Goal: Task Accomplishment & Management: Manage account settings

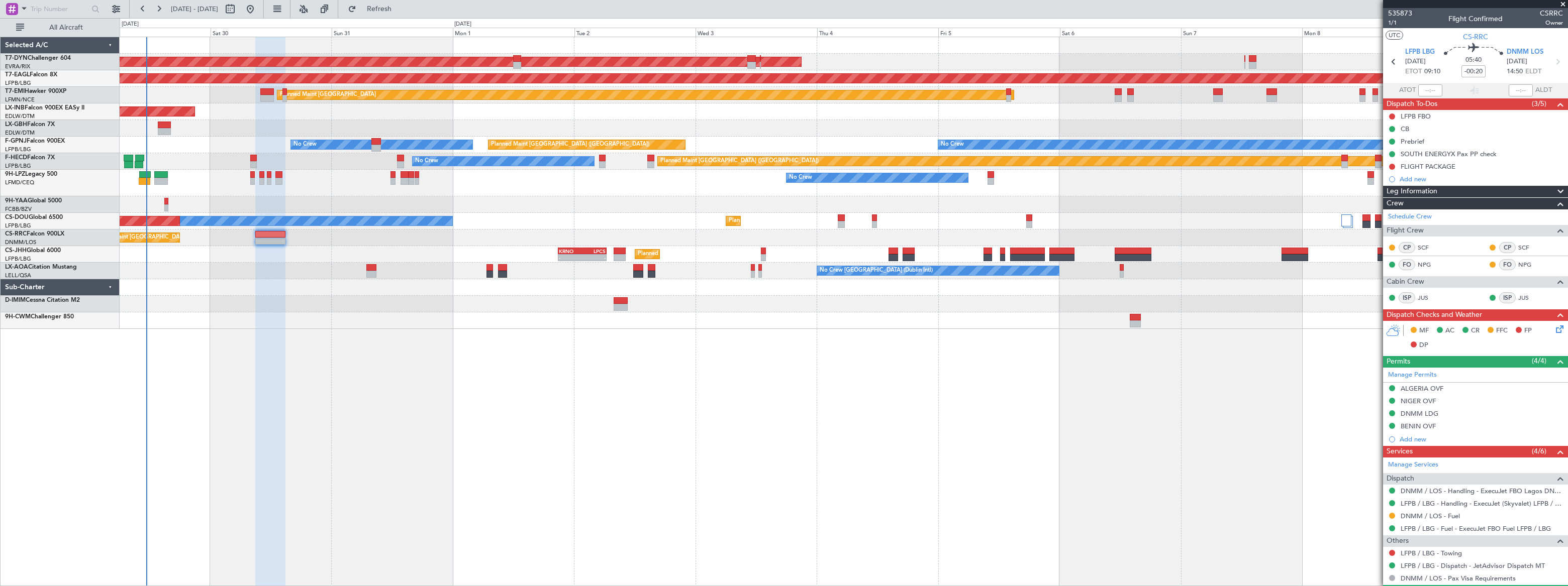
scroll to position [141, 0]
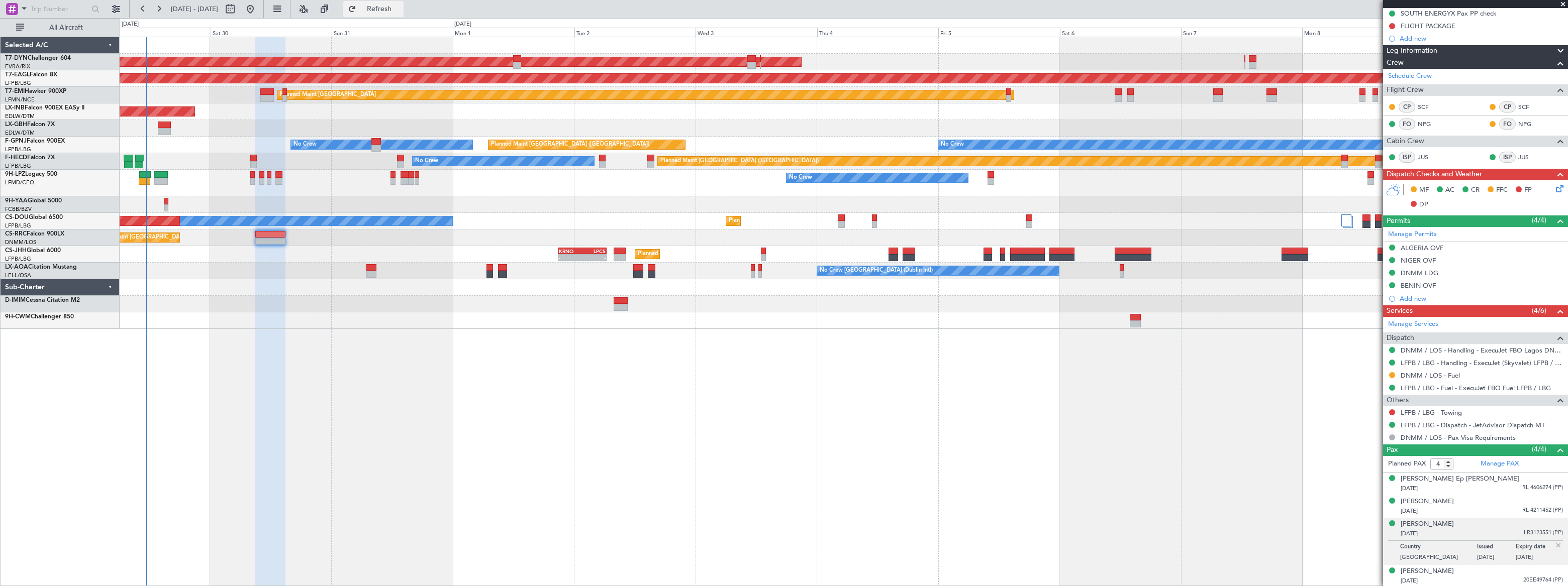
click at [400, 6] on span "Refresh" at bounding box center [379, 9] width 42 height 7
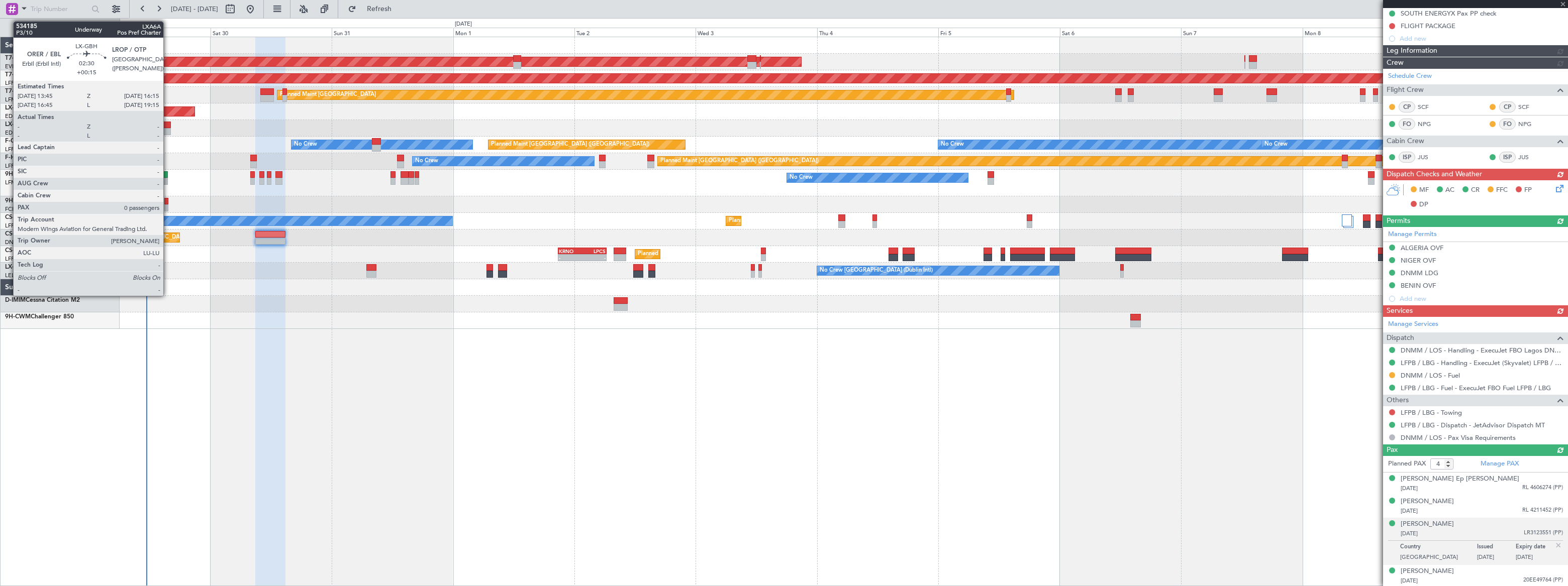
click at [166, 125] on div at bounding box center [164, 125] width 13 height 7
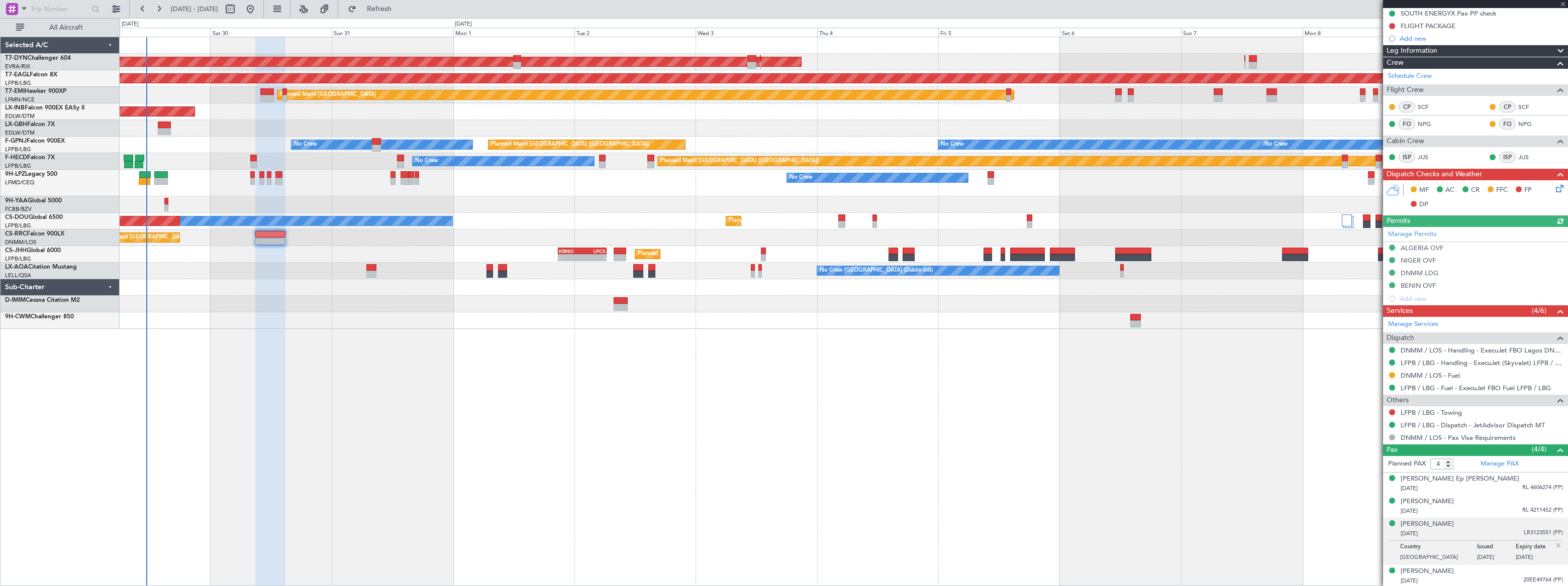
click at [166, 125] on div at bounding box center [164, 125] width 13 height 7
type input "+00:15"
type input "0"
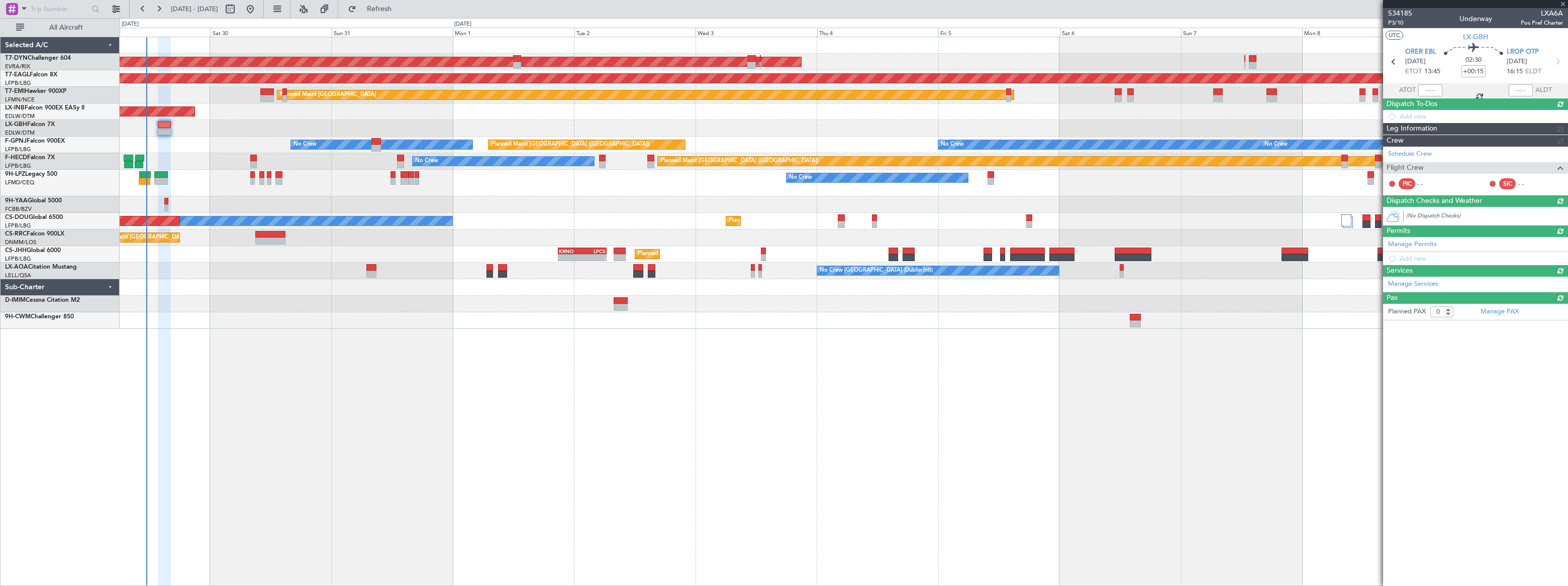
scroll to position [0, 0]
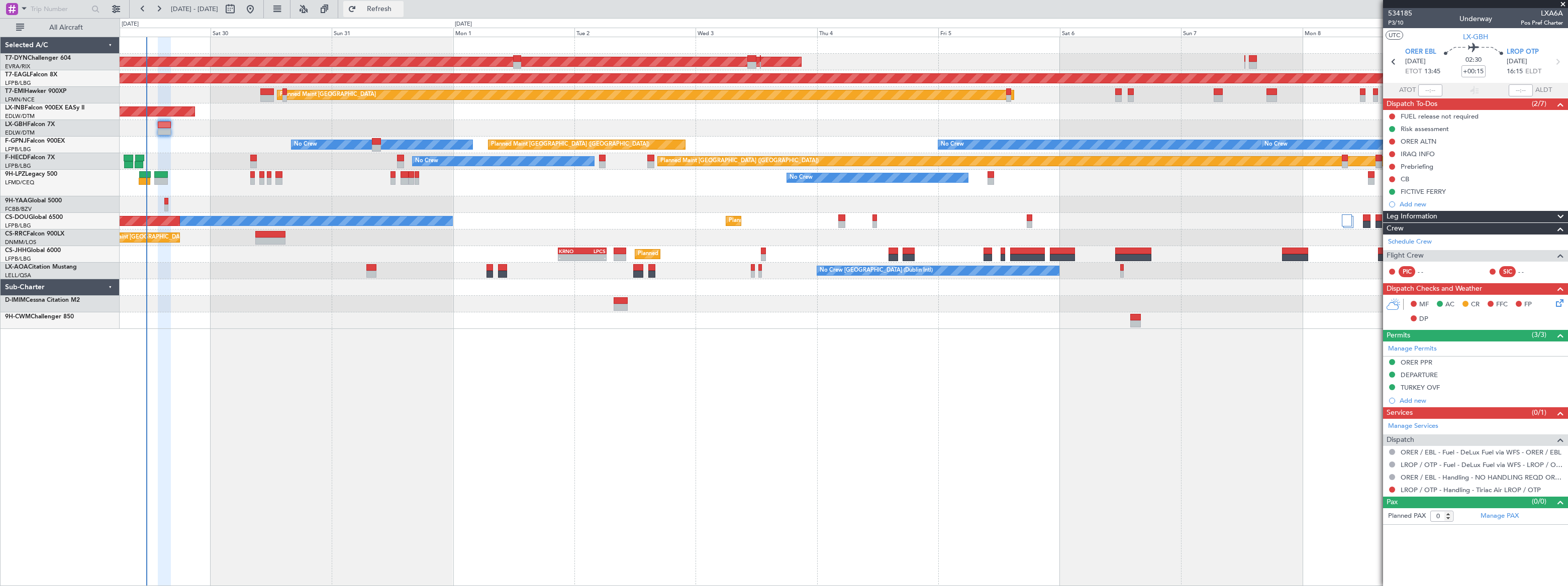
click at [400, 7] on span "Refresh" at bounding box center [379, 9] width 42 height 7
click at [400, 12] on span "Refresh" at bounding box center [379, 9] width 42 height 7
click at [400, 12] on span "Refreshing..." at bounding box center [379, 9] width 42 height 7
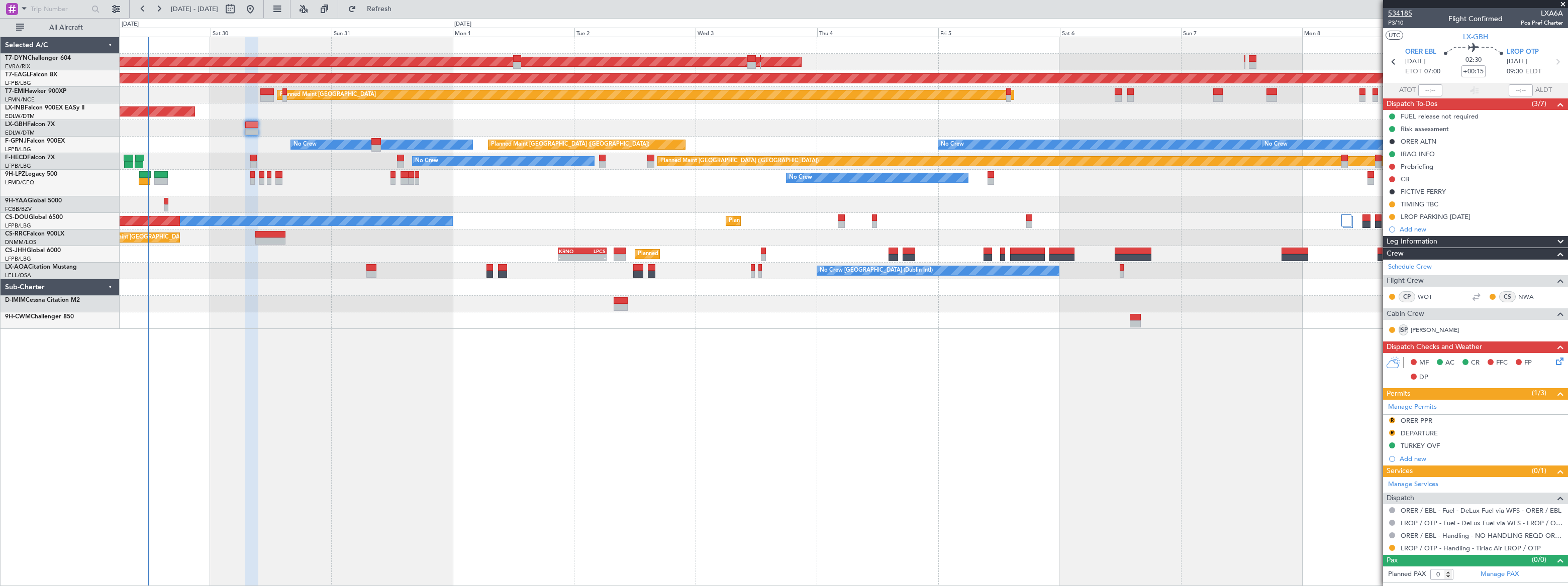
click at [1393, 11] on span "534185" at bounding box center [1400, 13] width 24 height 10
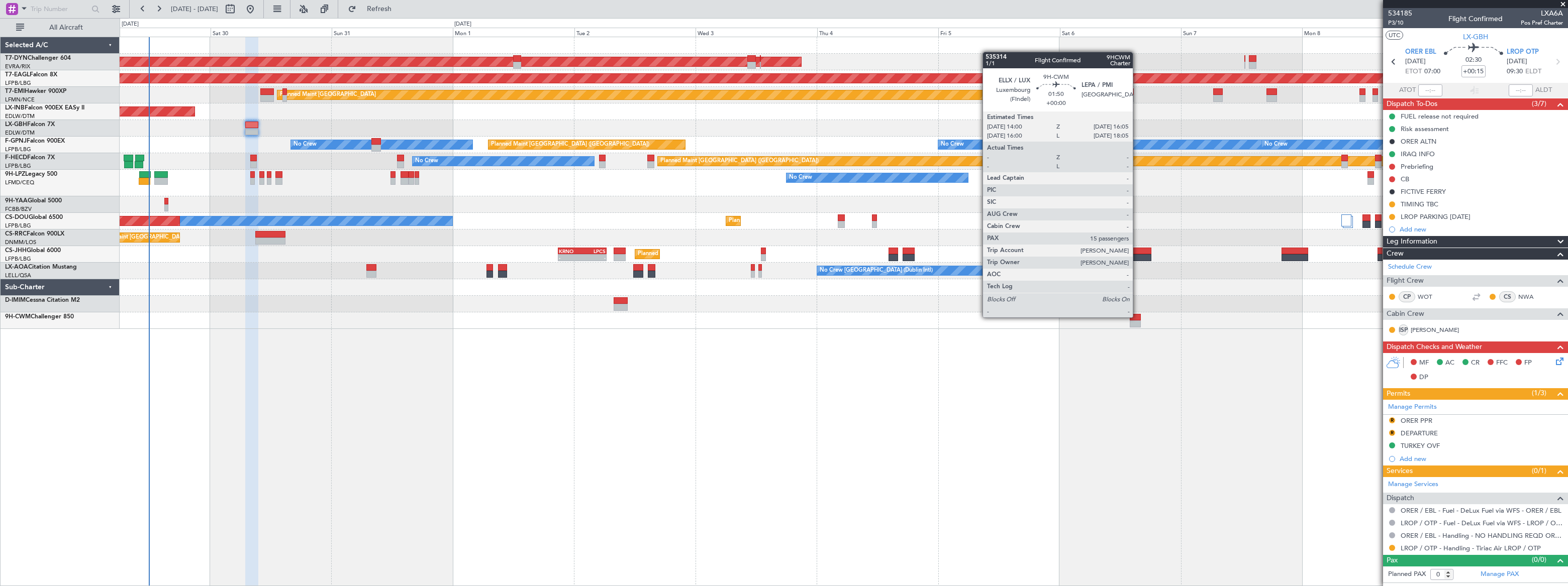
click at [1137, 317] on div at bounding box center [1134, 317] width 10 height 7
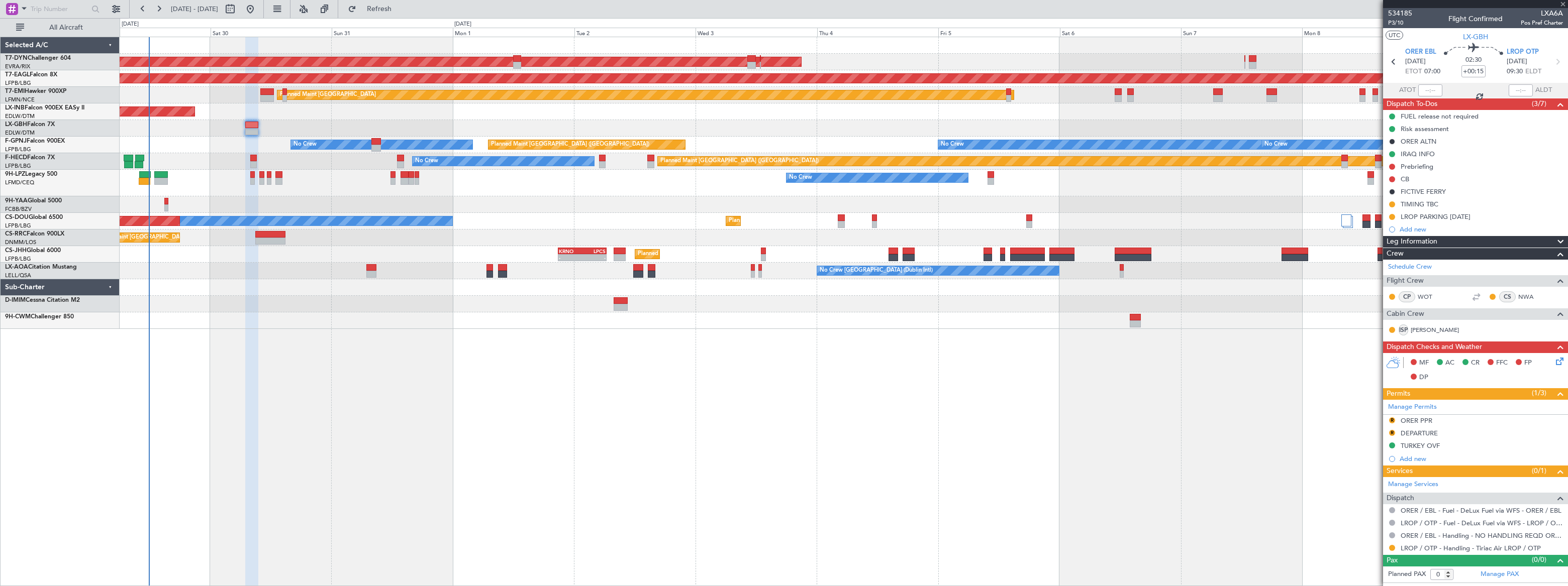
click at [1137, 317] on div at bounding box center [1134, 317] width 10 height 7
type input "15"
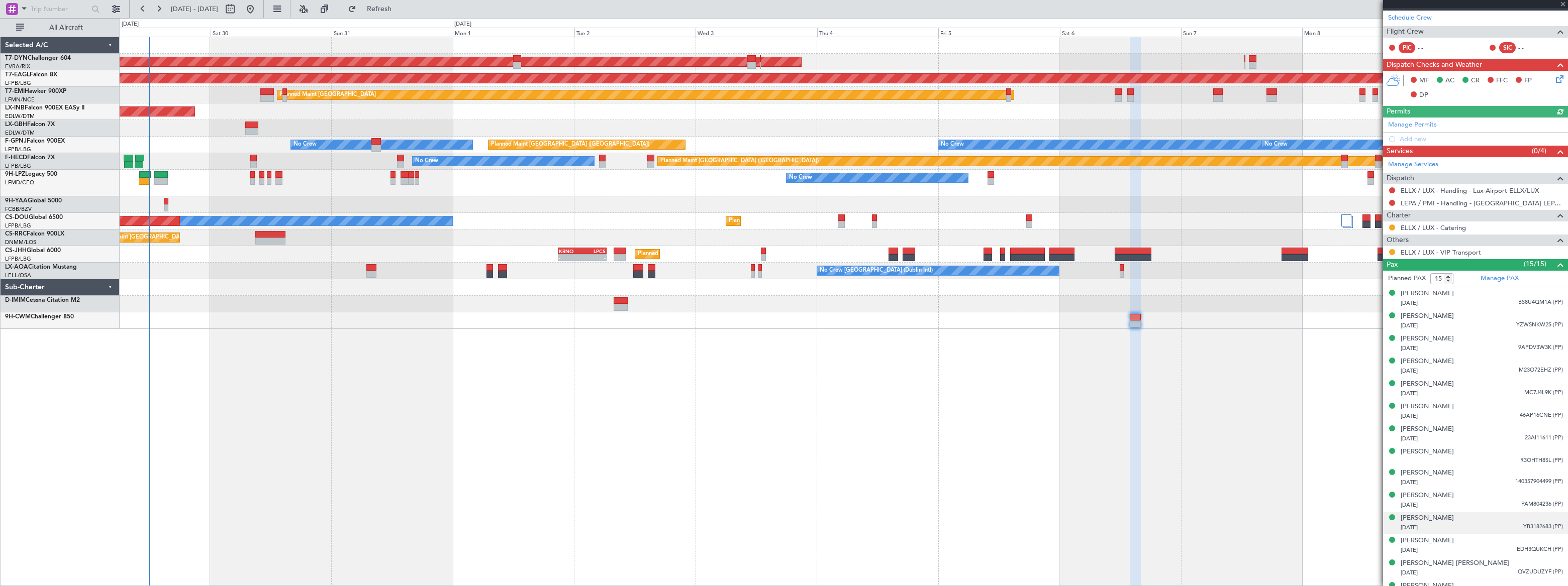
scroll to position [186, 0]
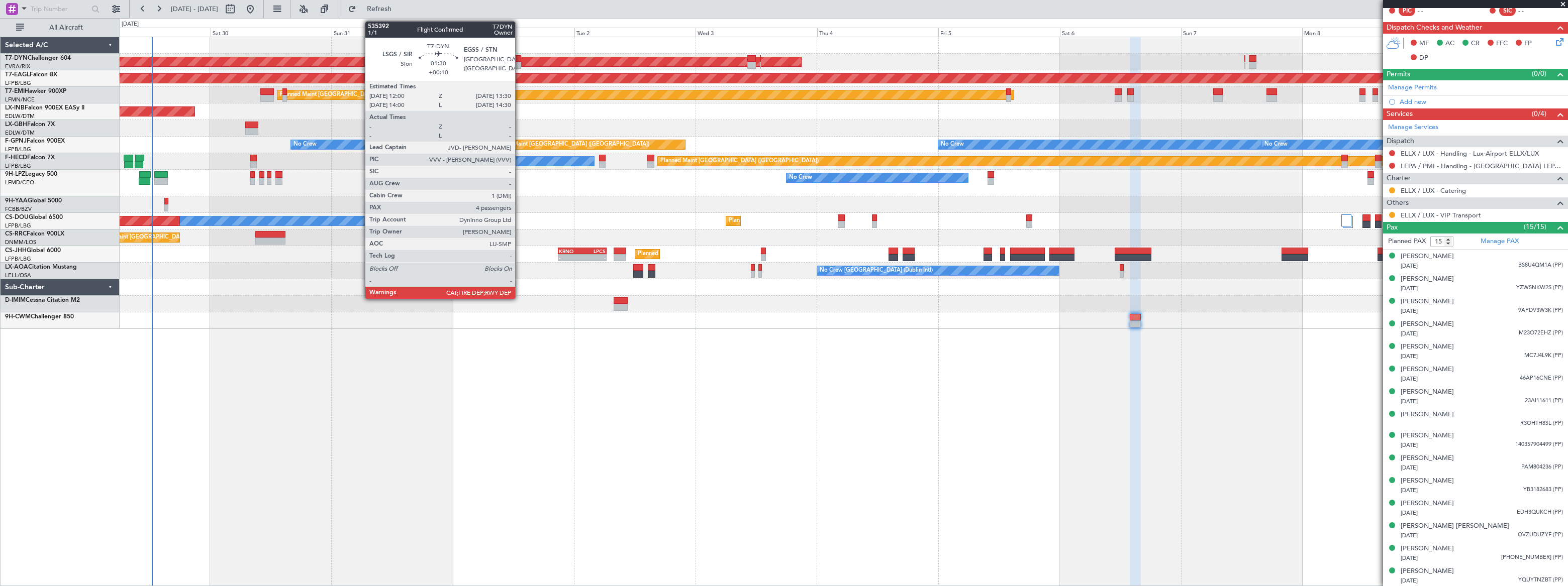
click at [517, 59] on div at bounding box center [517, 58] width 8 height 7
type input "+00:10"
type input "4"
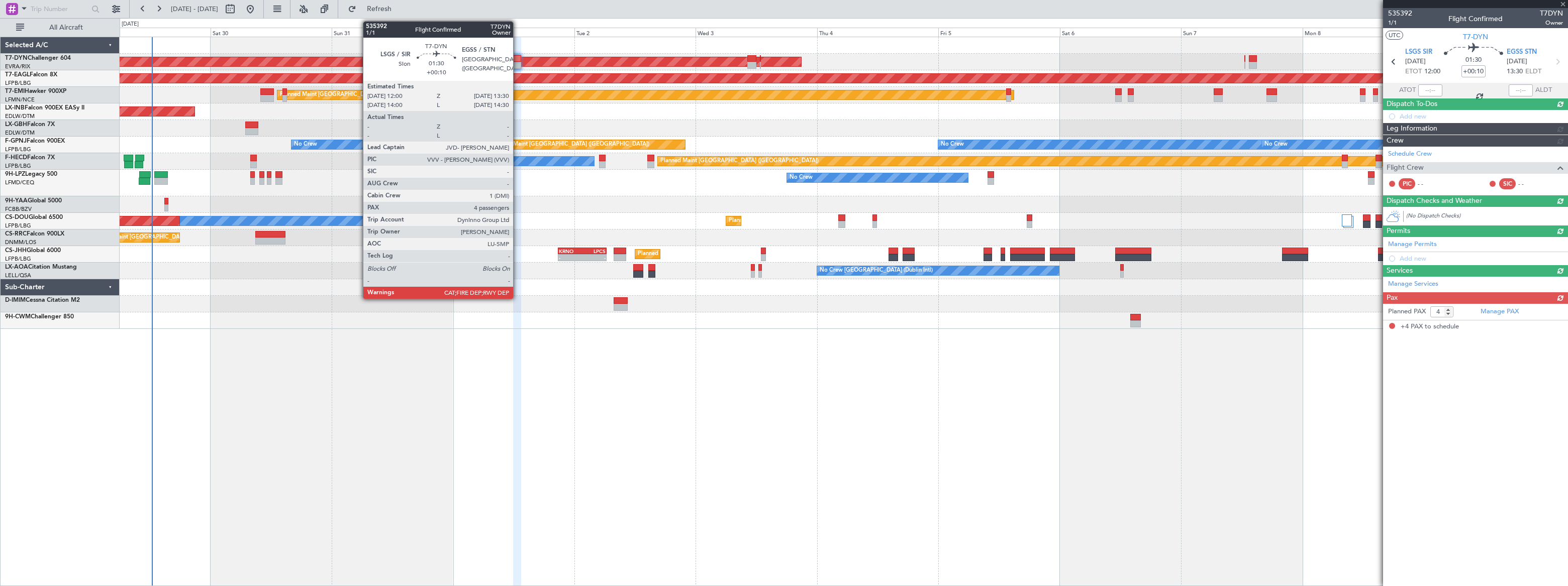
click at [518, 62] on div at bounding box center [517, 58] width 8 height 7
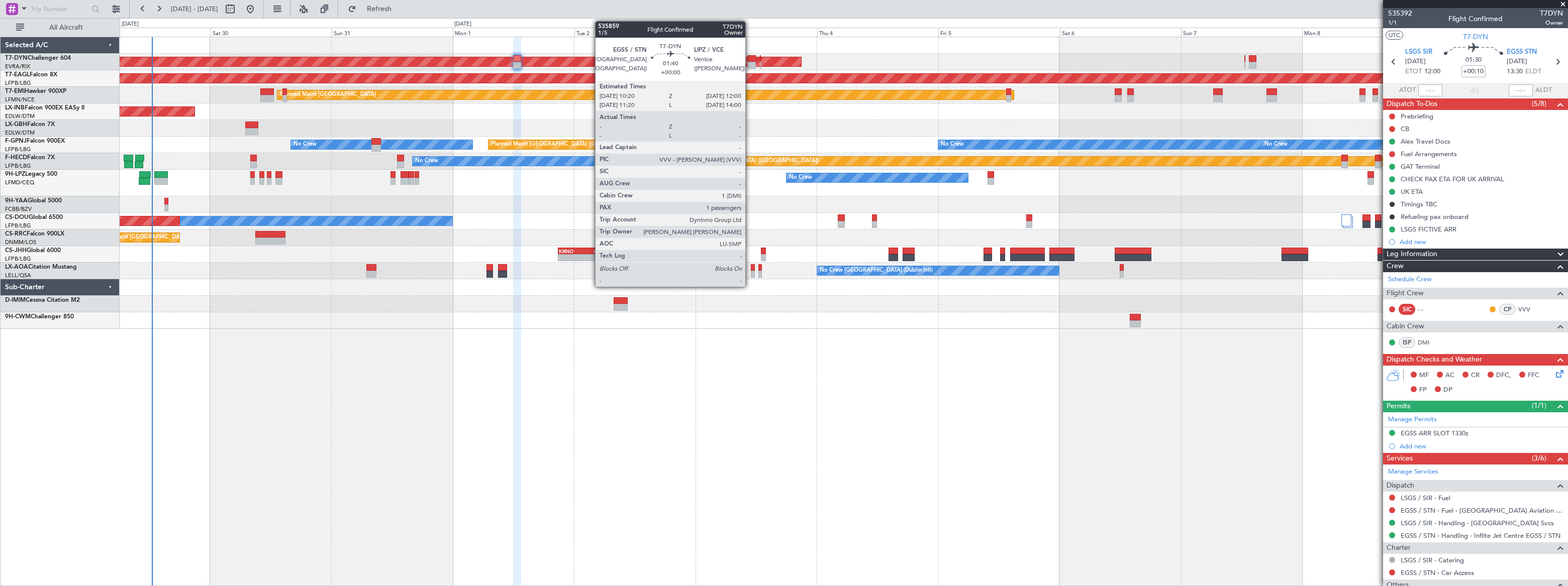
click at [750, 58] on div at bounding box center [751, 58] width 9 height 7
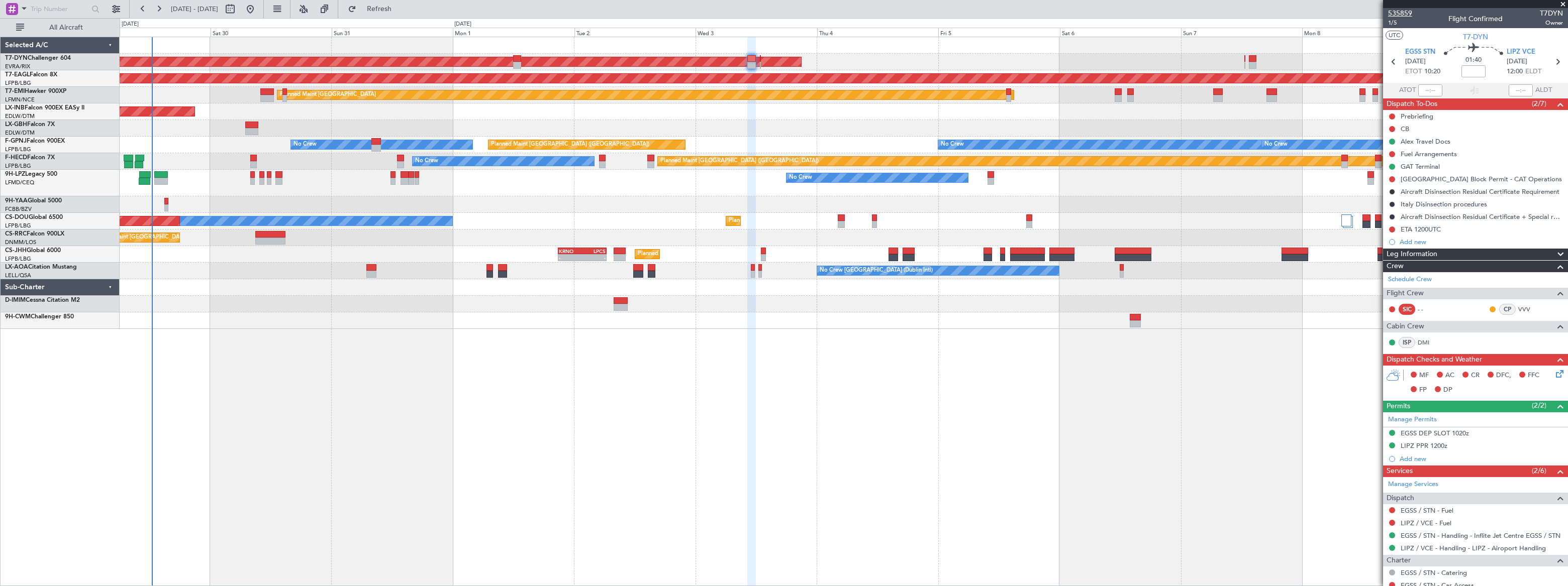
click at [1399, 13] on span "535859" at bounding box center [1400, 13] width 24 height 10
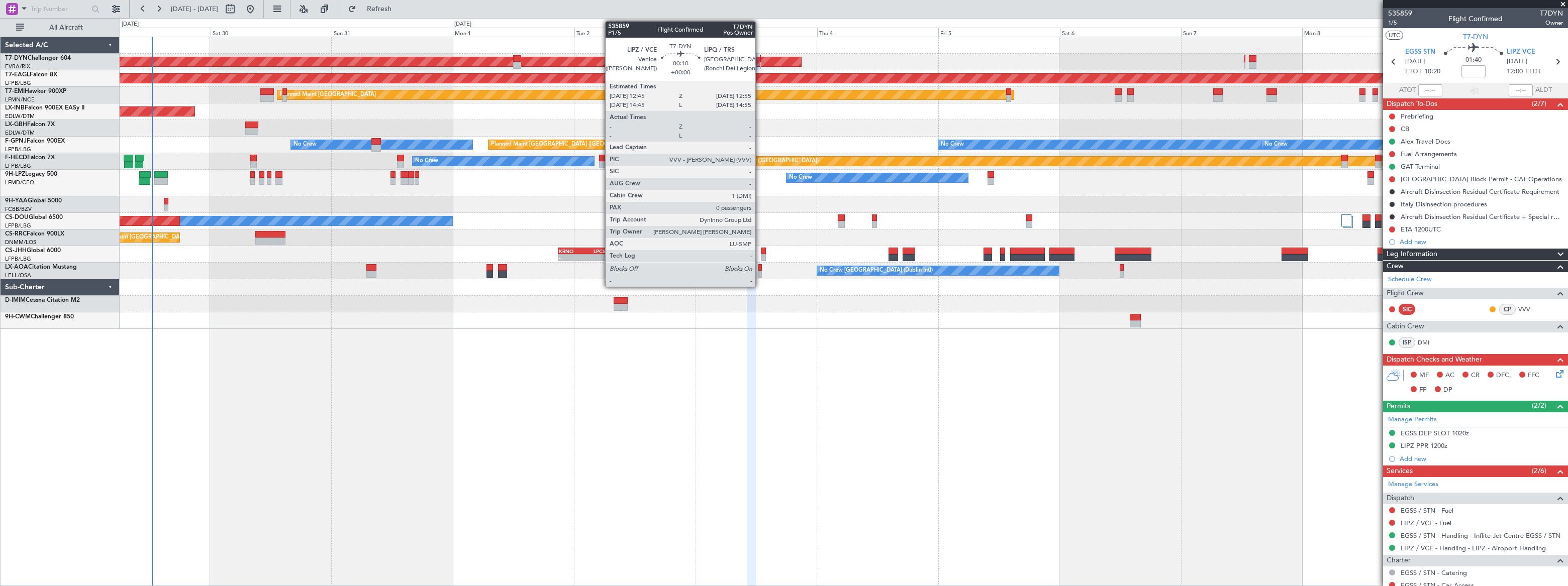
click at [760, 62] on div at bounding box center [760, 65] width 1 height 7
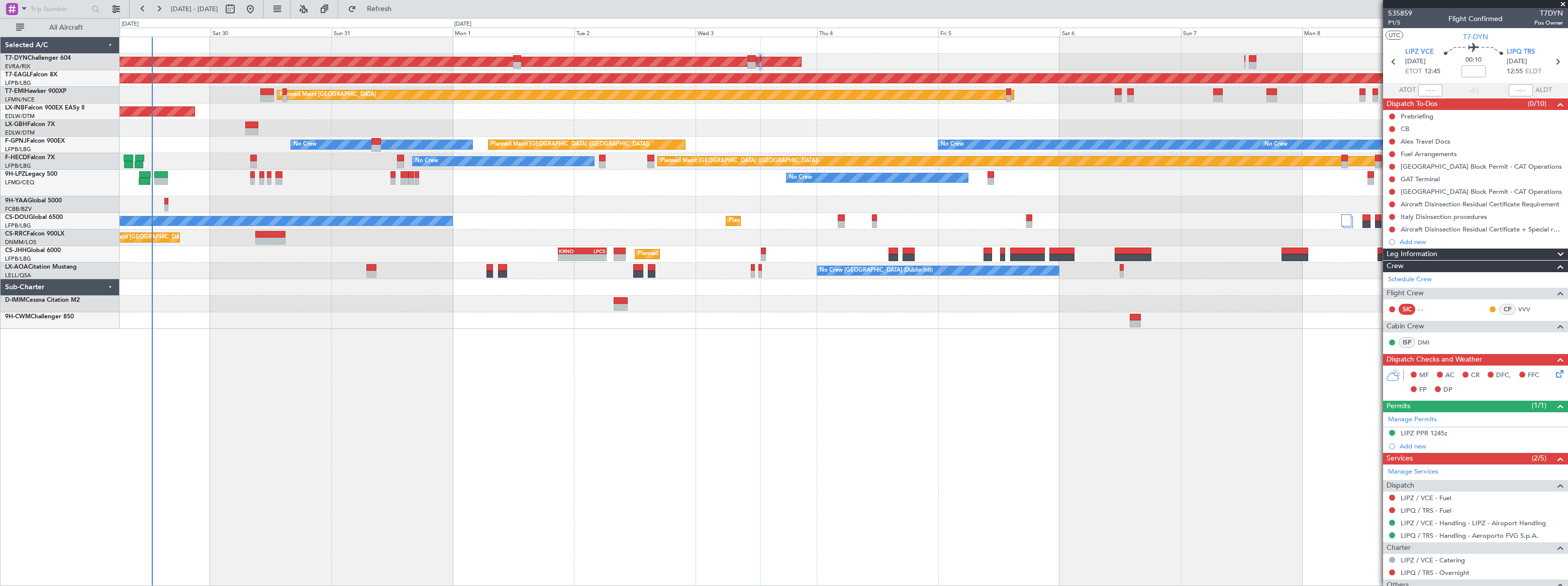
drag, startPoint x: 1391, startPoint y: 179, endPoint x: 1391, endPoint y: 186, distance: 7.0
click at [1391, 178] on button at bounding box center [1392, 179] width 6 height 6
click at [1372, 235] on span at bounding box center [1372, 239] width 6 height 6
click at [1393, 140] on button at bounding box center [1392, 142] width 6 height 6
click at [1387, 199] on span "Cancelled" at bounding box center [1393, 201] width 28 height 10
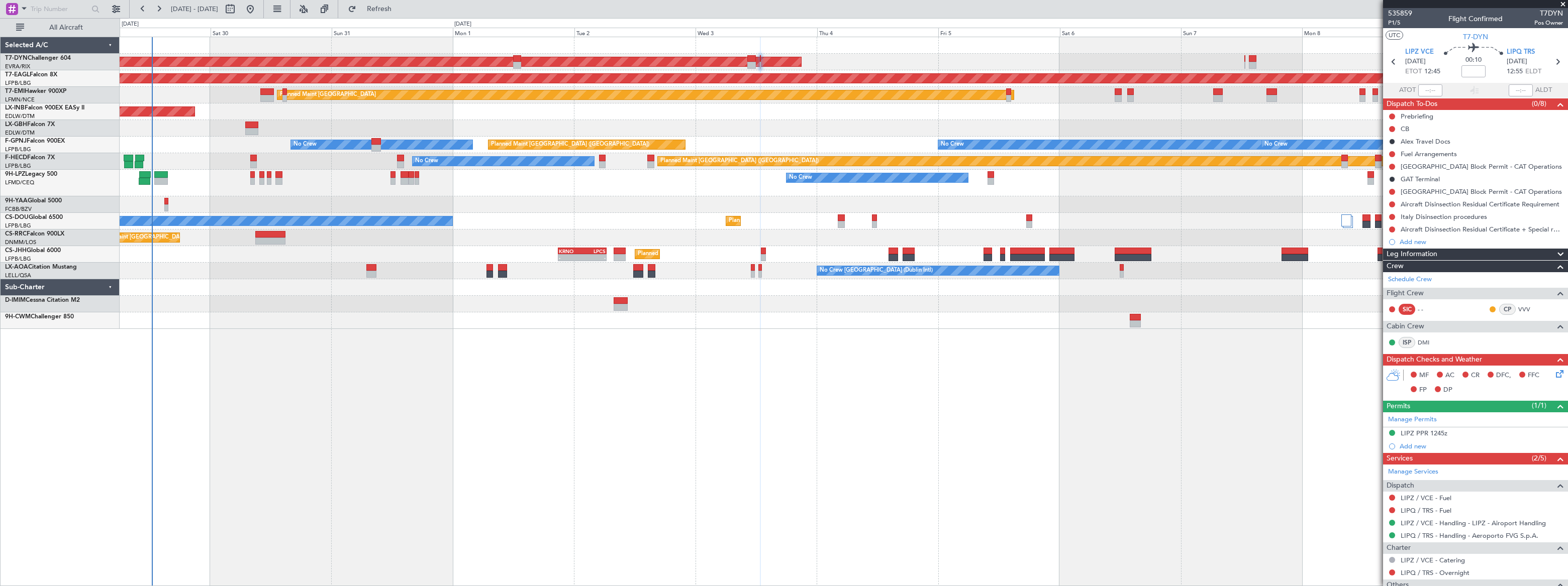
click at [1243, 64] on div "AOG Maint Riga (Riga Intl)" at bounding box center [843, 62] width 1447 height 17
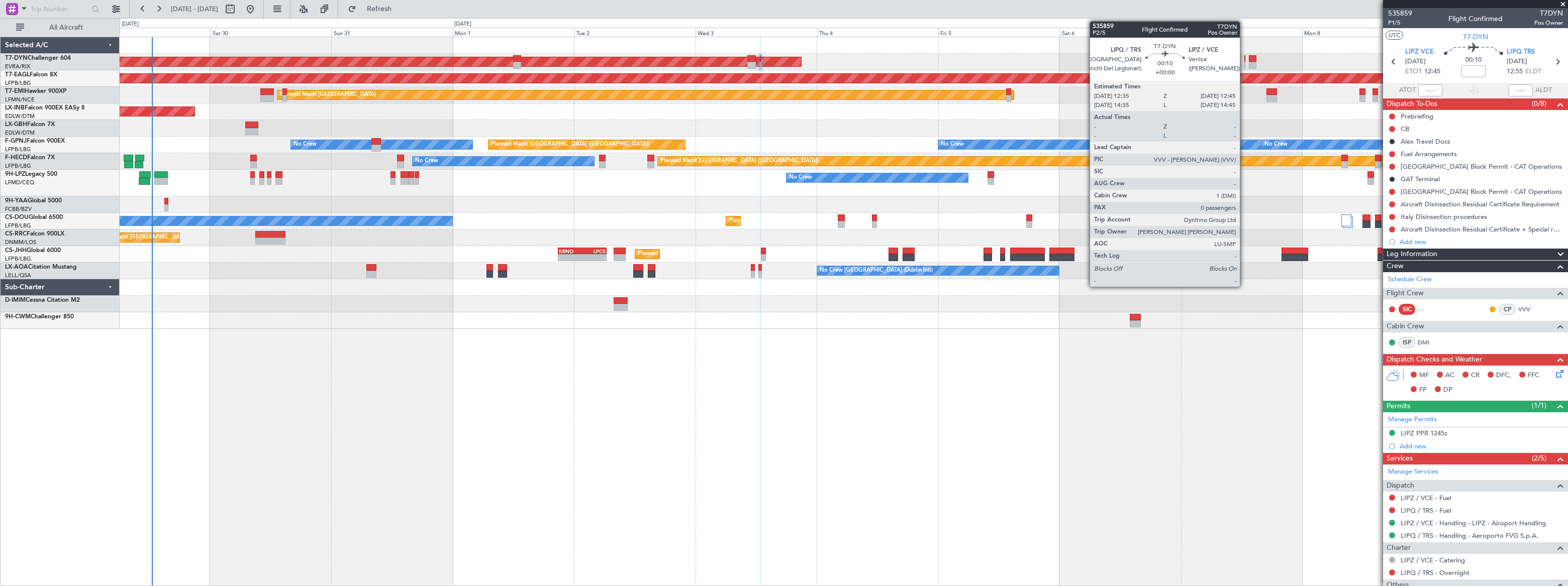
click at [1244, 68] on div at bounding box center [1244, 65] width 1 height 7
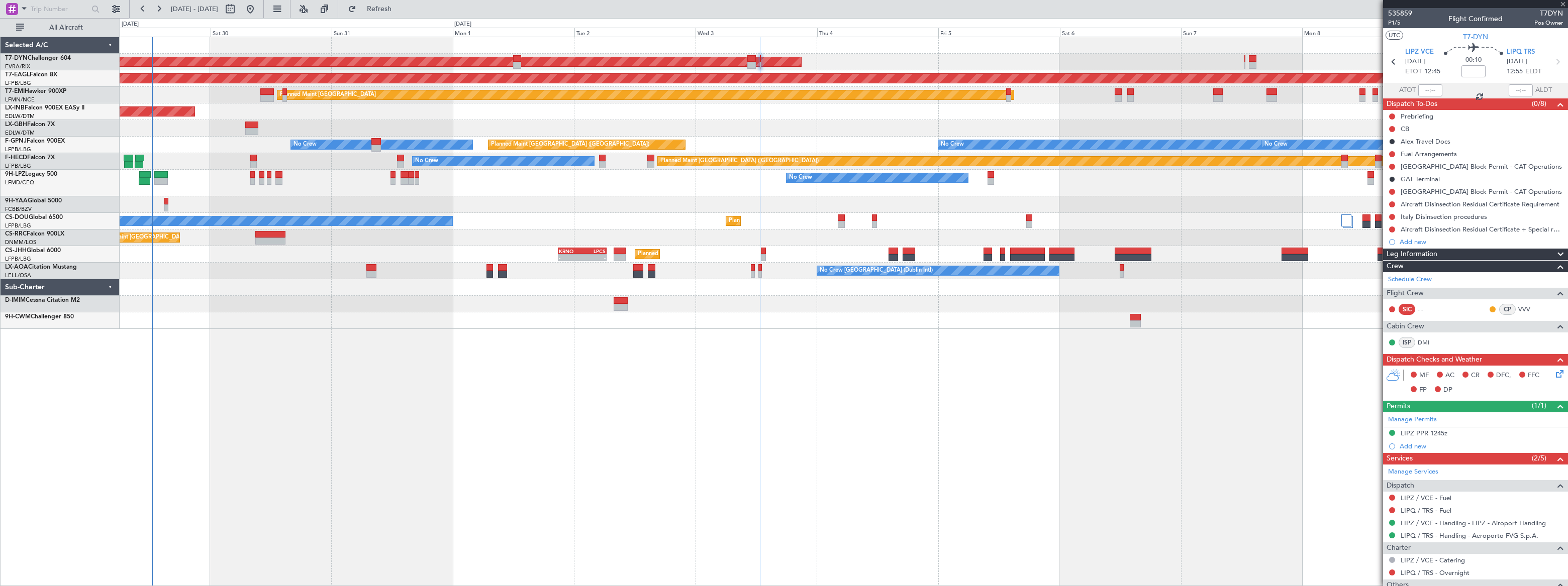
click at [1244, 66] on div at bounding box center [1244, 65] width 1 height 7
drag, startPoint x: 1389, startPoint y: 138, endPoint x: 1397, endPoint y: 147, distance: 12.0
click at [1389, 139] on button at bounding box center [1392, 142] width 6 height 6
click at [1387, 201] on span "Cancelled" at bounding box center [1393, 201] width 28 height 10
click at [1389, 176] on div at bounding box center [1392, 179] width 8 height 8
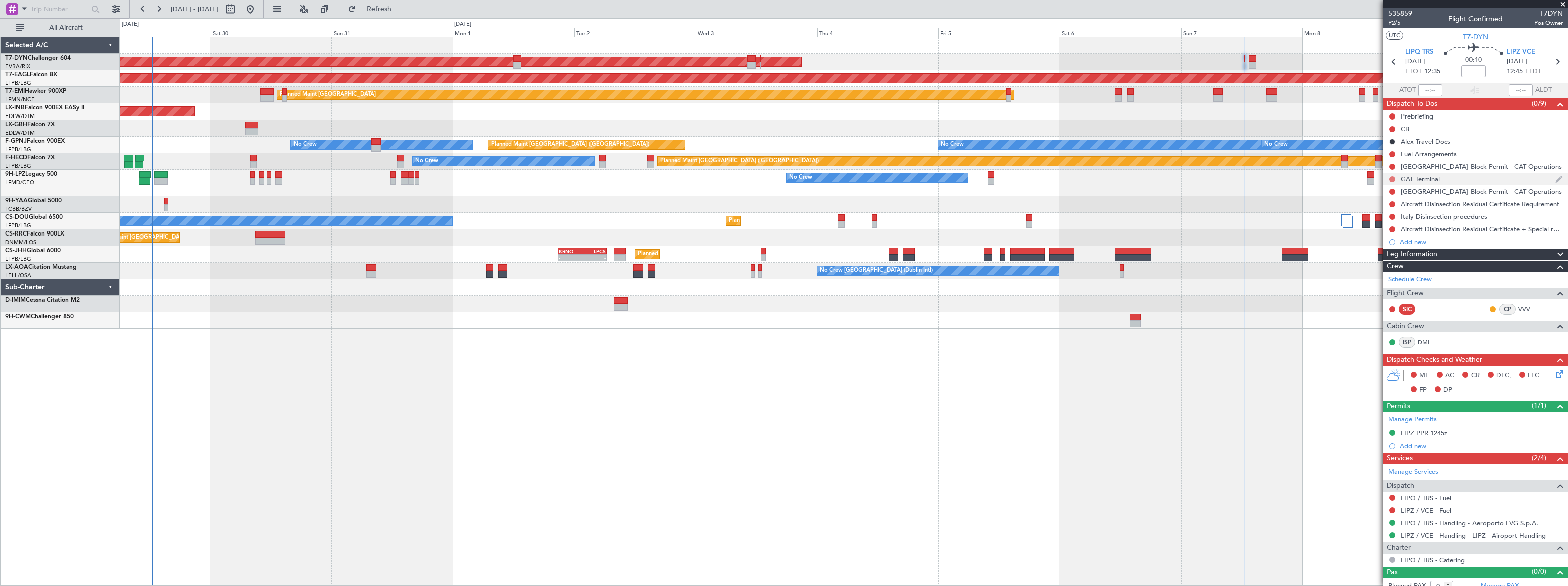
click at [1392, 177] on button at bounding box center [1392, 179] width 6 height 6
click at [1385, 241] on span "Cancelled" at bounding box center [1393, 239] width 28 height 10
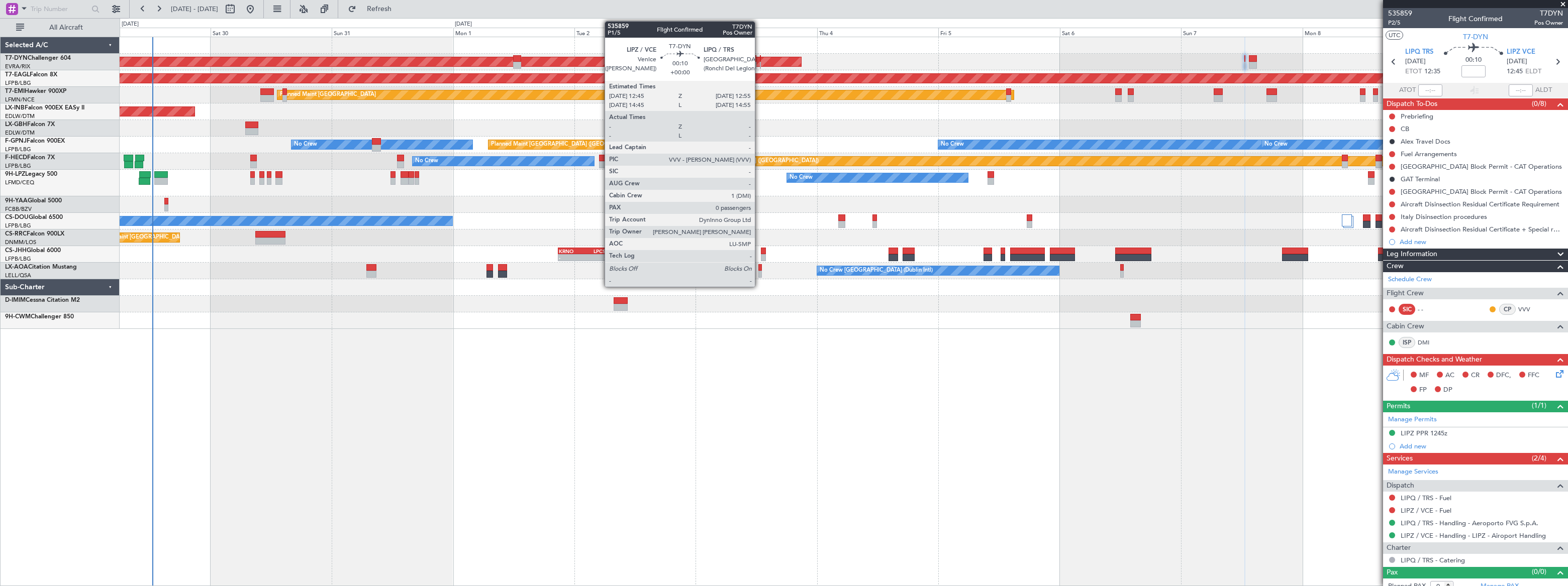
click at [760, 60] on div at bounding box center [760, 58] width 1 height 7
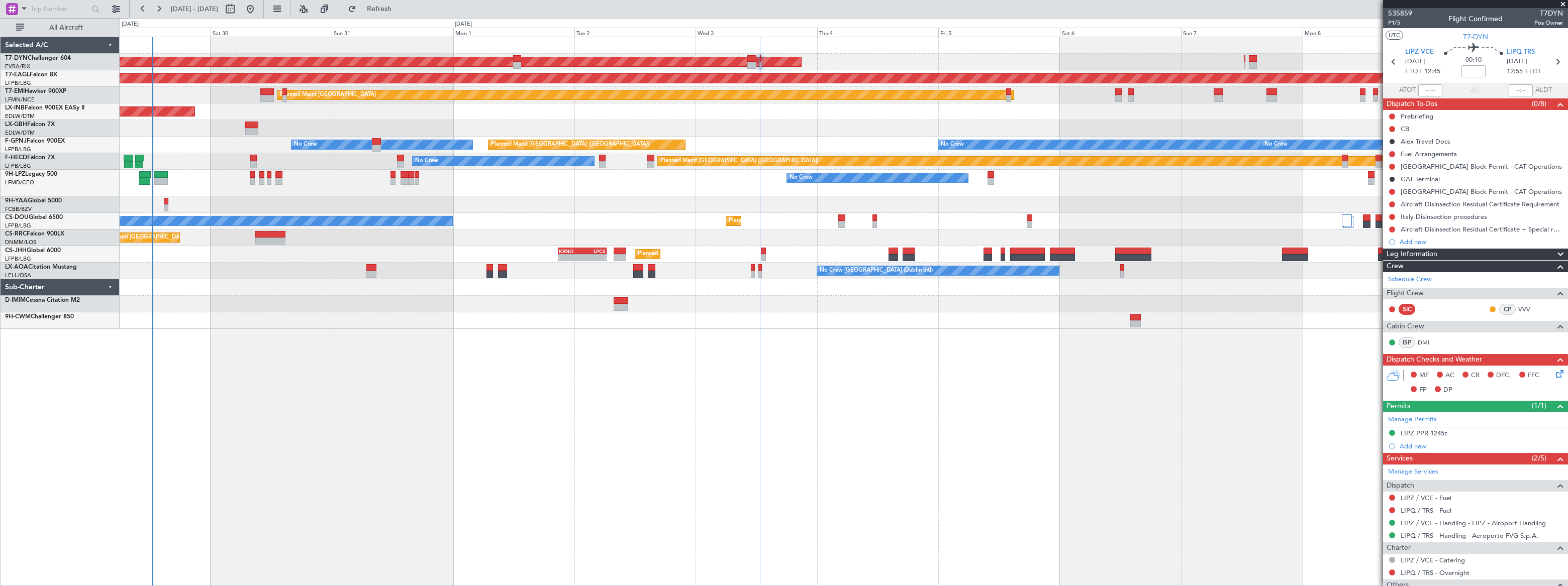
scroll to position [45, 0]
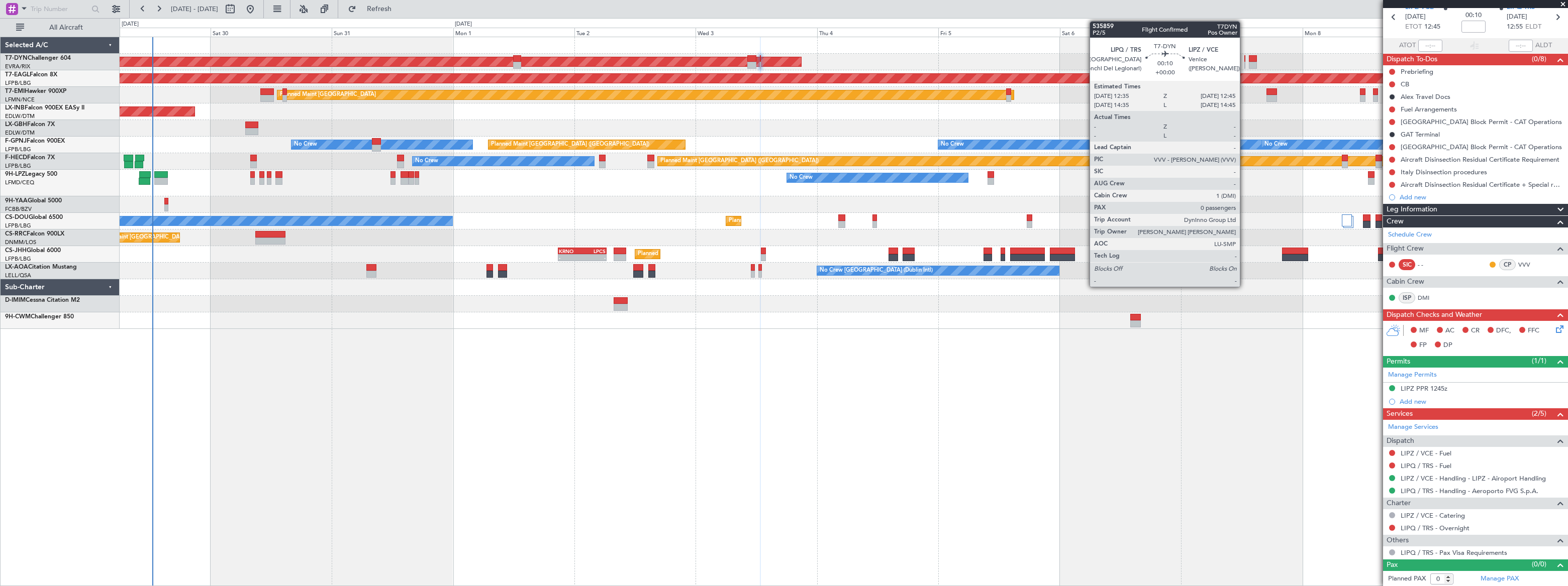
click at [1244, 62] on div at bounding box center [1244, 65] width 1 height 7
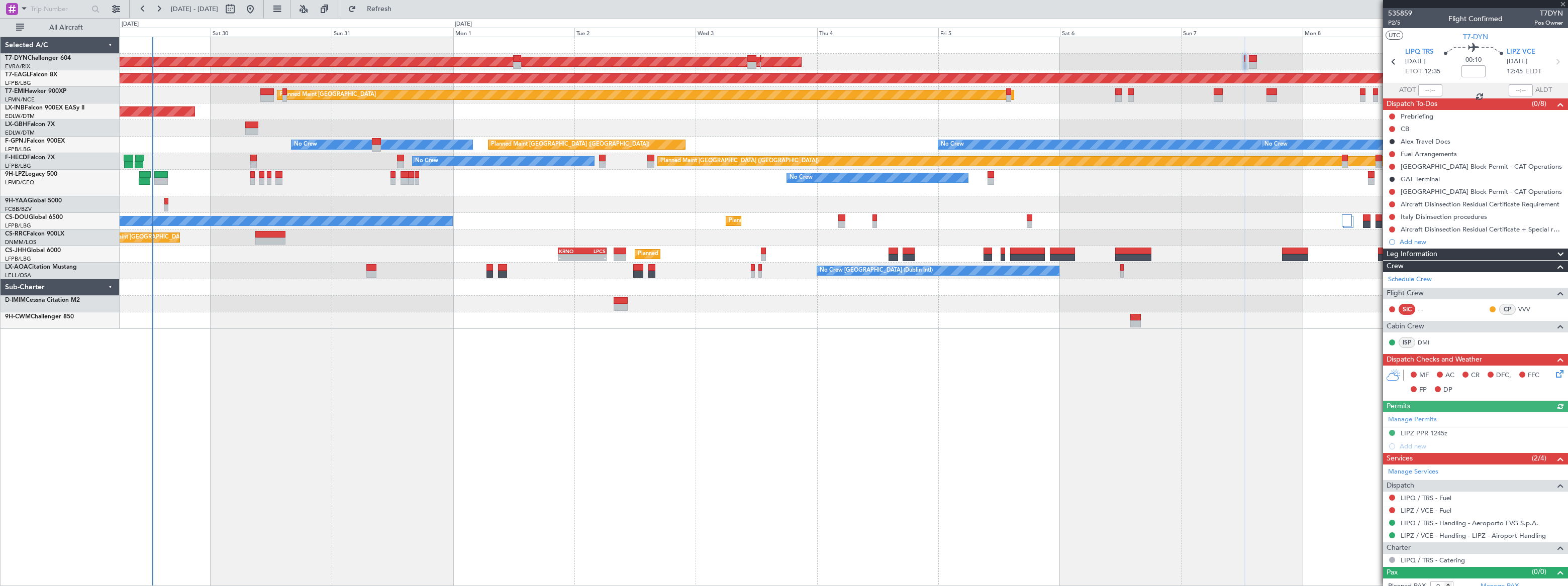
scroll to position [8, 0]
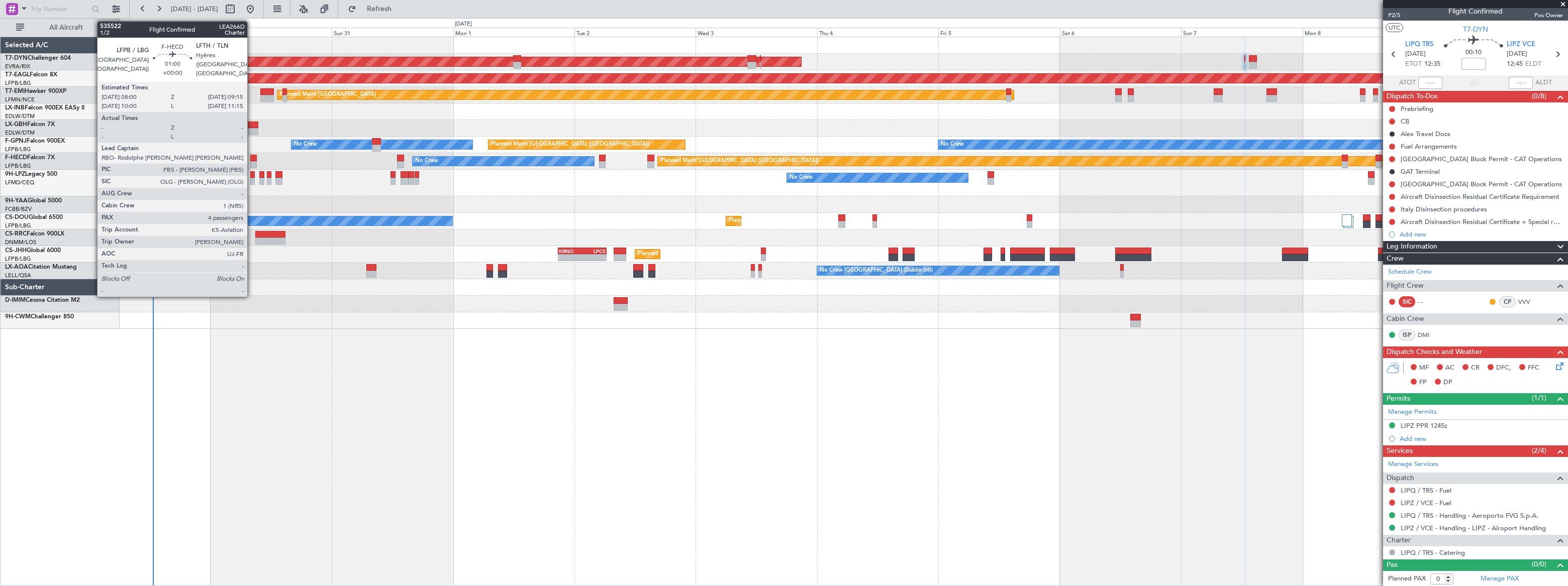
click at [252, 160] on div at bounding box center [254, 158] width 6 height 7
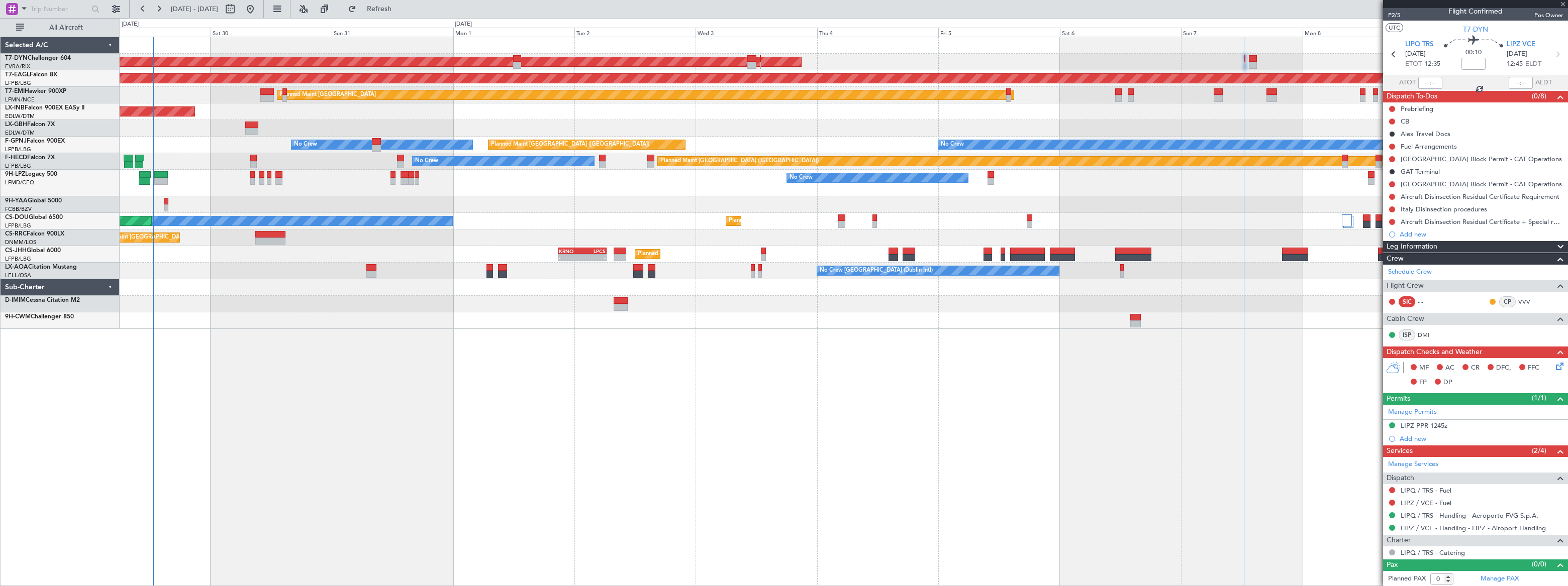
type input "4"
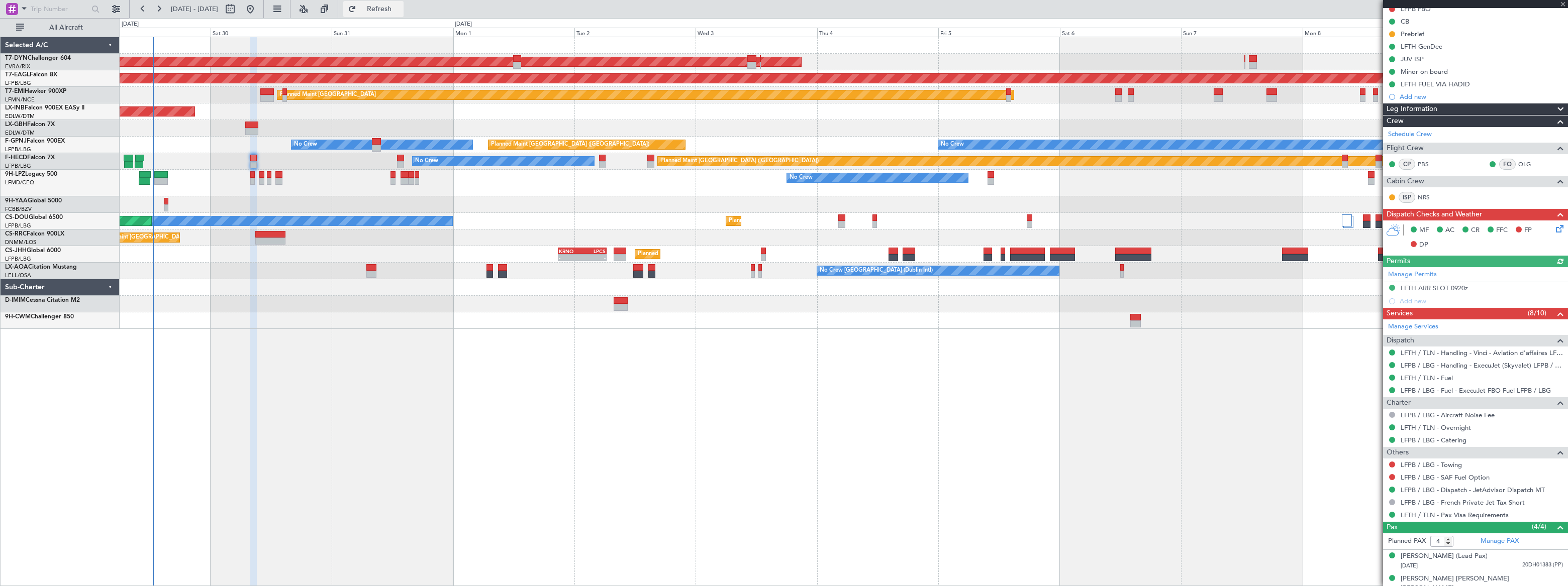
scroll to position [160, 0]
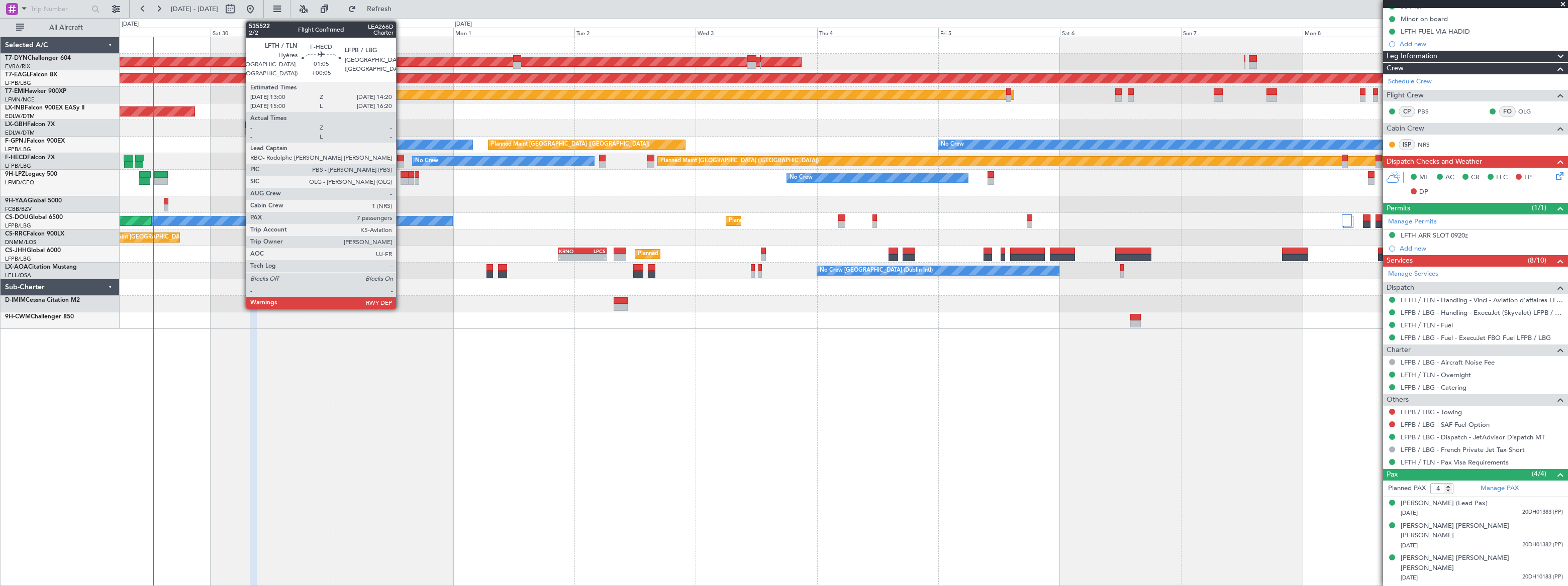
click at [400, 158] on div at bounding box center [400, 158] width 7 height 7
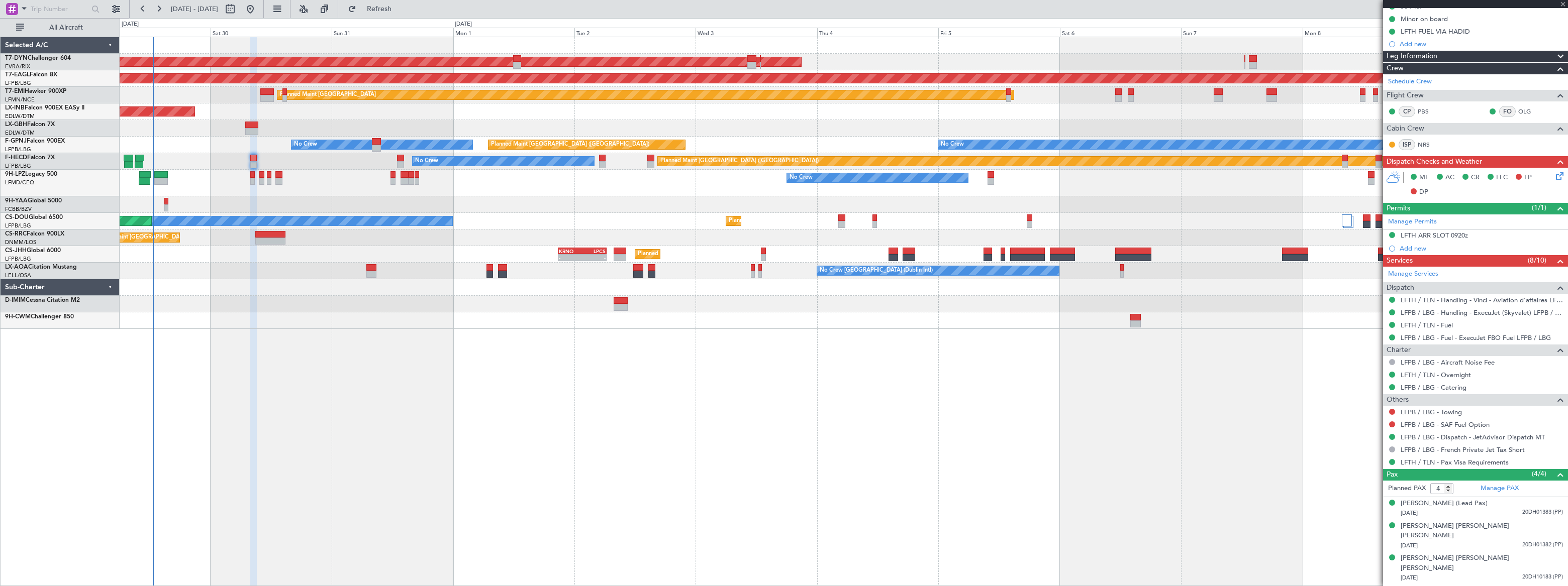
type input "+00:05"
type input "7"
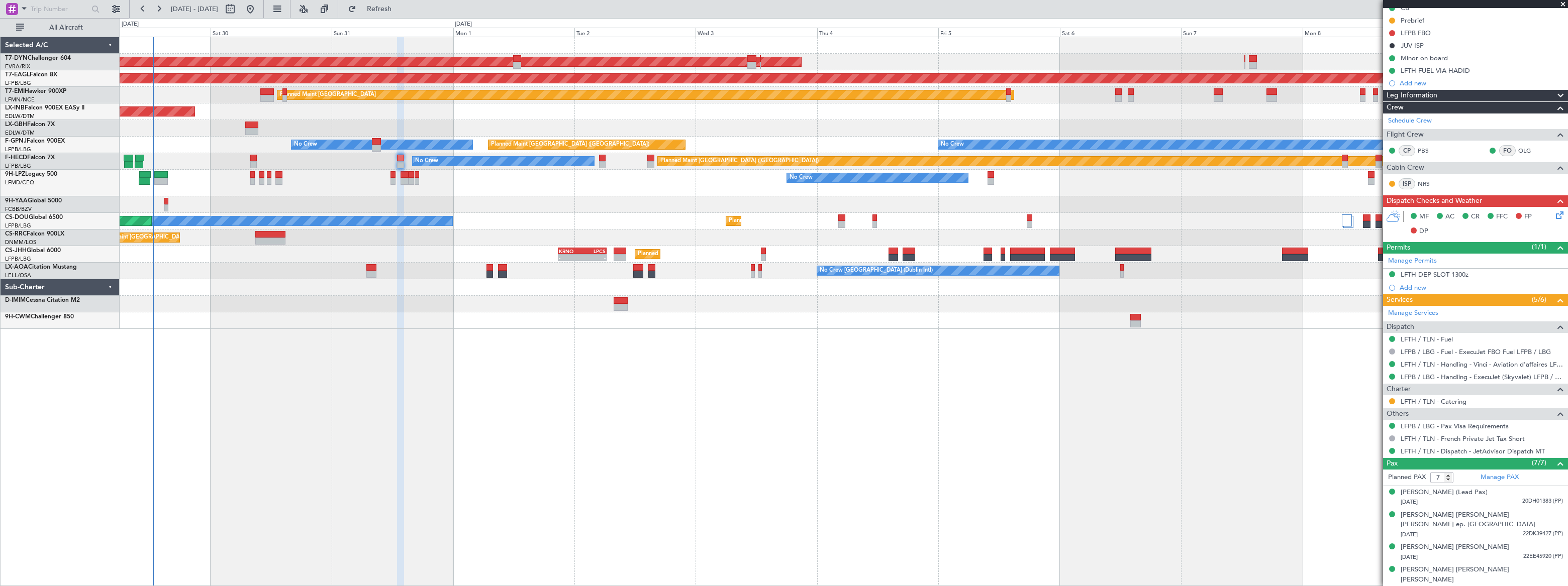
scroll to position [178, 0]
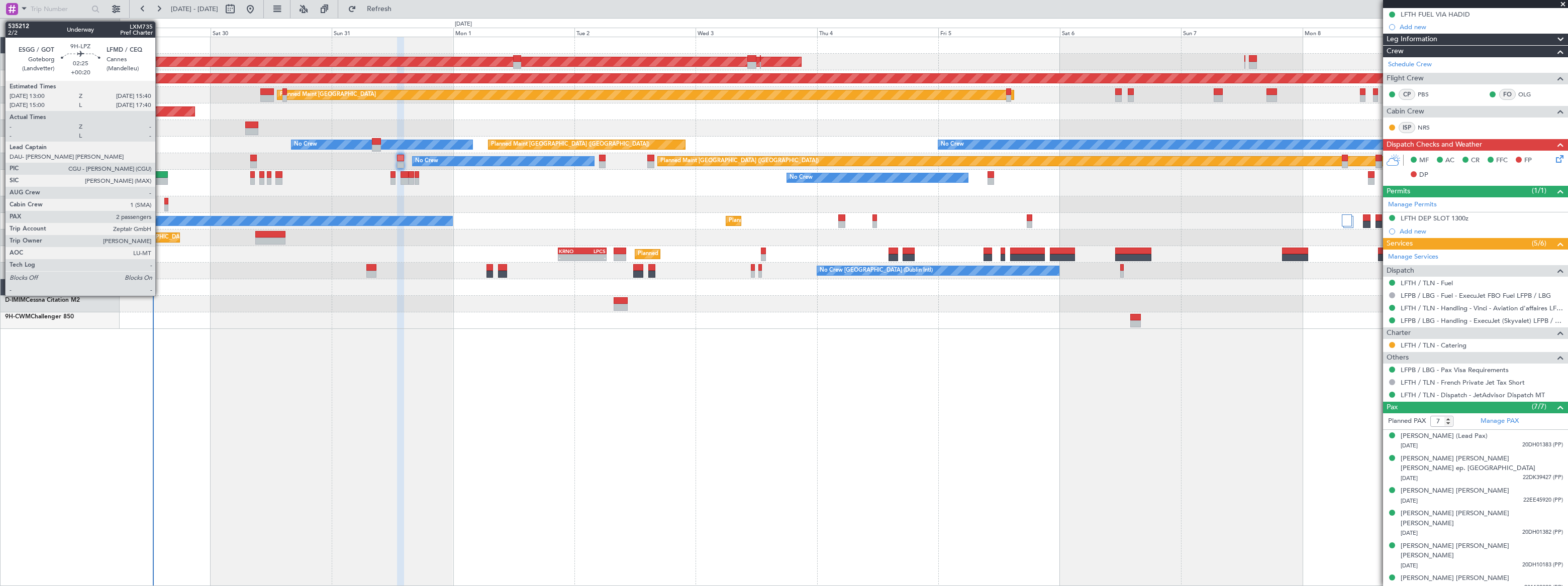
click at [160, 175] on div at bounding box center [160, 175] width 13 height 7
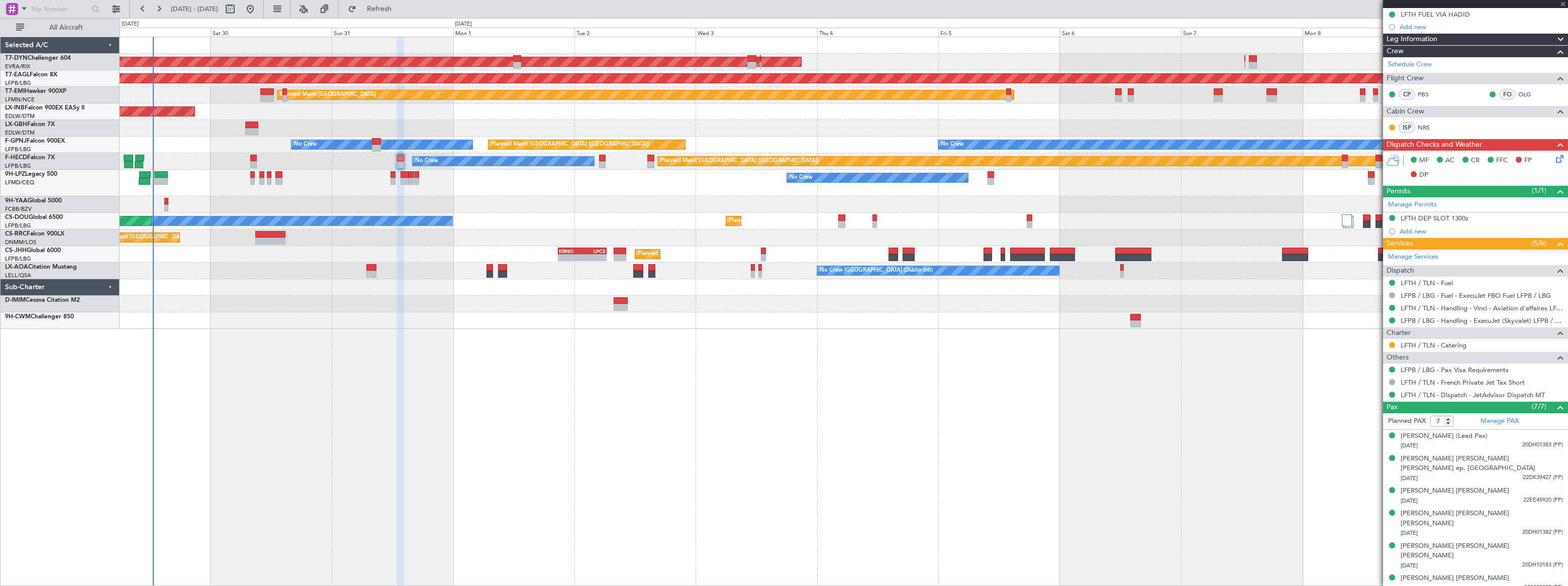
click at [160, 175] on div at bounding box center [160, 175] width 13 height 7
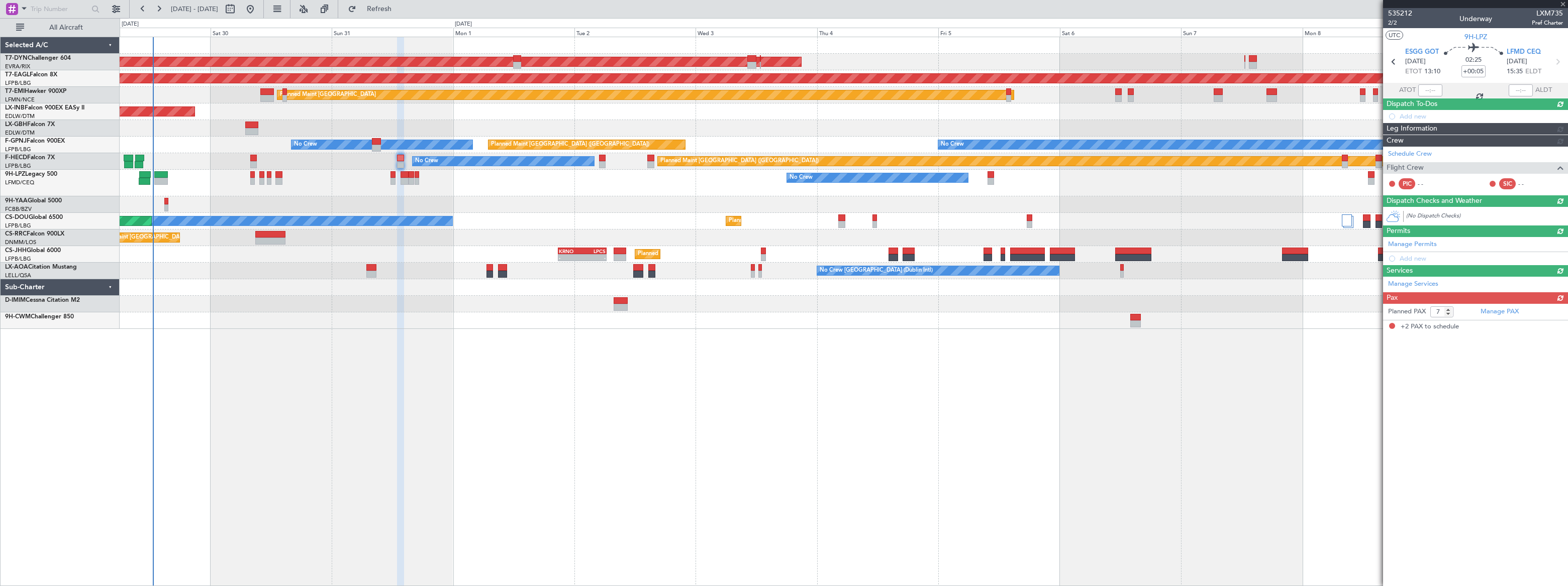
type input "+00:20"
type input "2"
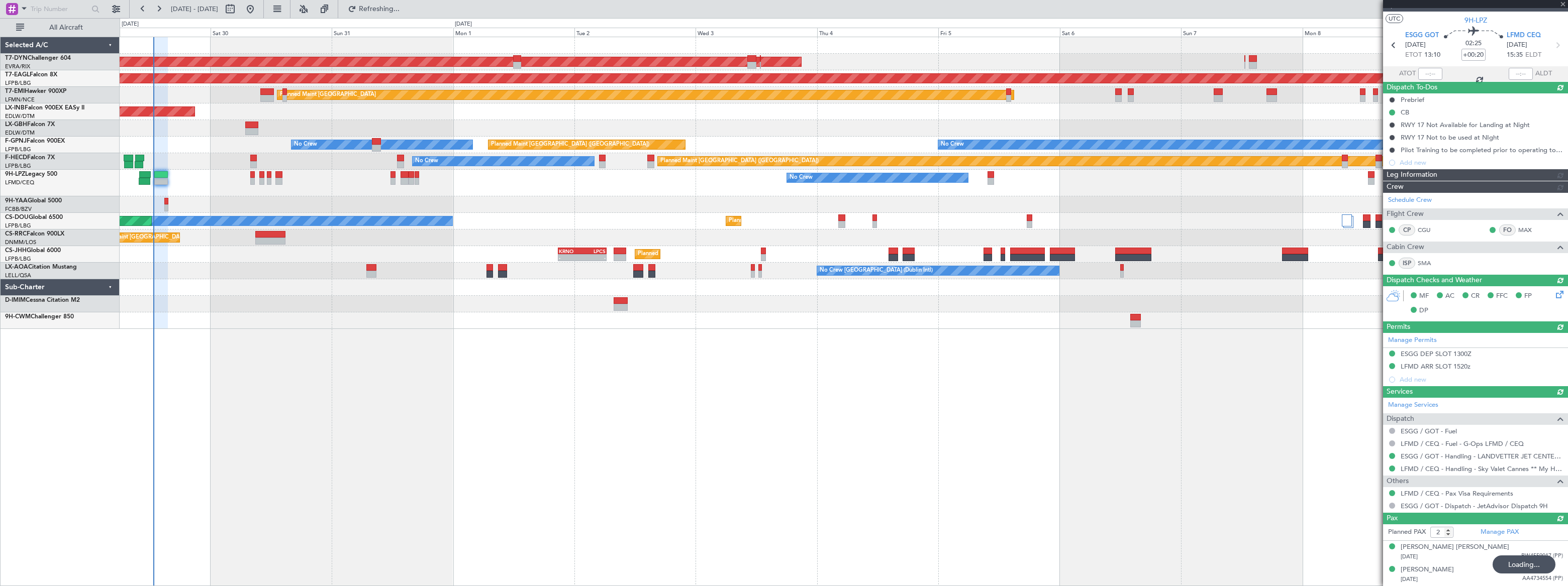
type input "12:40"
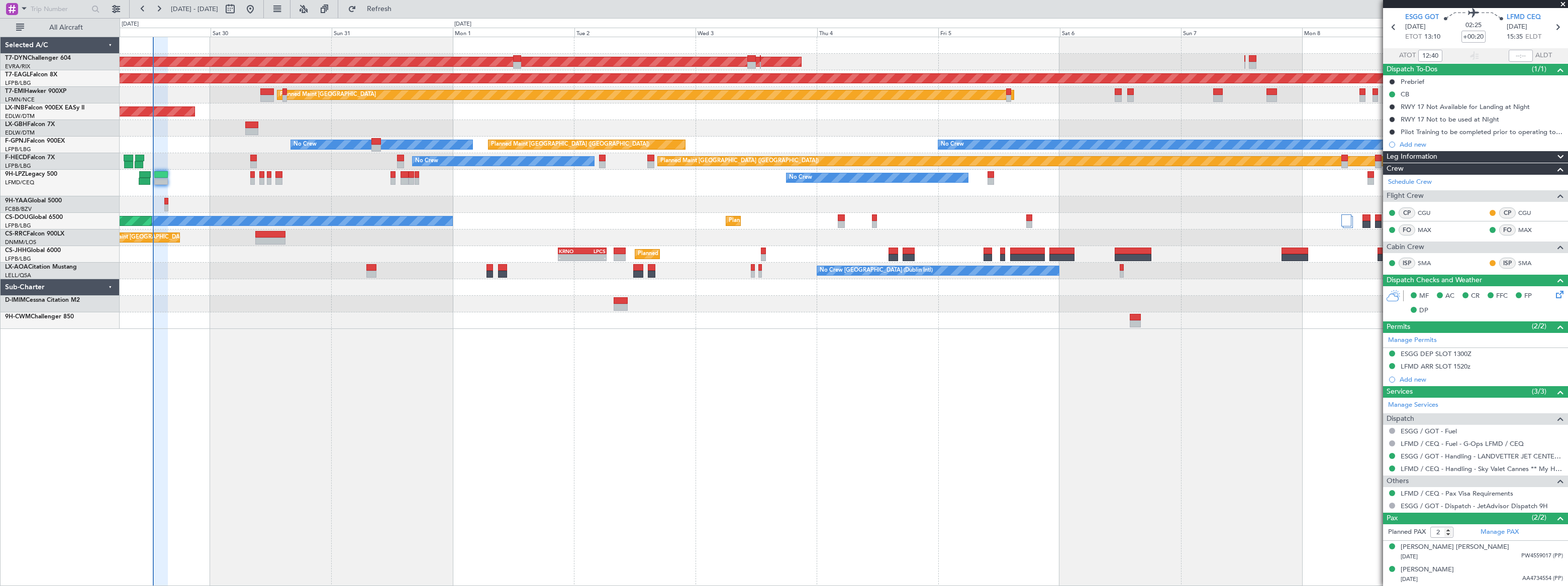
scroll to position [0, 0]
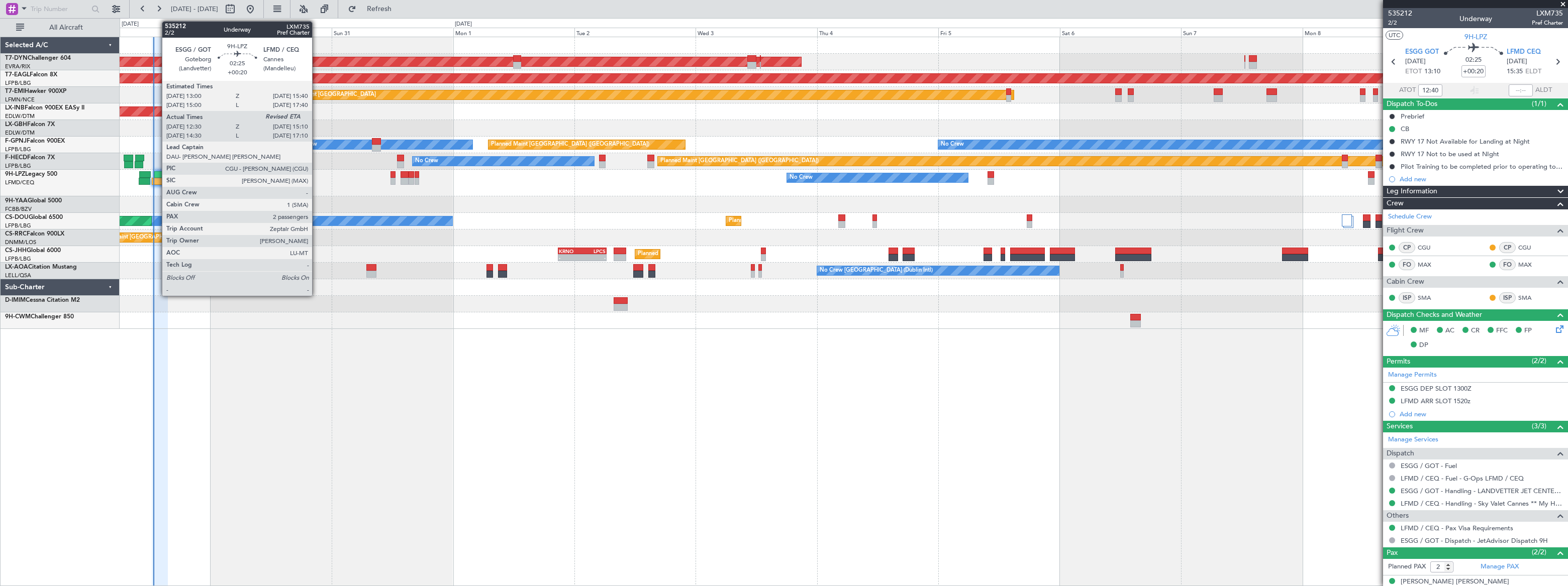
click at [158, 171] on div at bounding box center [160, 175] width 13 height 7
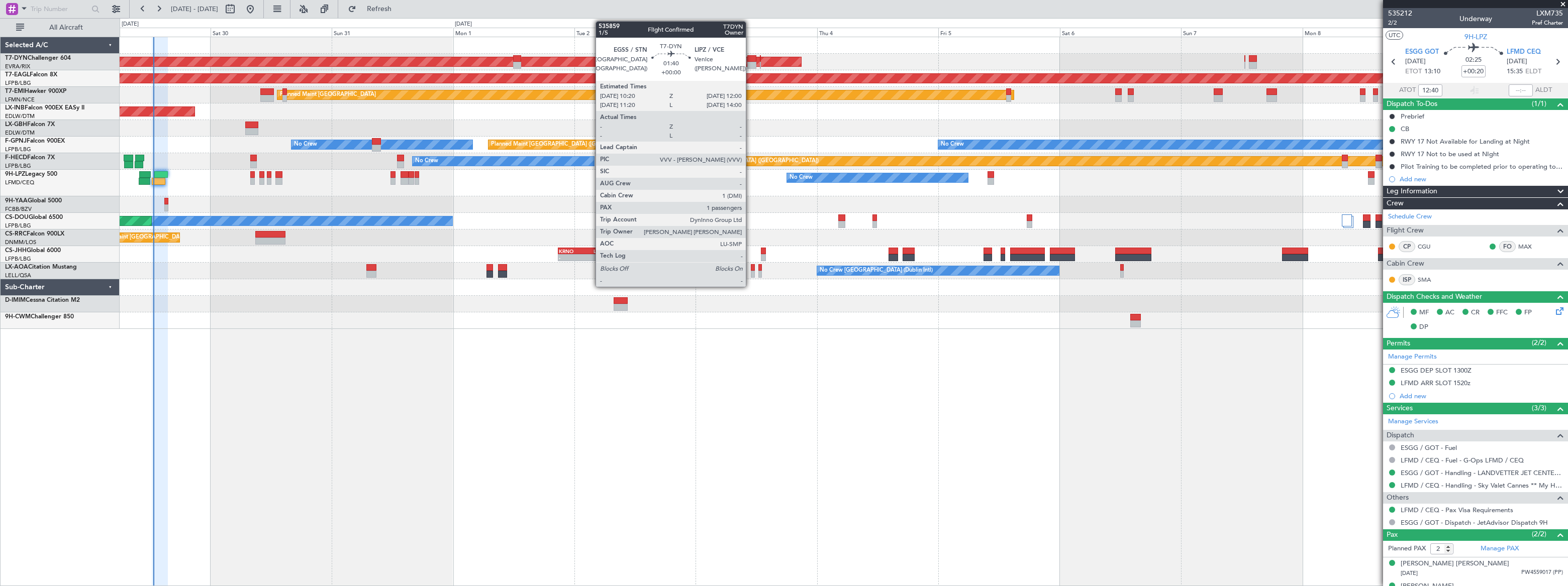
click at [750, 59] on div at bounding box center [751, 58] width 9 height 7
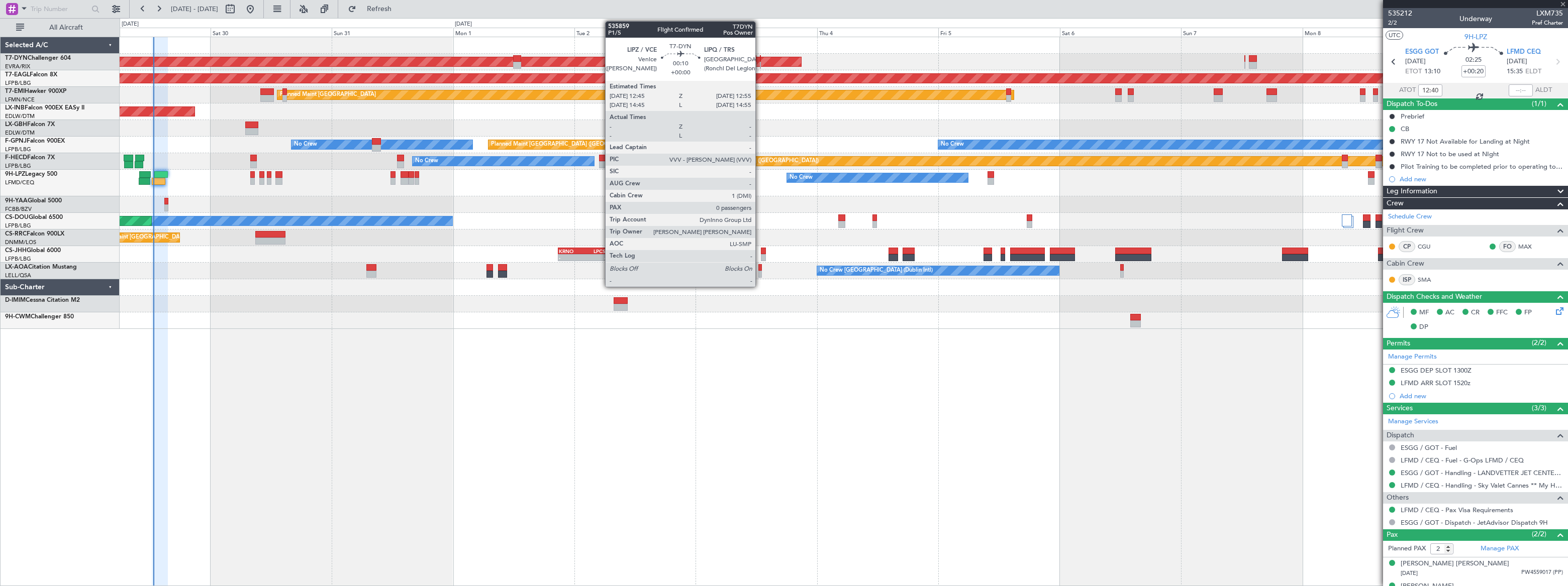
click at [760, 60] on div at bounding box center [760, 58] width 1 height 7
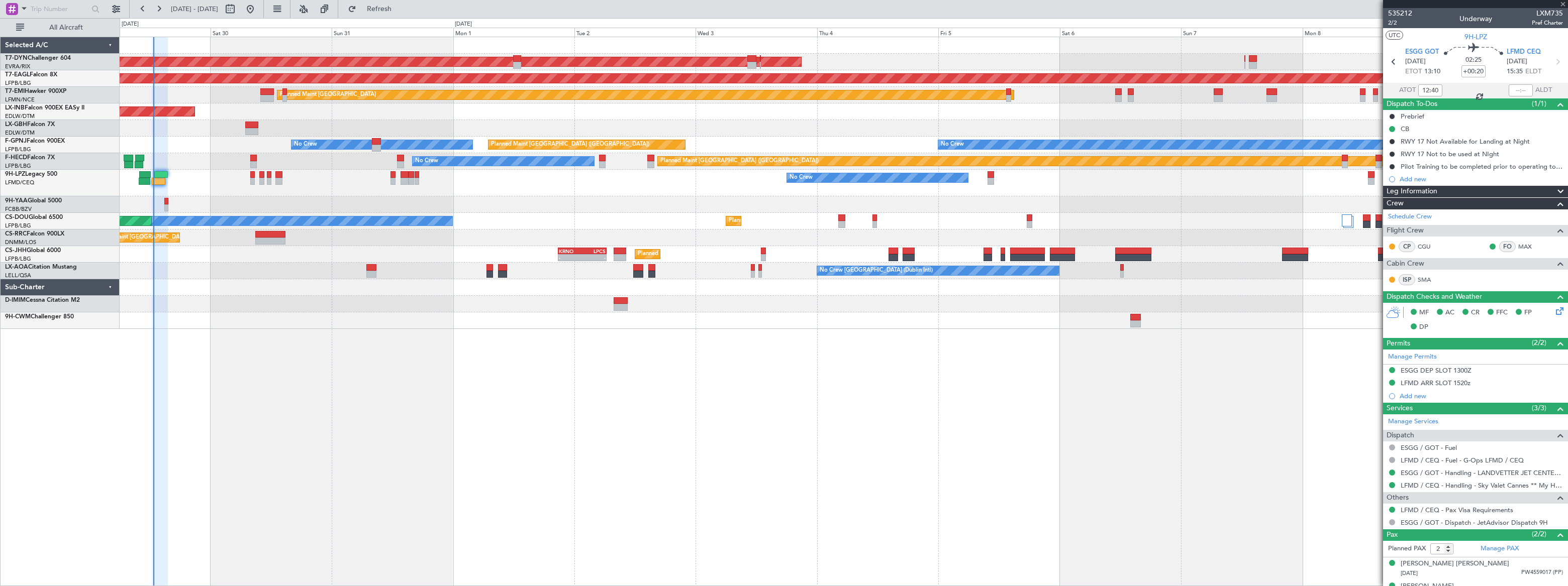
type input "0"
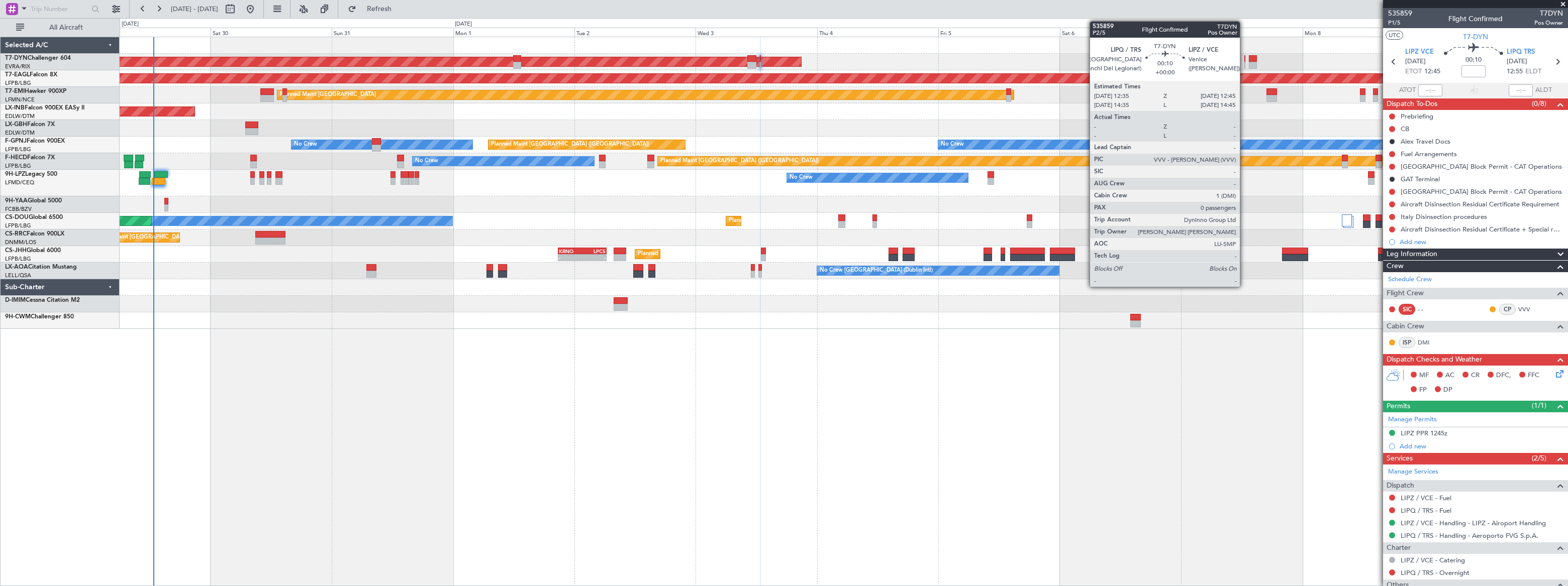
click at [1244, 62] on div at bounding box center [1244, 65] width 1 height 7
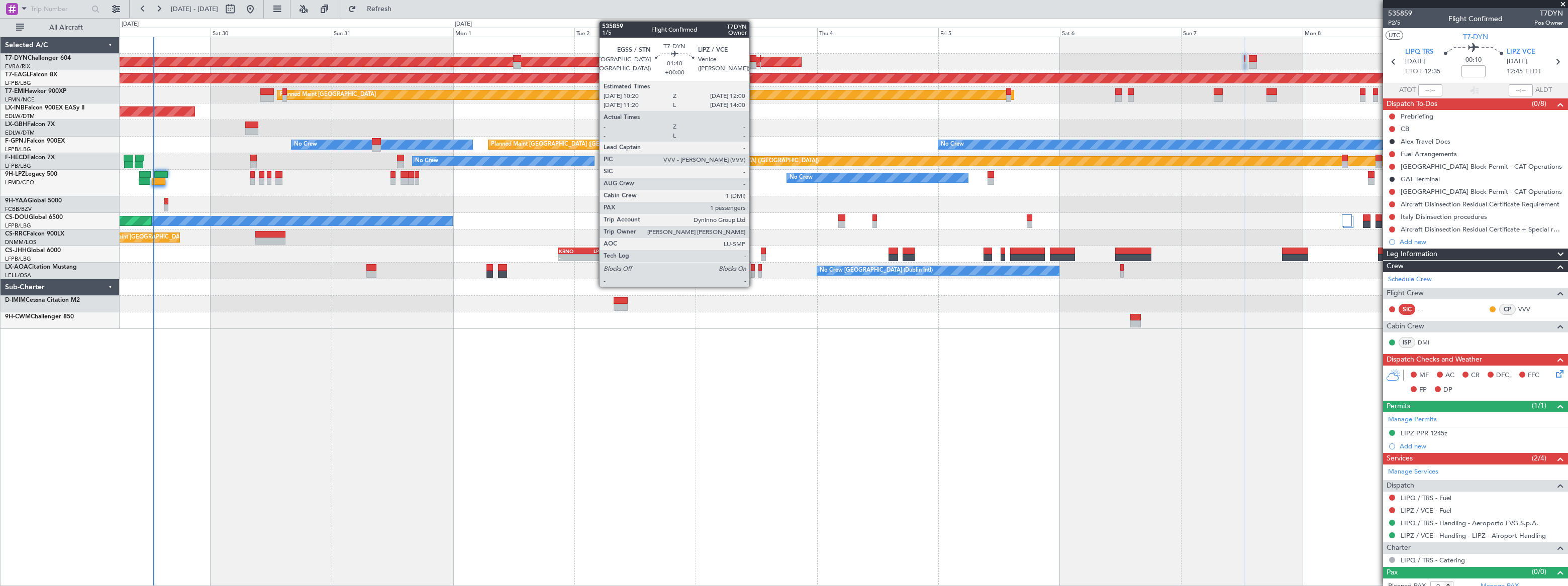
click at [754, 60] on div at bounding box center [751, 58] width 9 height 7
click at [760, 63] on div at bounding box center [760, 65] width 1 height 7
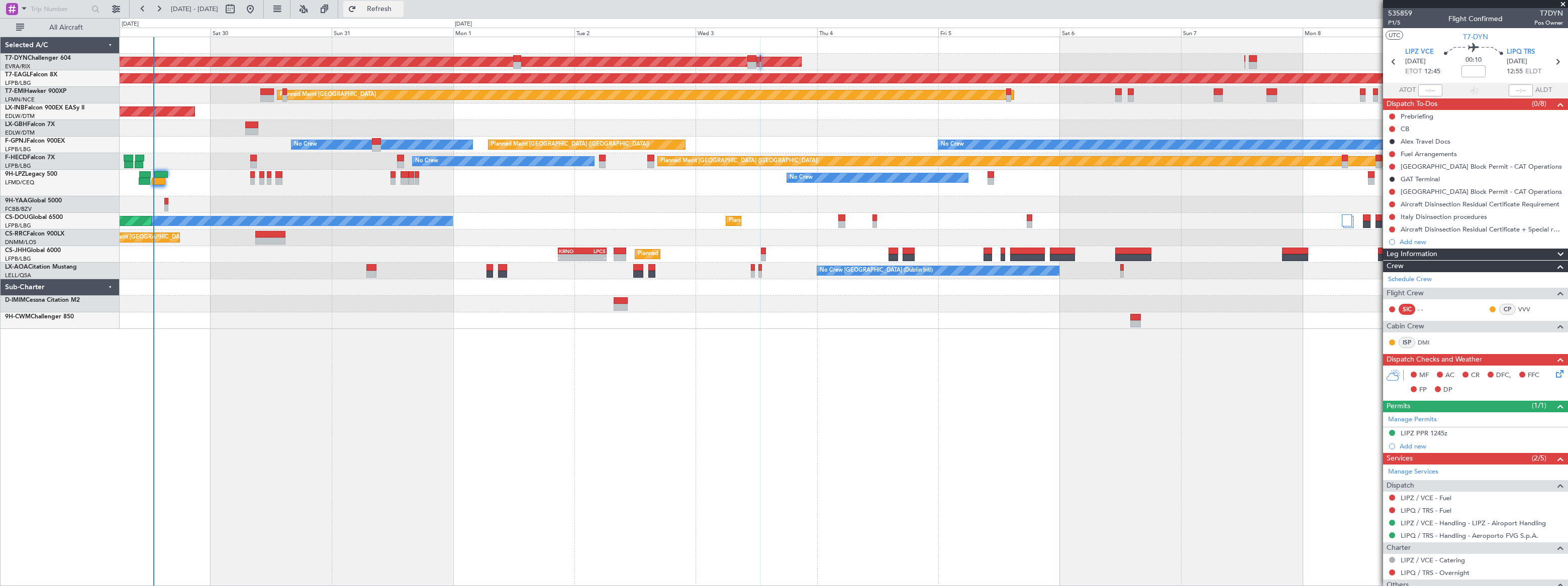
click at [400, 6] on span "Refresh" at bounding box center [379, 9] width 42 height 7
click at [400, 6] on span "Refreshing..." at bounding box center [379, 9] width 42 height 7
type input "+00:10"
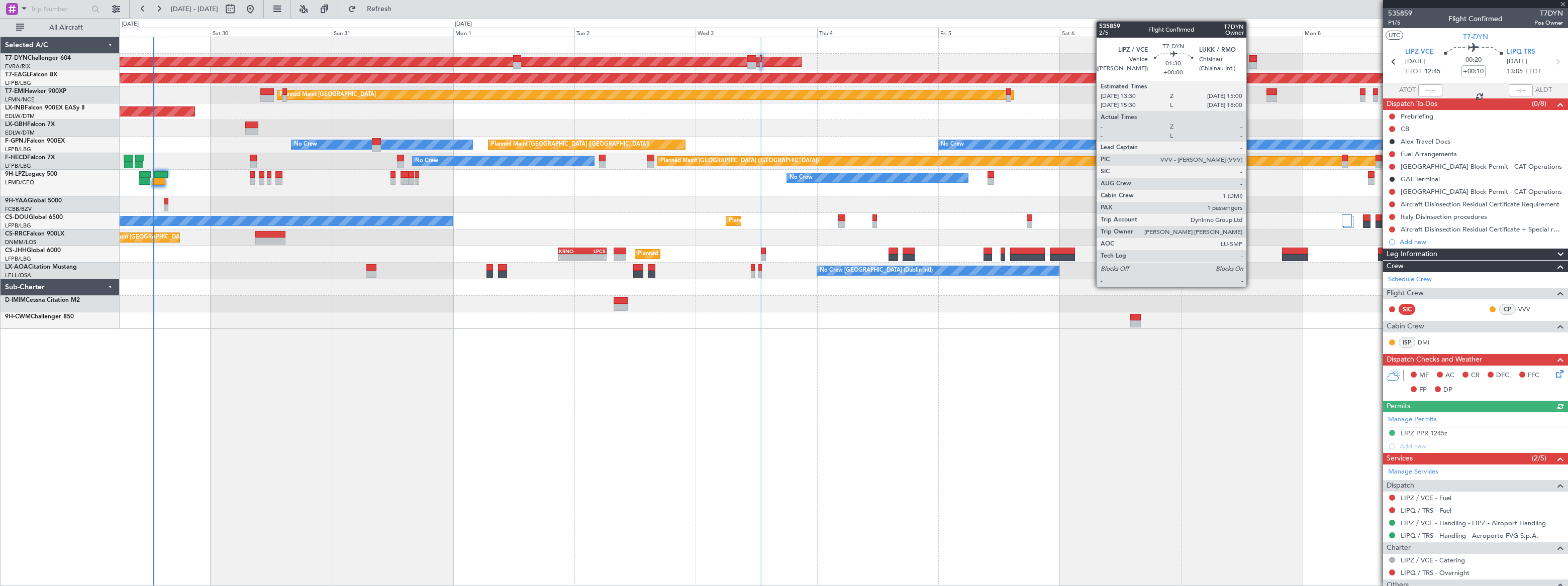
click at [1250, 62] on div at bounding box center [1253, 65] width 8 height 7
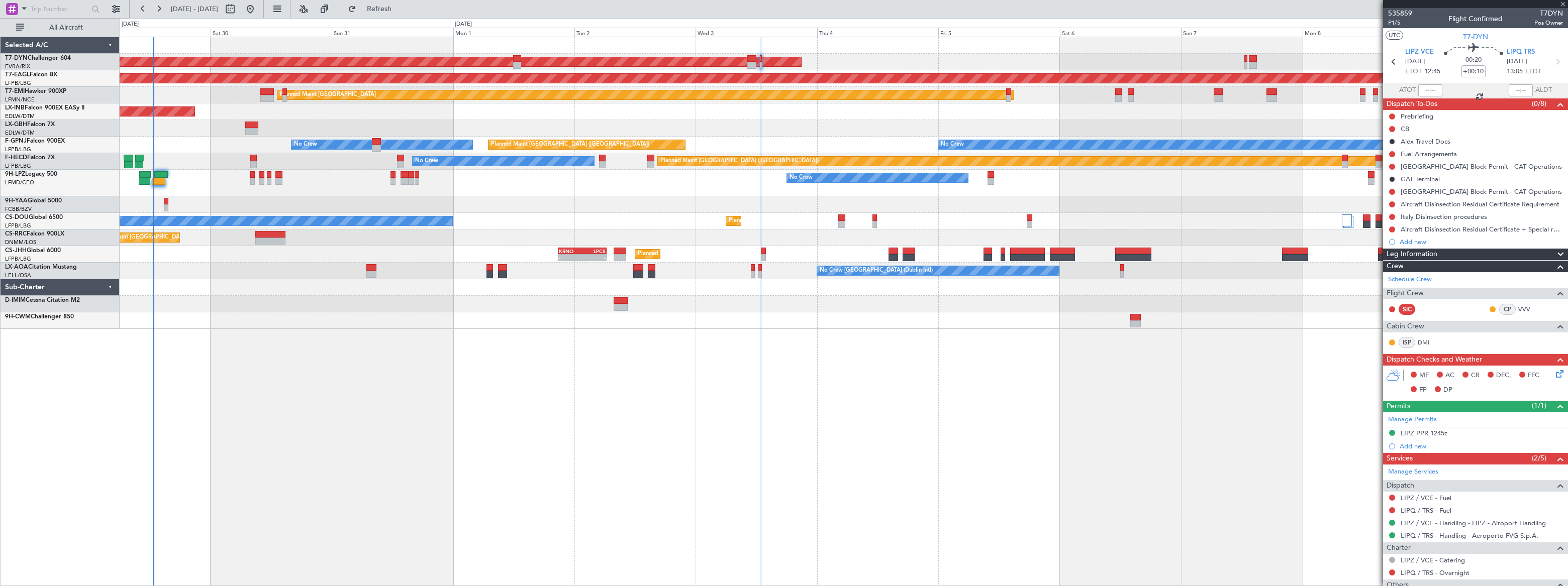
type input "1"
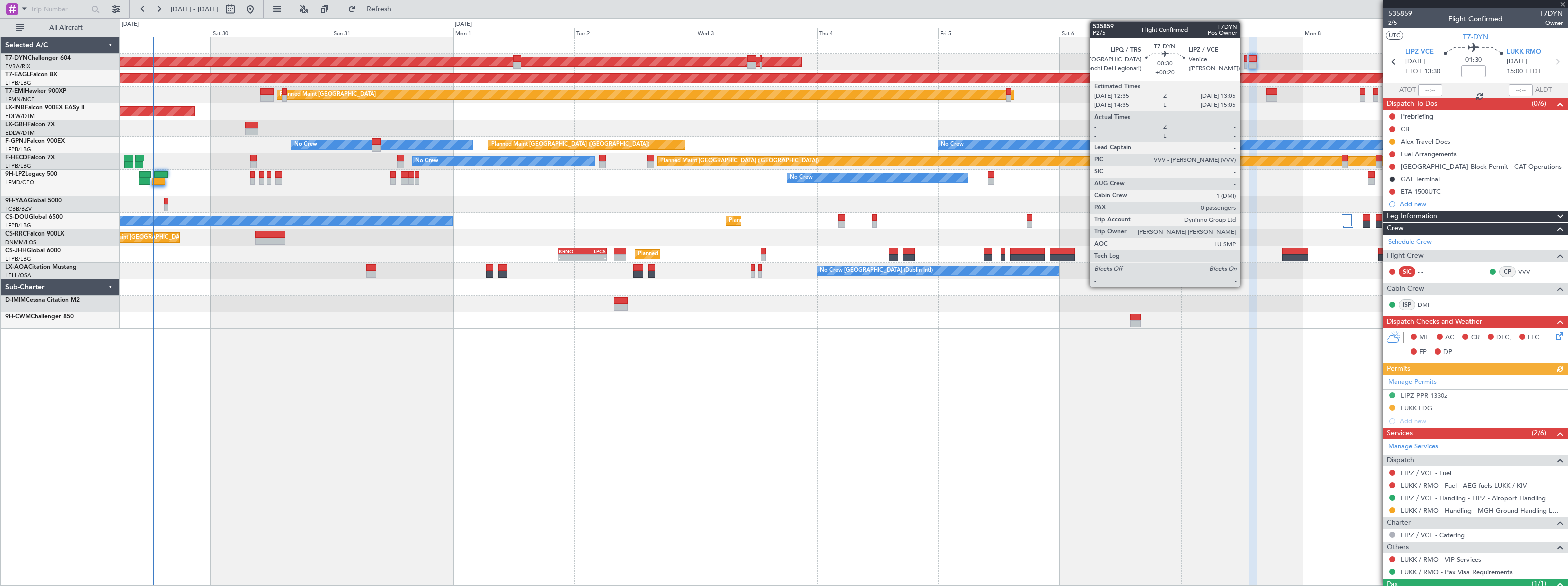
click at [1244, 62] on div at bounding box center [1246, 65] width 3 height 7
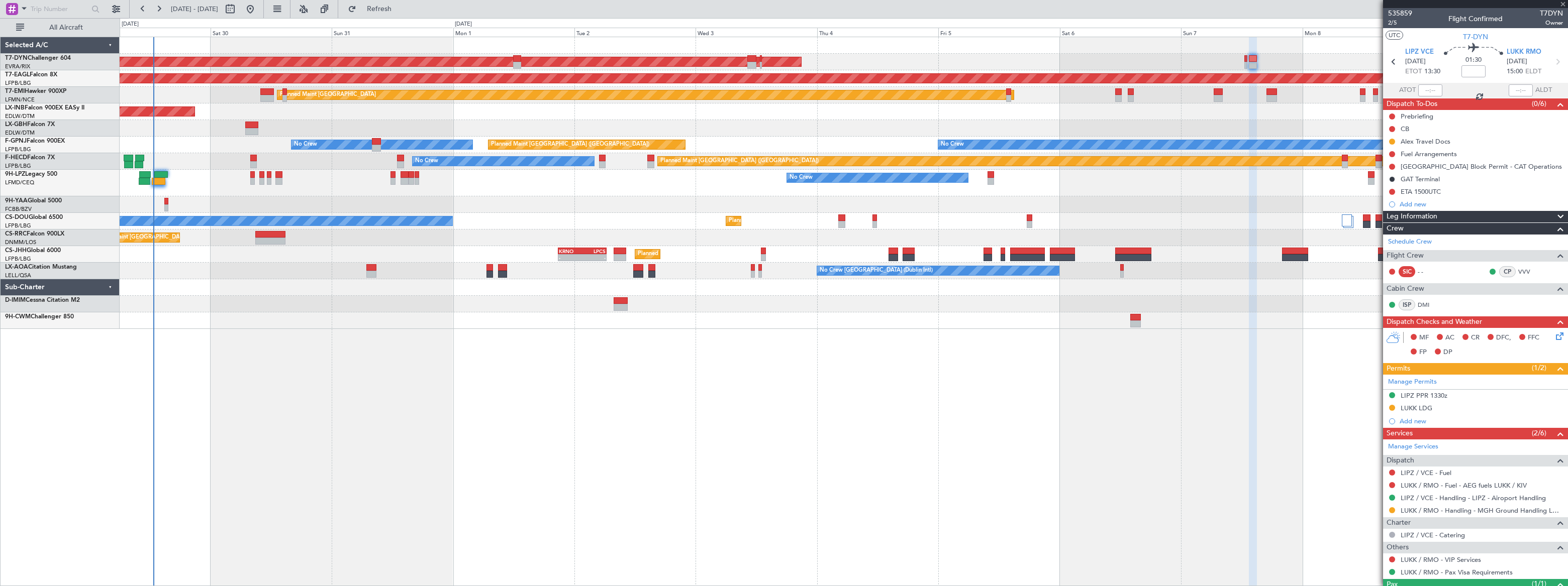
type input "+00:20"
type input "0"
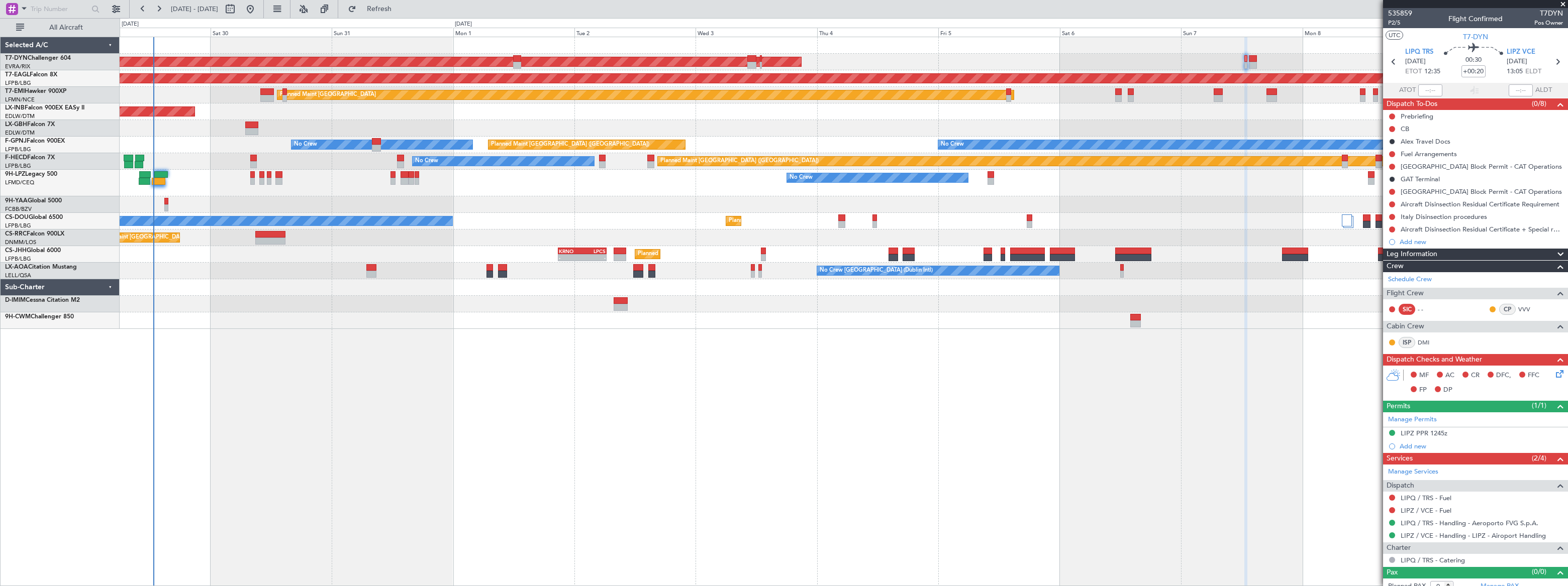
drag, startPoint x: 1566, startPoint y: 2, endPoint x: 1559, endPoint y: 3, distance: 7.1
click at [1566, 2] on span at bounding box center [1562, 4] width 10 height 9
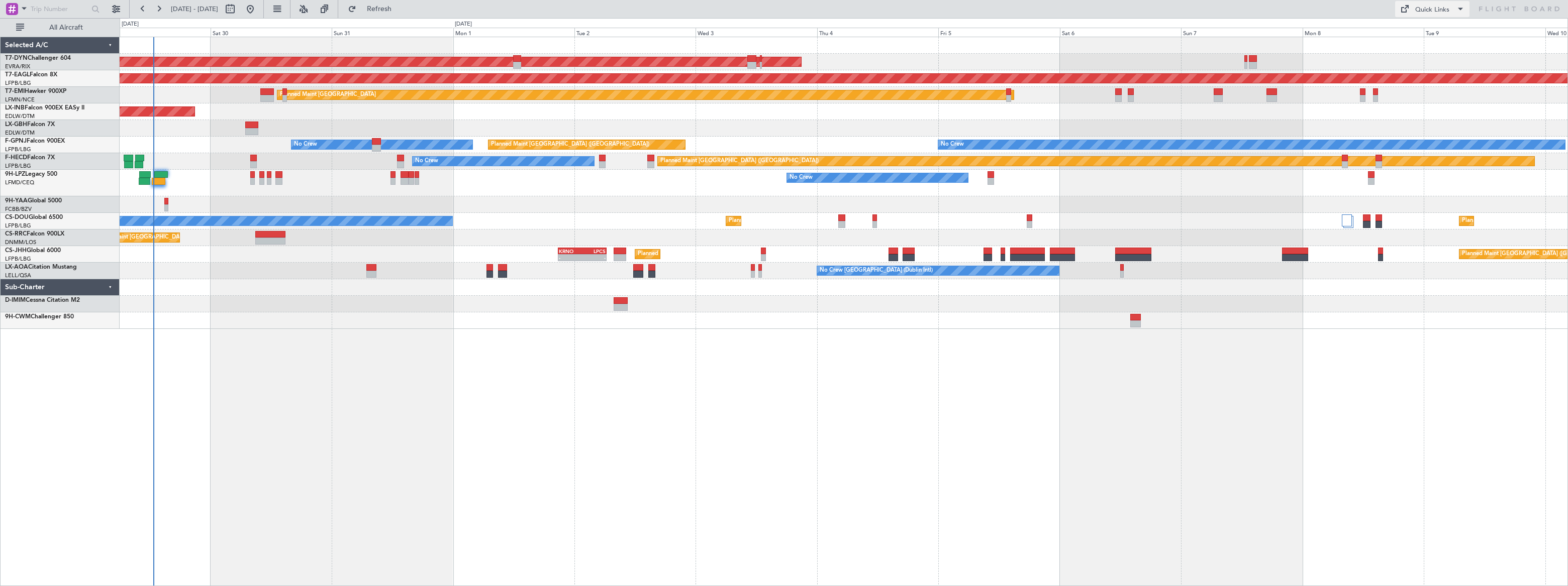
click at [1443, 11] on div "Quick Links" at bounding box center [1431, 9] width 34 height 10
click at [1420, 28] on button "Trip Builder" at bounding box center [1432, 33] width 75 height 24
click at [400, 11] on span "Refresh" at bounding box center [379, 9] width 42 height 7
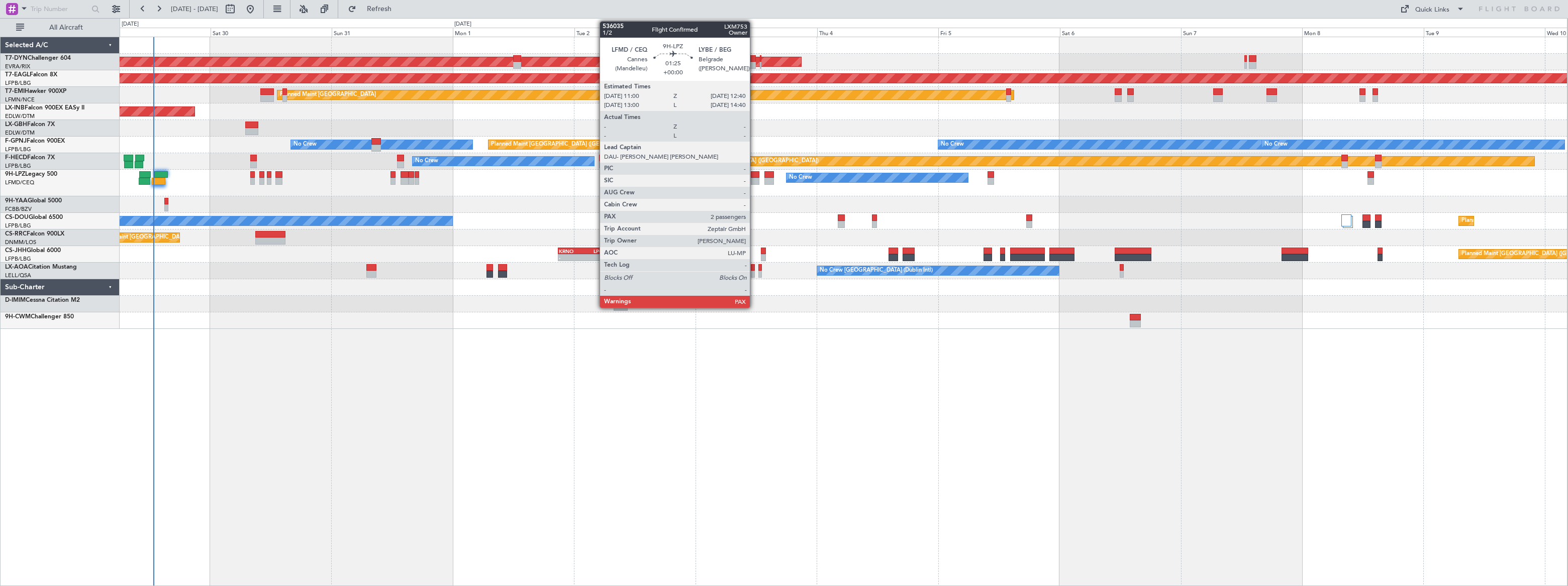
click at [754, 176] on div at bounding box center [754, 175] width 9 height 7
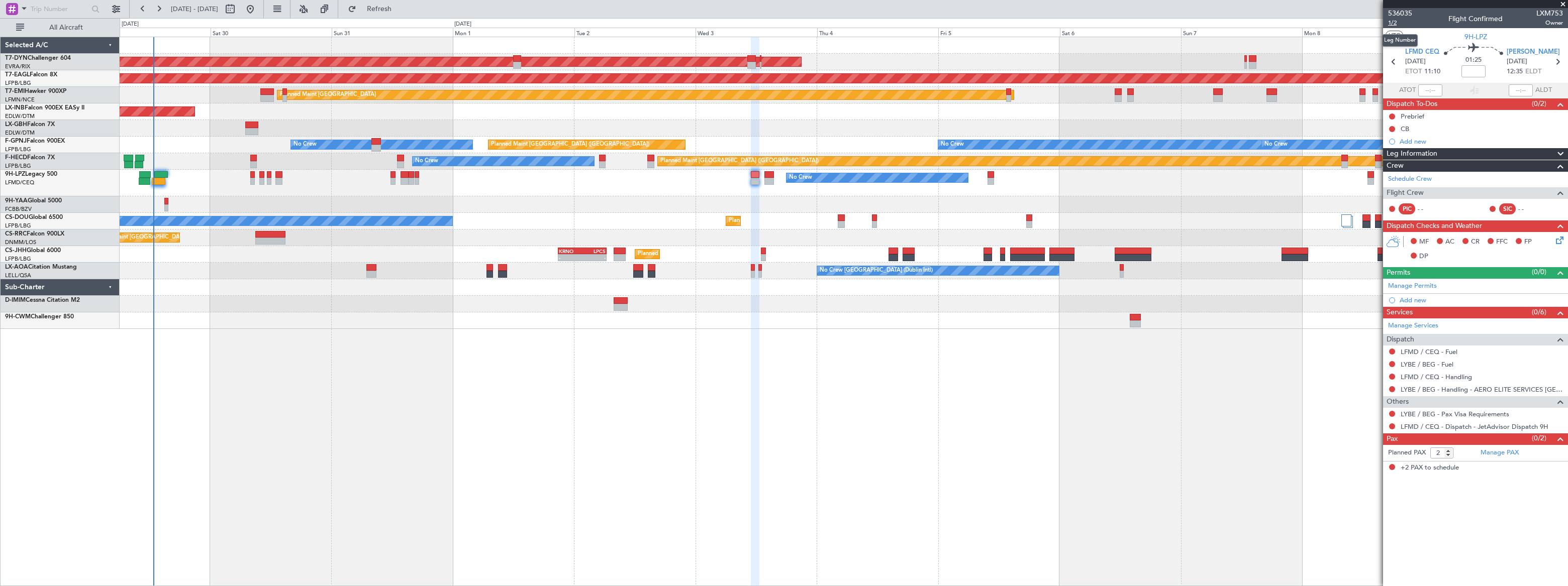
click at [1393, 21] on span "1/2" at bounding box center [1400, 23] width 24 height 9
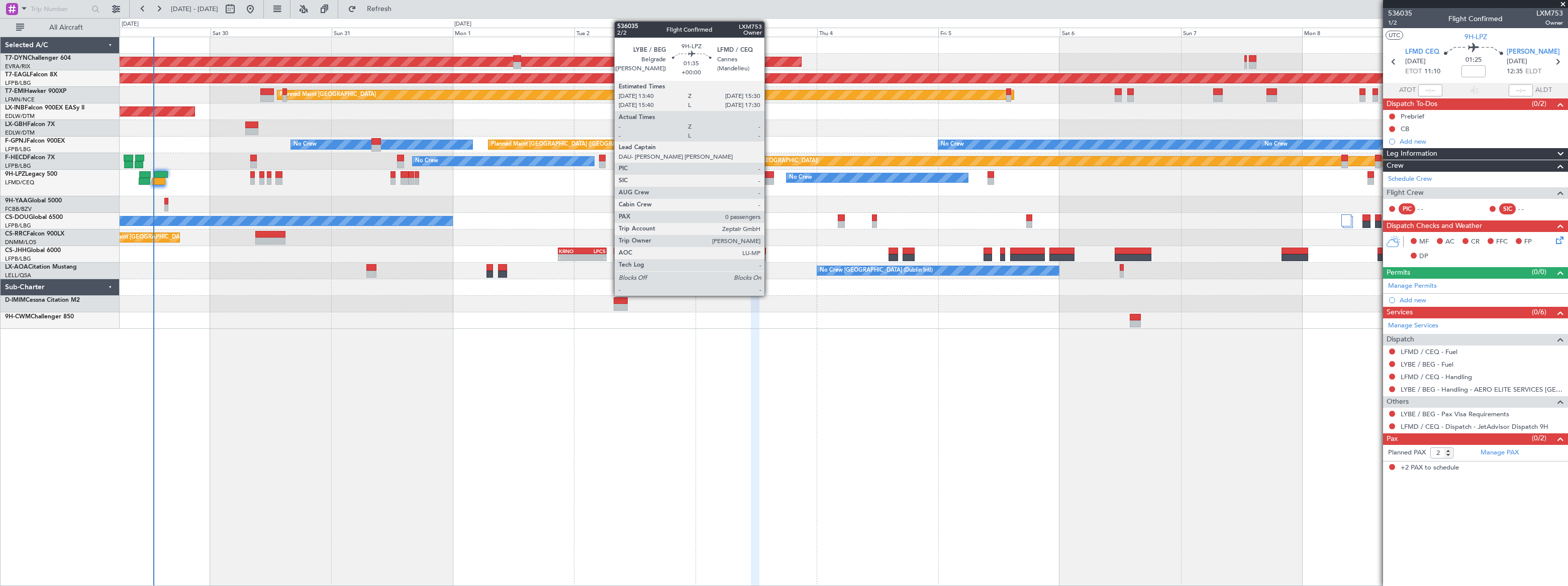
click at [769, 175] on div at bounding box center [769, 175] width 9 height 7
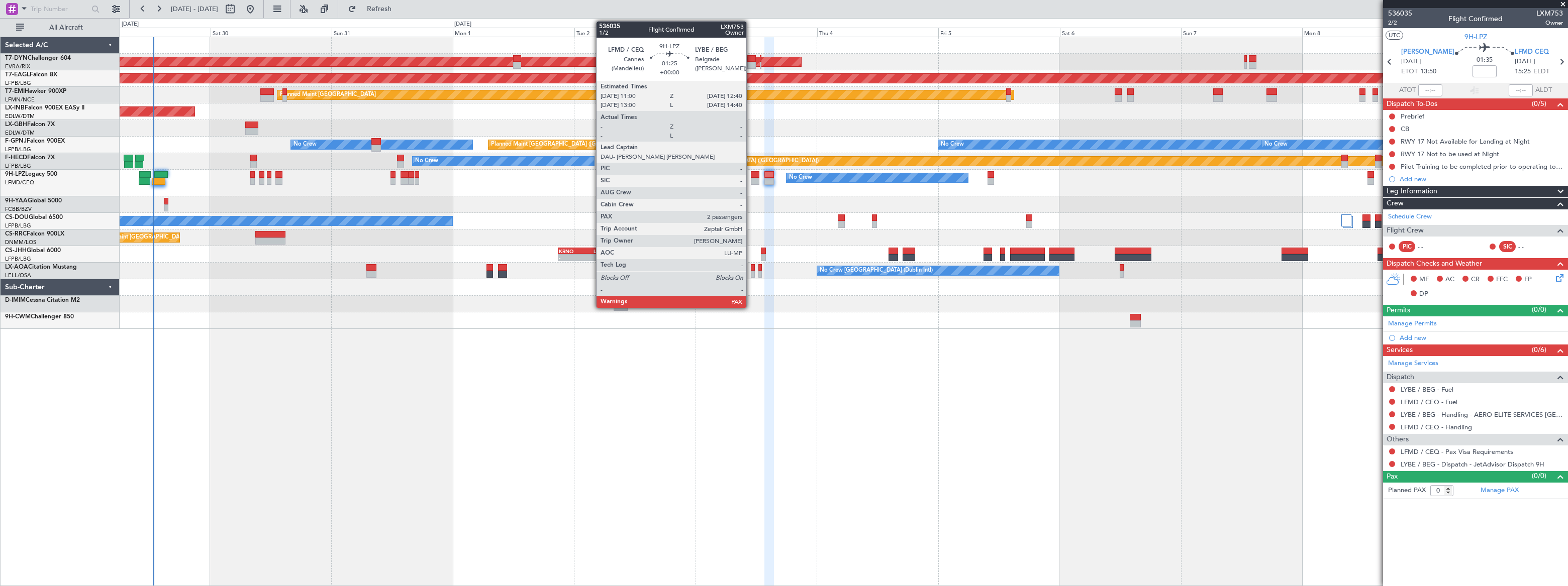
click at [751, 173] on div at bounding box center [754, 175] width 9 height 7
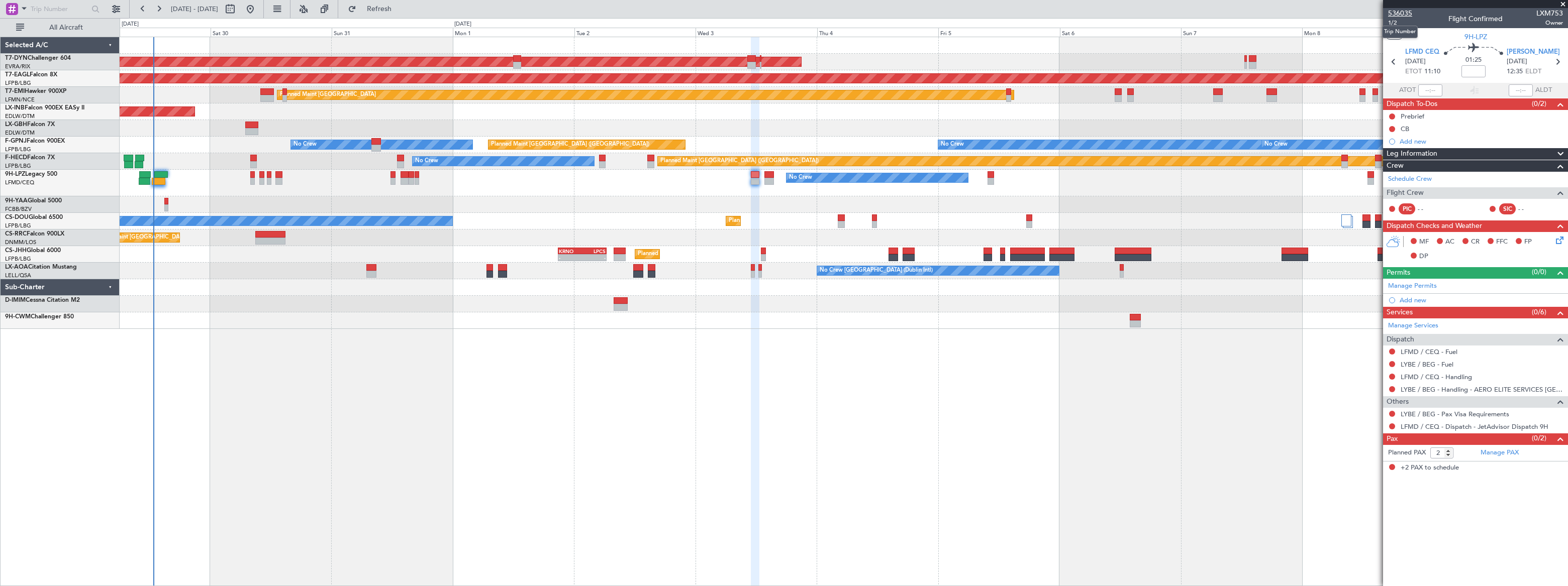
click at [1395, 11] on span "536035" at bounding box center [1400, 13] width 24 height 10
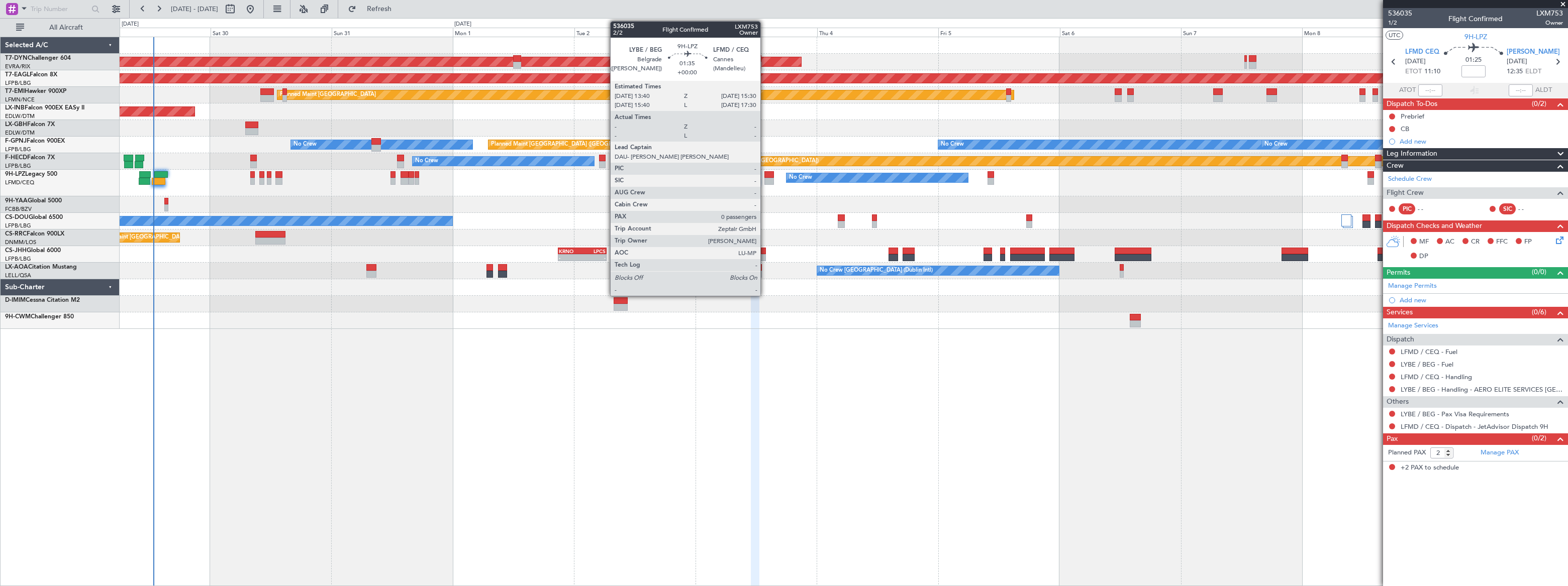
click at [765, 174] on div at bounding box center [769, 175] width 9 height 7
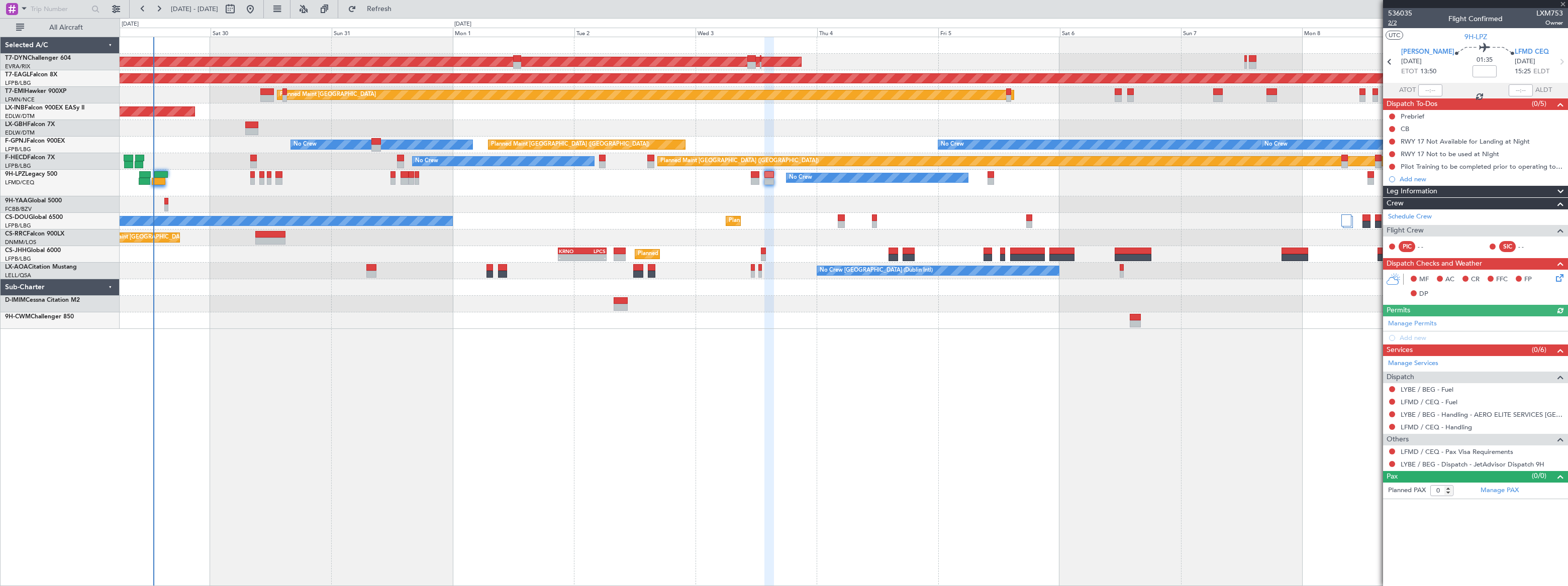
click at [1392, 21] on span "2/2" at bounding box center [1400, 23] width 24 height 9
click at [400, 9] on span "Refresh" at bounding box center [379, 9] width 42 height 7
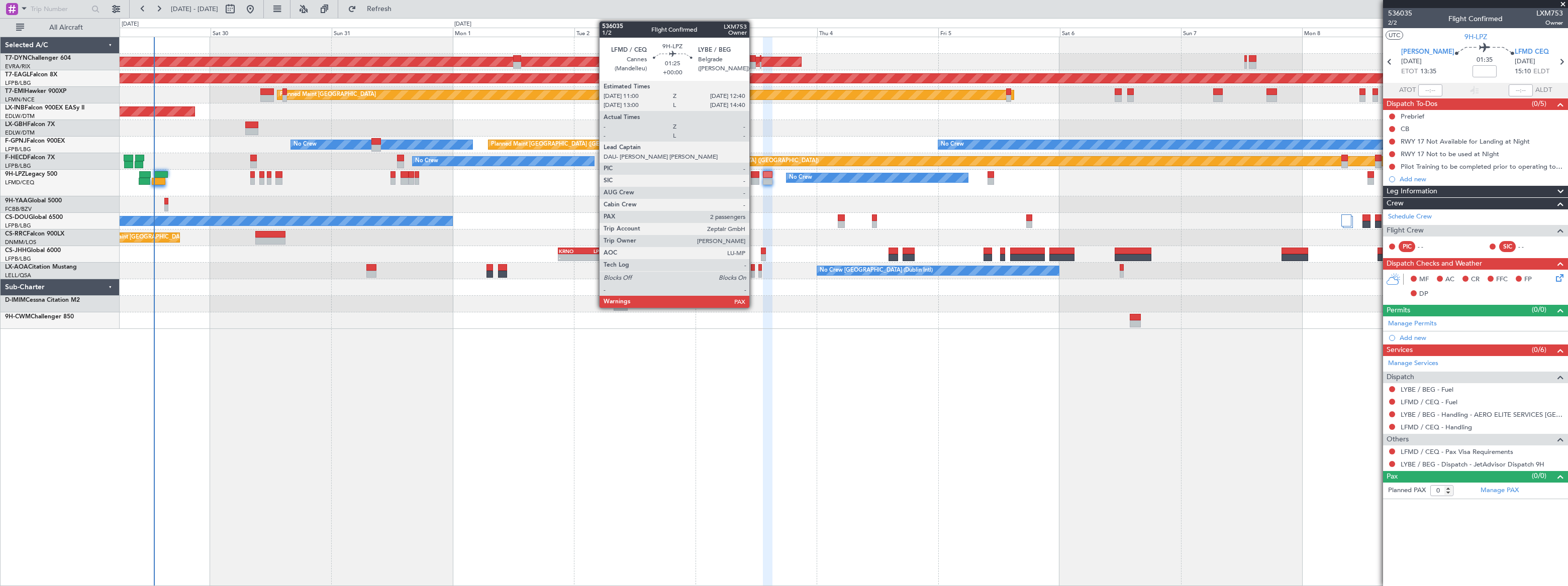
click at [753, 179] on div at bounding box center [754, 181] width 9 height 7
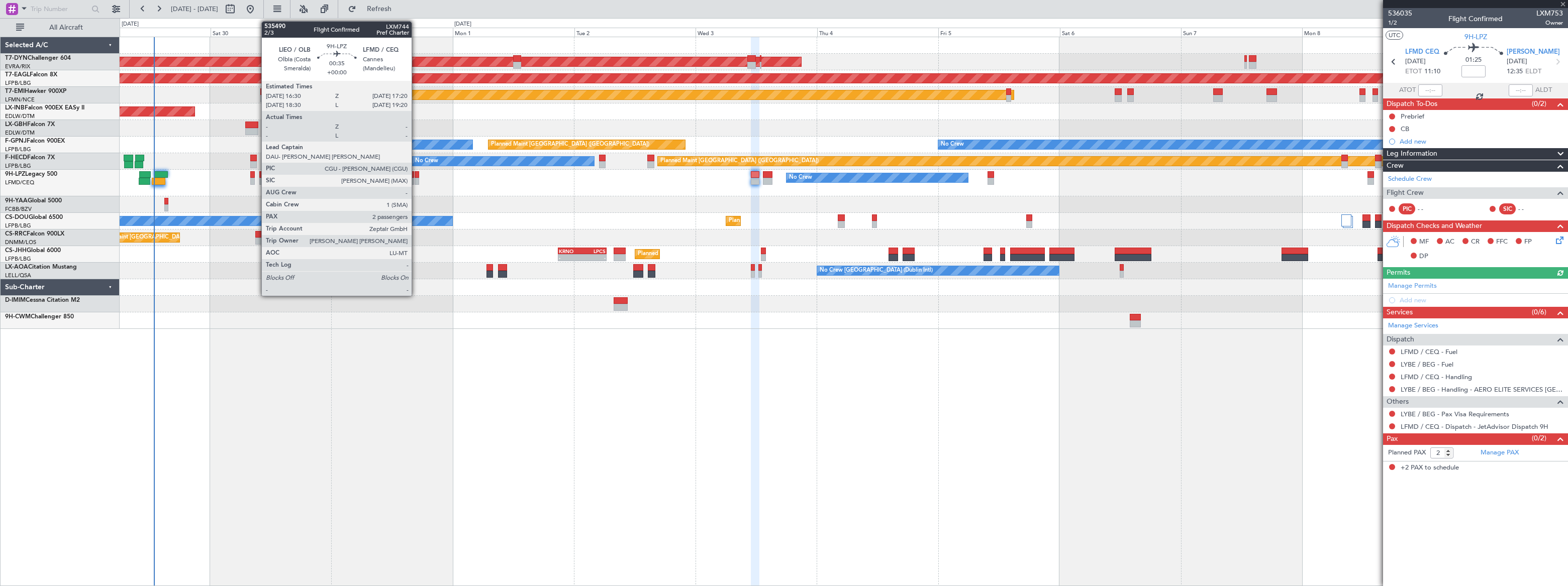
click at [416, 175] on div at bounding box center [417, 175] width 5 height 7
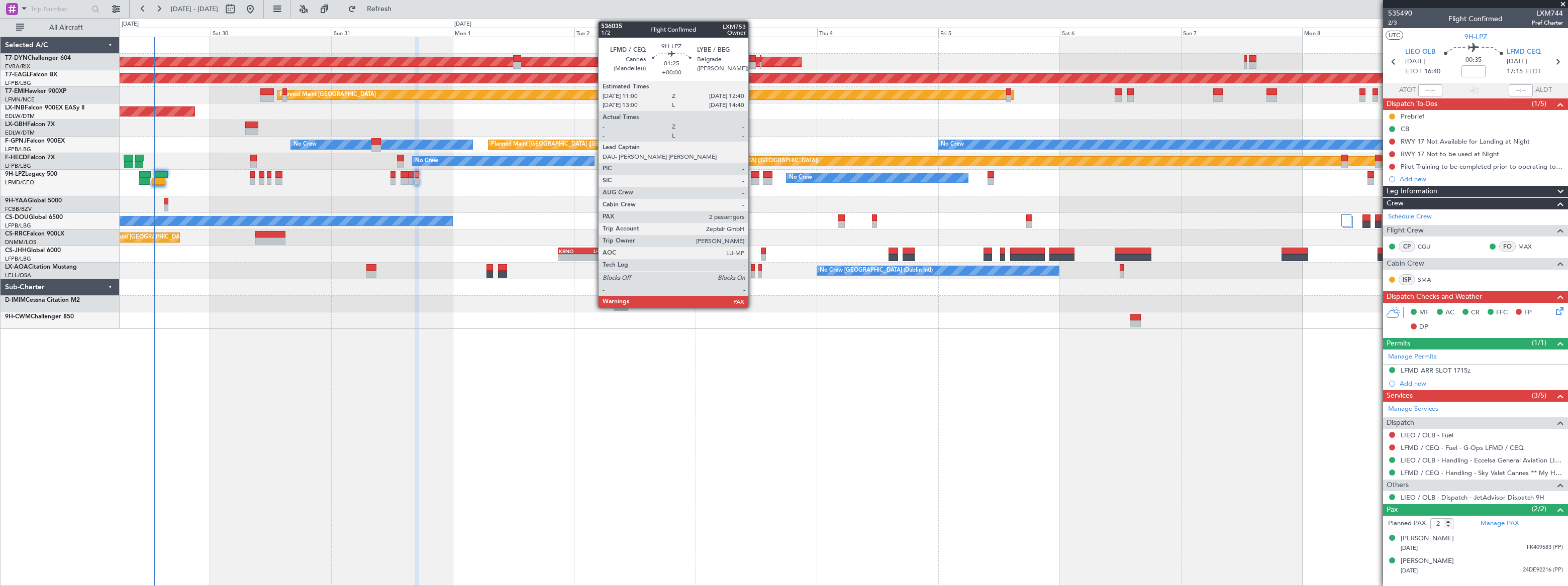
click at [753, 177] on div at bounding box center [754, 175] width 9 height 7
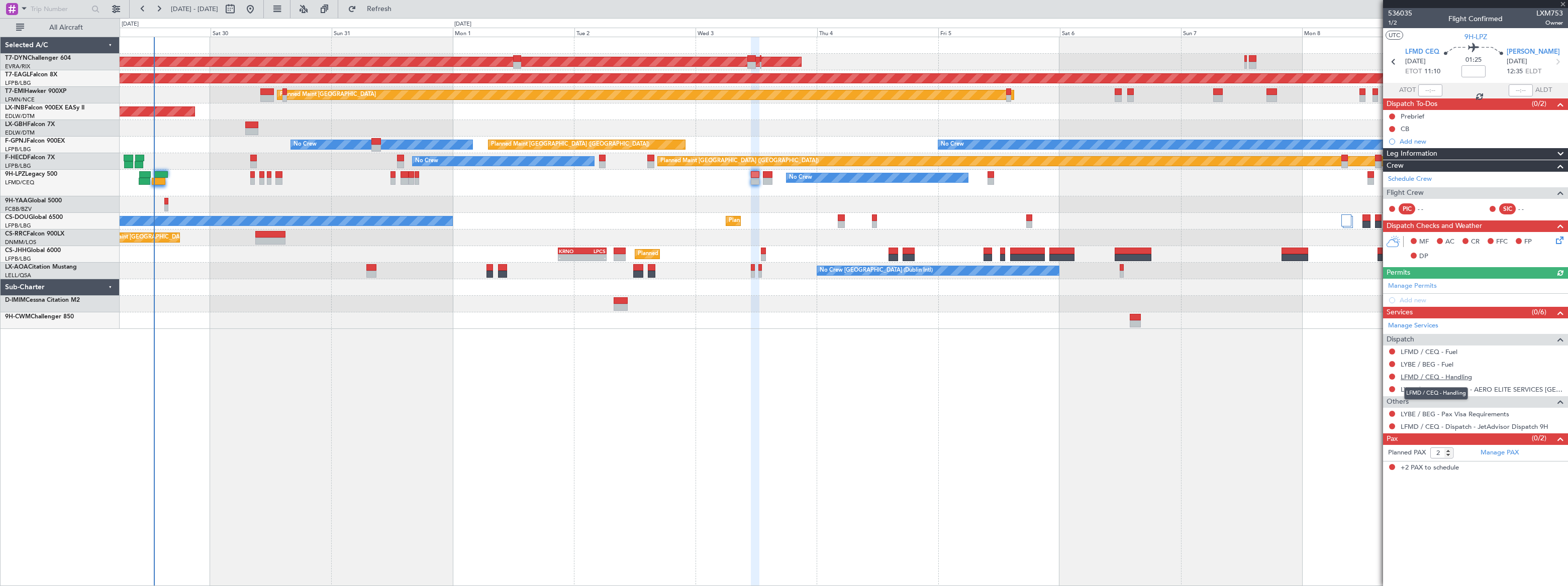
click at [1447, 376] on link "LFMD / CEQ - Handling" at bounding box center [1436, 377] width 71 height 9
click at [400, 10] on span "Refresh" at bounding box center [379, 9] width 42 height 7
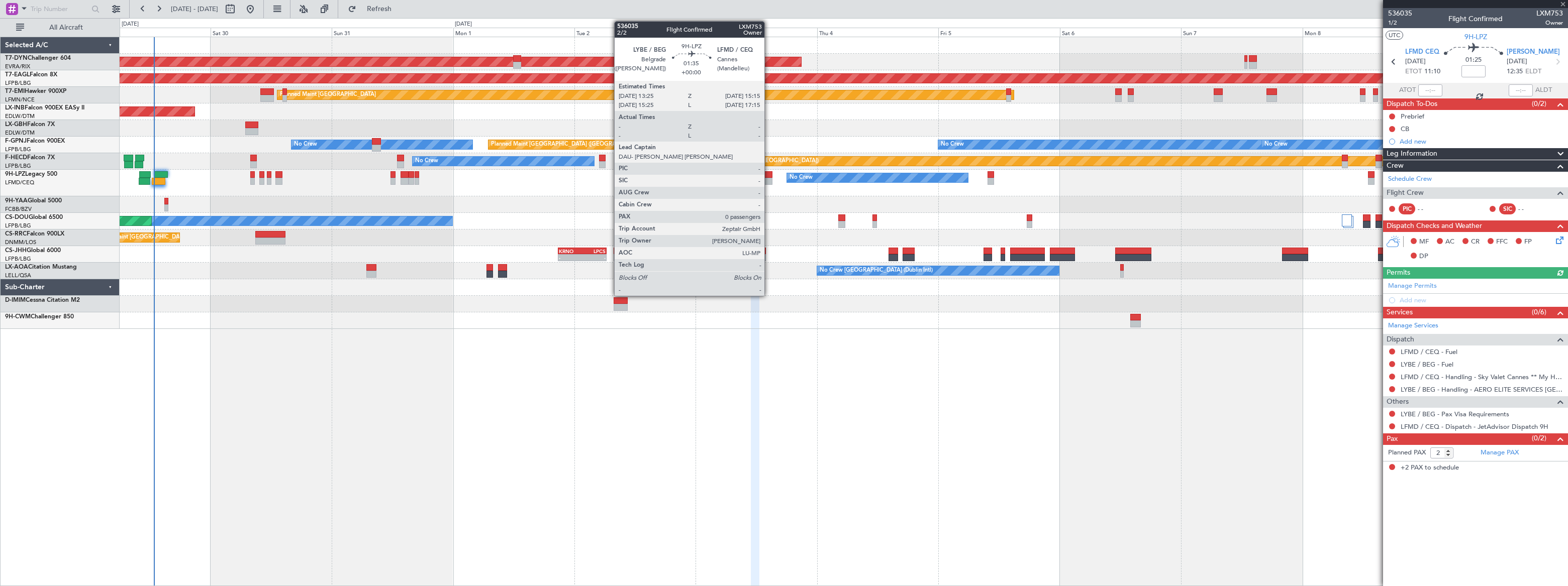
click at [769, 175] on div at bounding box center [768, 175] width 9 height 7
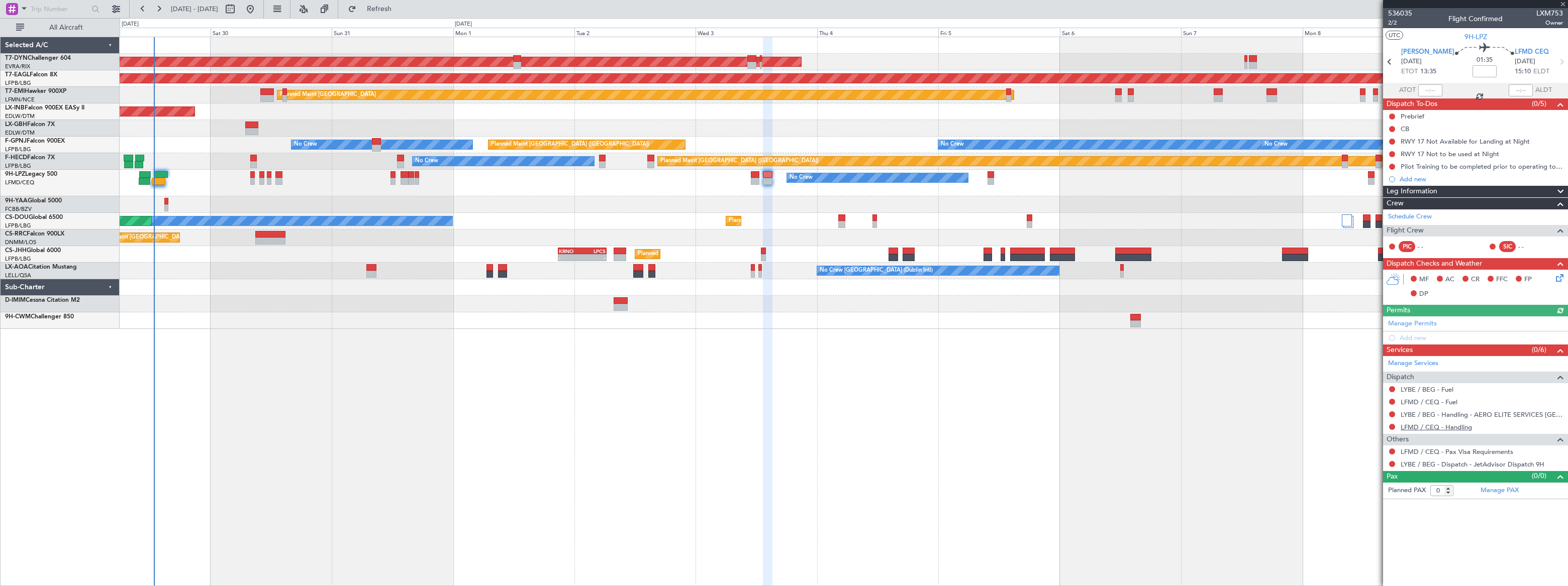
click at [1442, 427] on link "LFMD / CEQ - Handling" at bounding box center [1436, 427] width 71 height 9
click at [1392, 449] on button at bounding box center [1392, 452] width 6 height 6
click at [1360, 463] on span "Not Required" at bounding box center [1367, 465] width 40 height 10
click at [400, 6] on span "Refresh" at bounding box center [379, 9] width 42 height 7
click at [400, 6] on span "Refreshing..." at bounding box center [379, 9] width 42 height 7
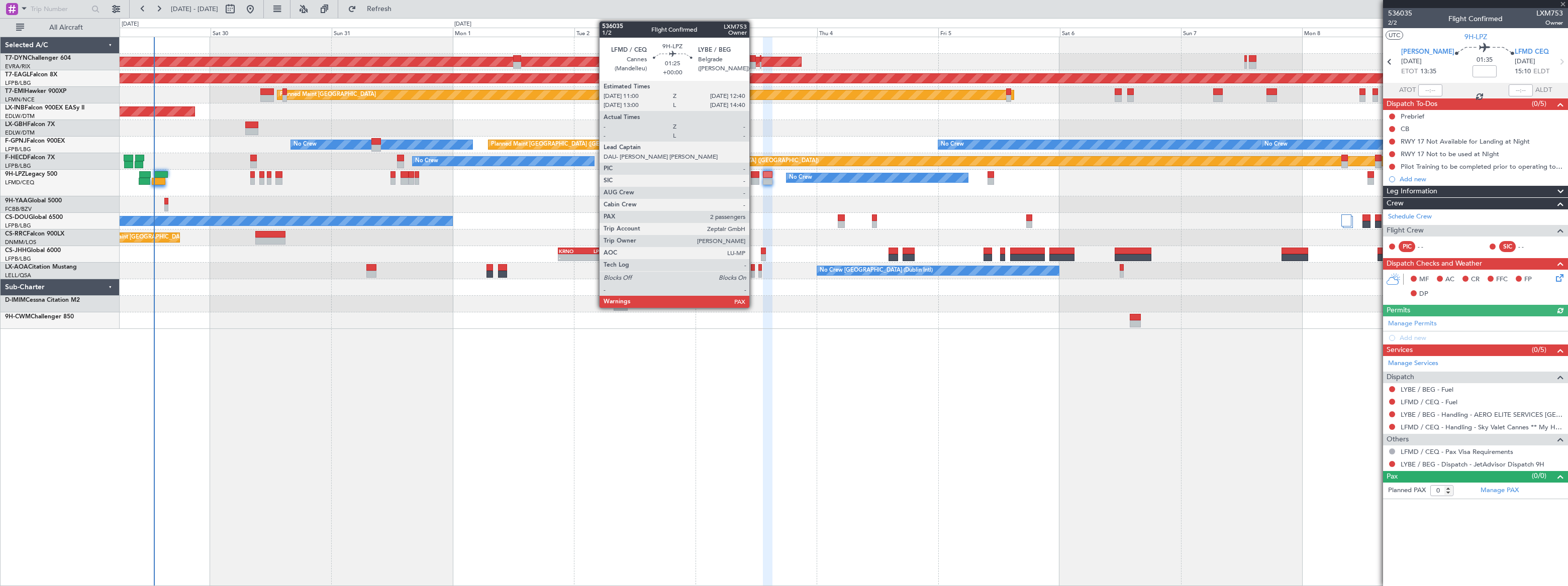
click at [754, 178] on div at bounding box center [754, 181] width 9 height 7
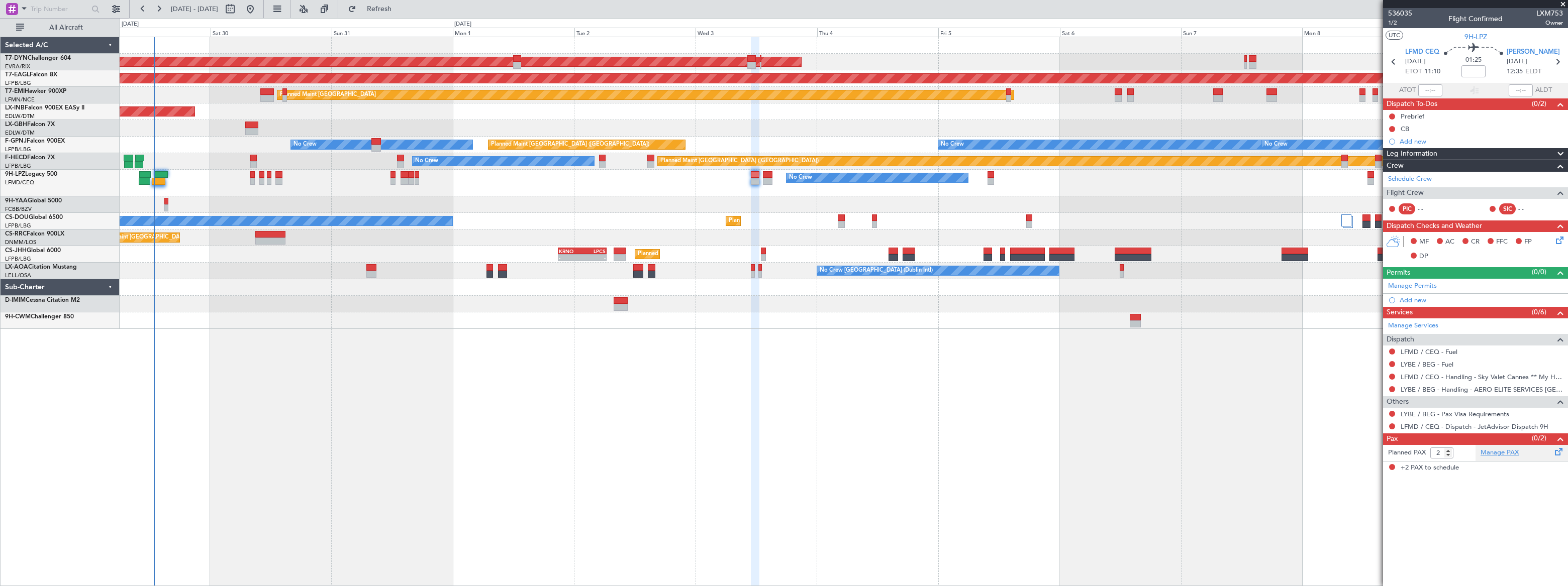
click at [1491, 451] on link "Manage PAX" at bounding box center [1499, 453] width 38 height 10
click at [400, 7] on span "Refresh" at bounding box center [379, 9] width 42 height 7
click at [1393, 412] on button at bounding box center [1392, 414] width 6 height 6
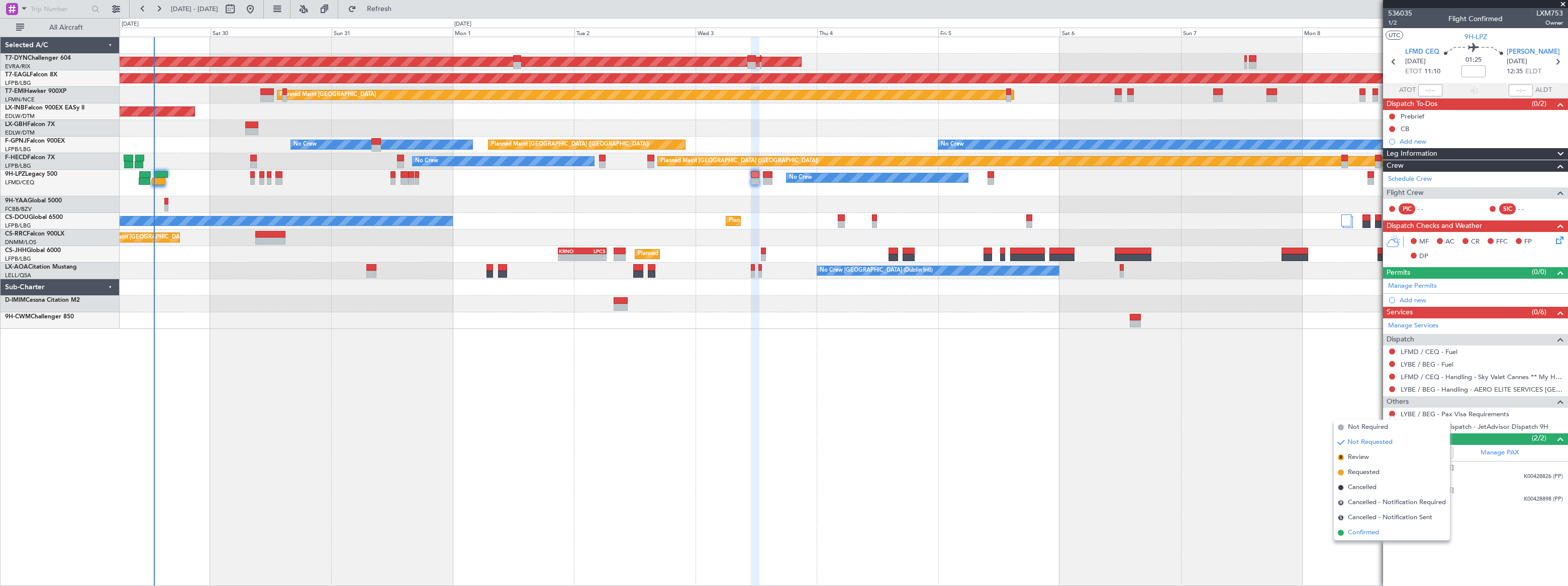
click at [1361, 532] on span "Confirmed" at bounding box center [1363, 533] width 31 height 10
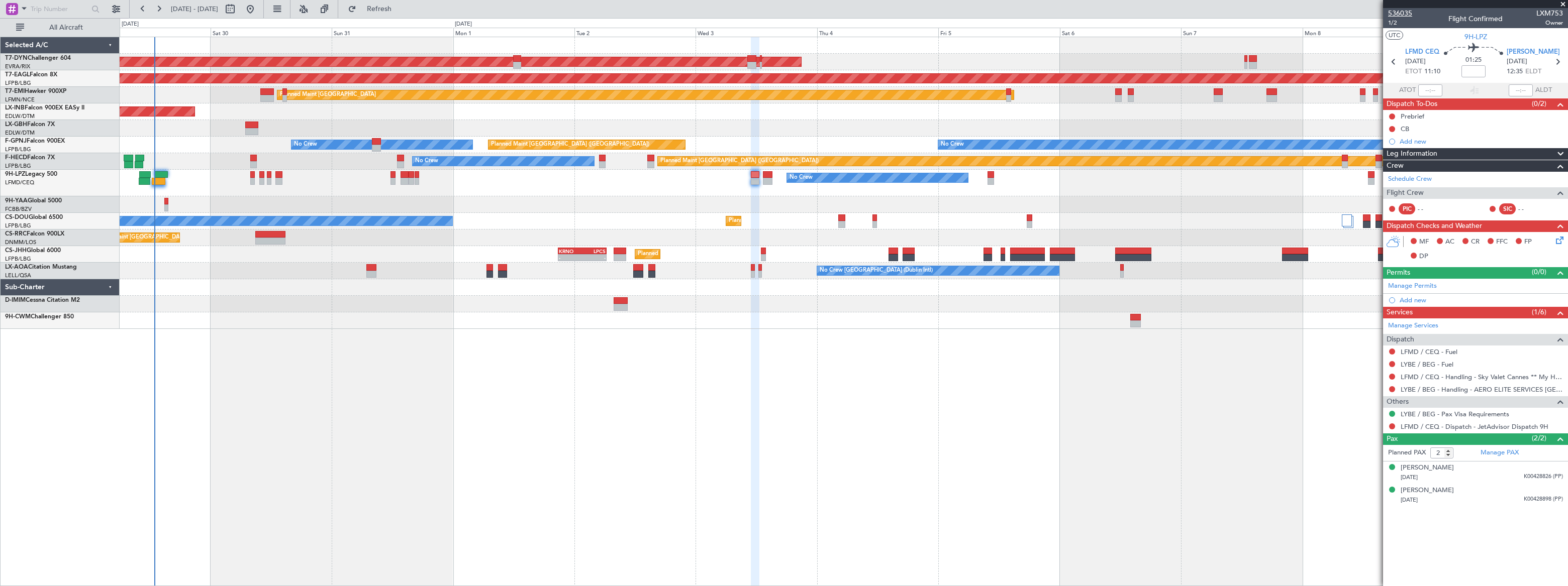
click at [1392, 13] on span "536035" at bounding box center [1400, 13] width 24 height 10
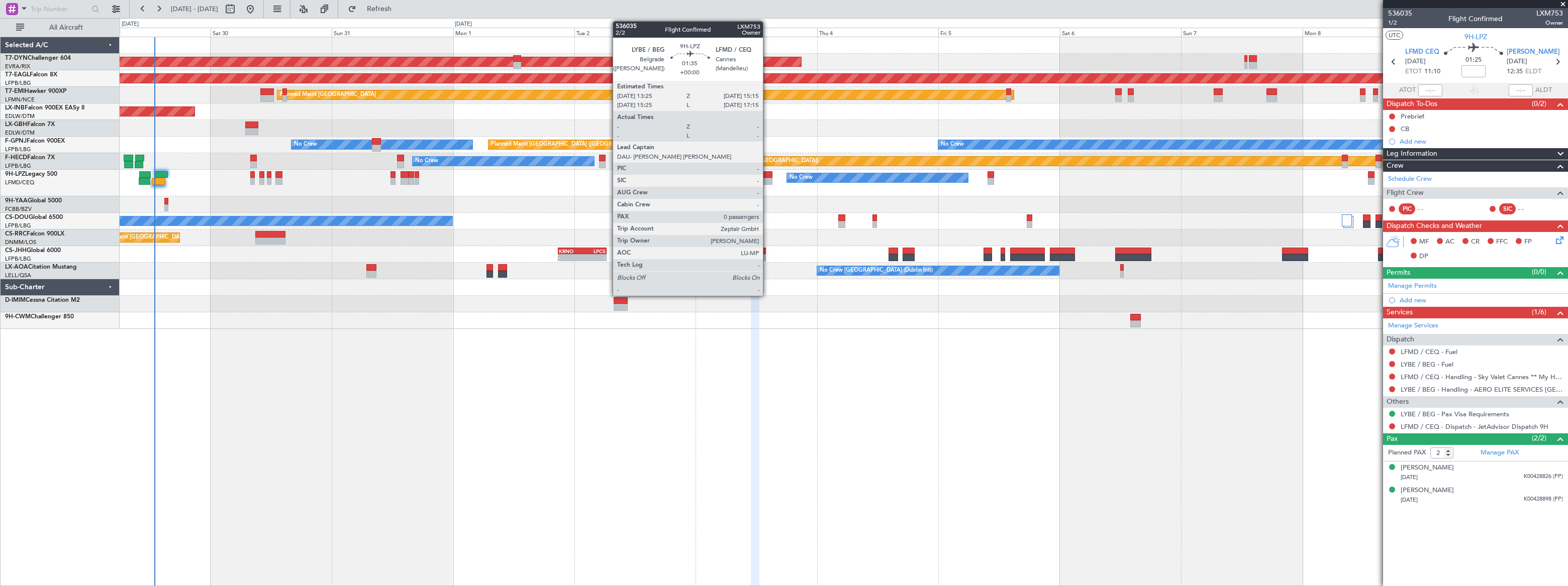
click at [767, 176] on div at bounding box center [768, 175] width 9 height 7
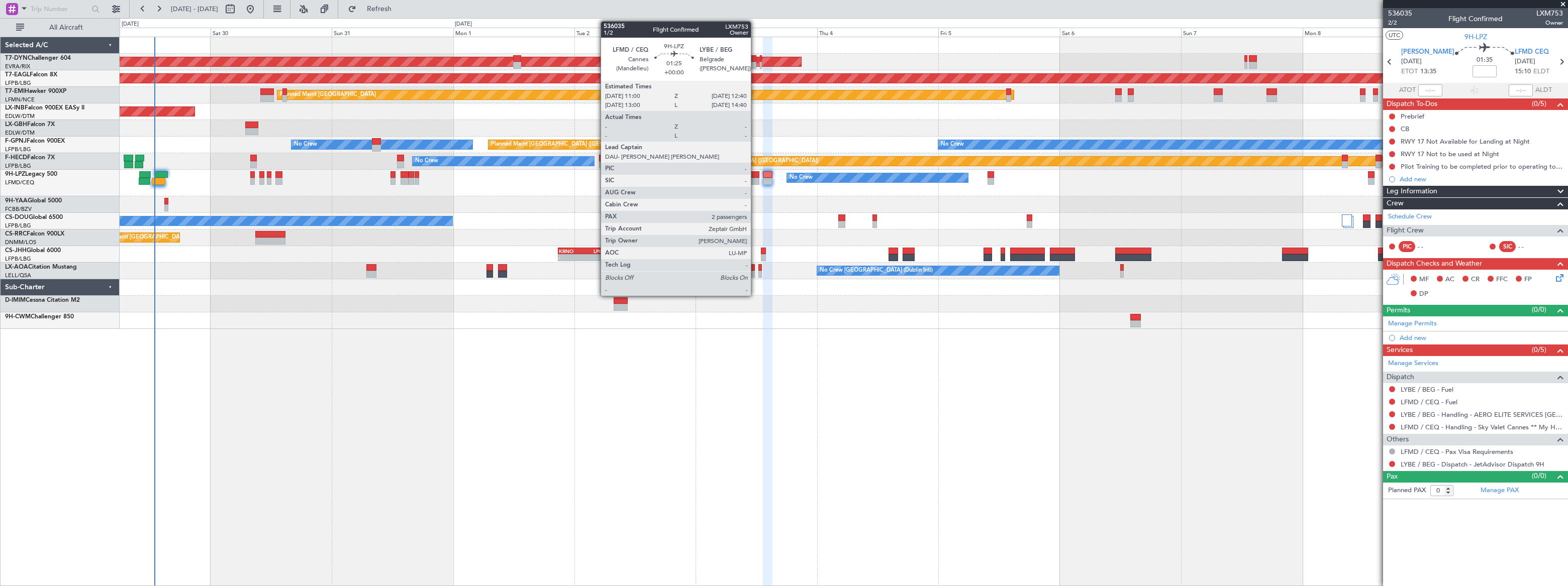
click at [754, 177] on div at bounding box center [754, 175] width 9 height 7
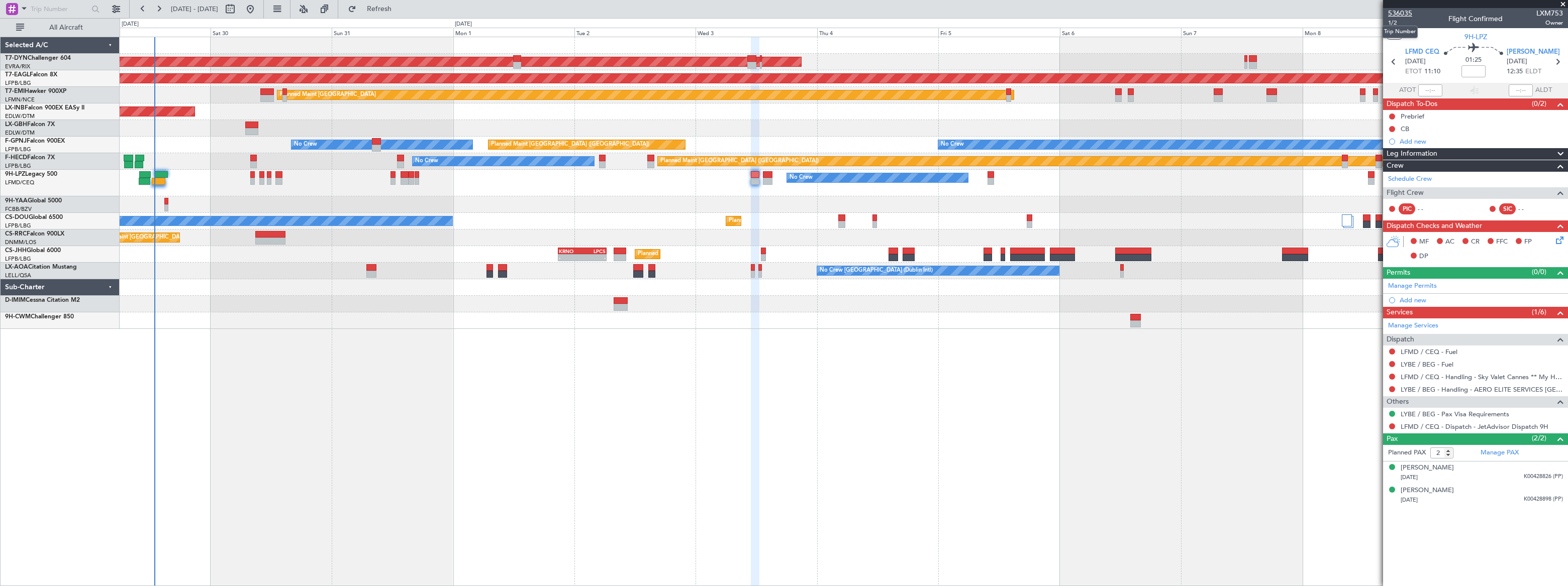
click at [1398, 12] on span "536035" at bounding box center [1400, 13] width 24 height 10
click at [400, 6] on span "Refresh" at bounding box center [379, 9] width 42 height 7
click at [400, 10] on span "Refresh" at bounding box center [379, 9] width 42 height 7
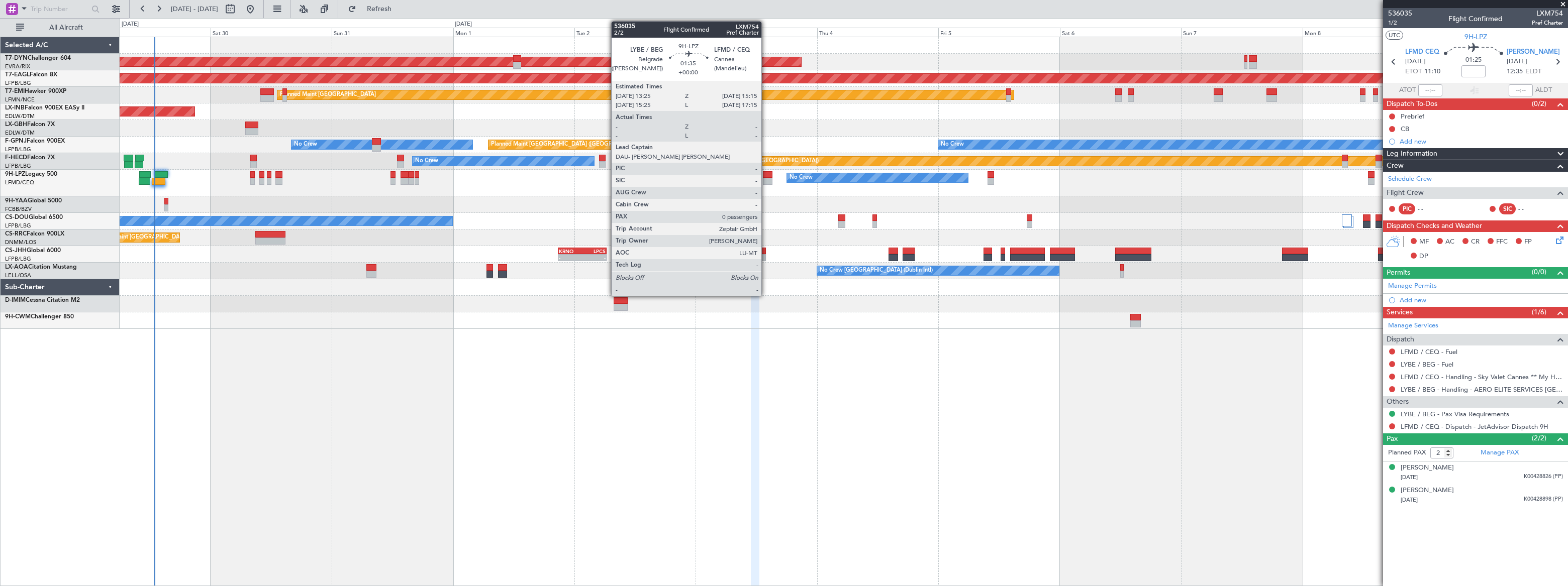
click at [765, 178] on div at bounding box center [768, 181] width 9 height 7
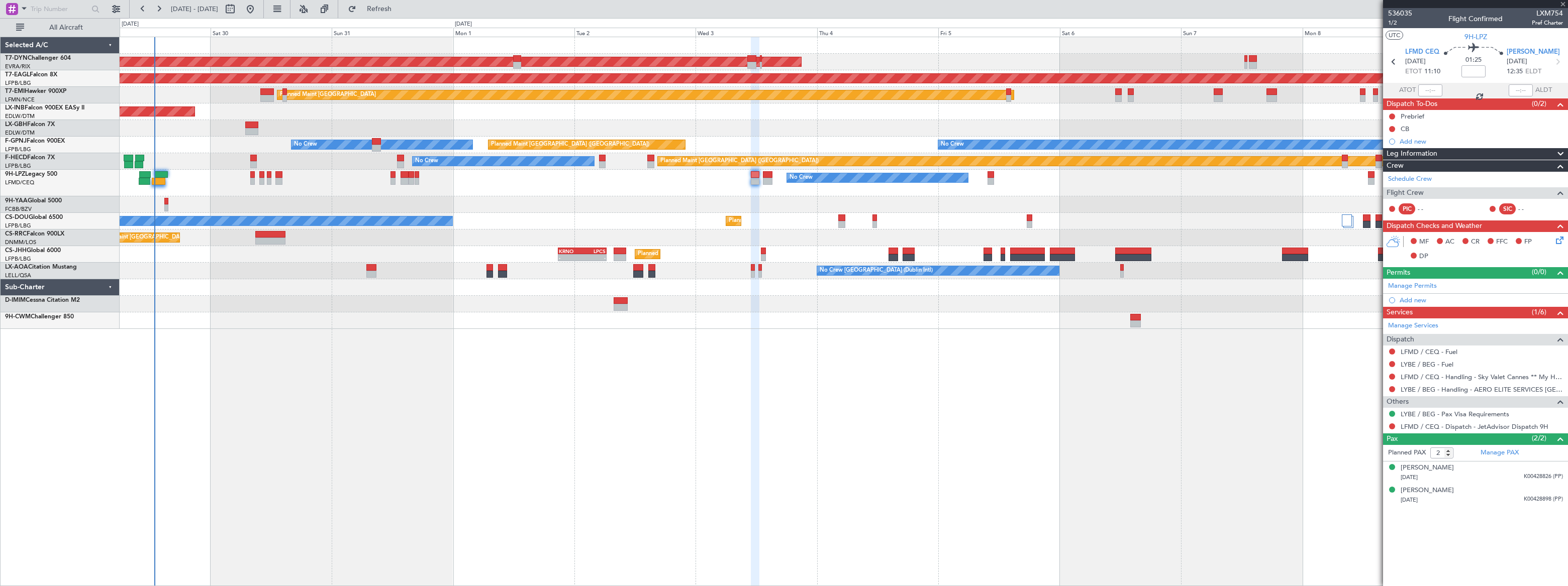
type input "0"
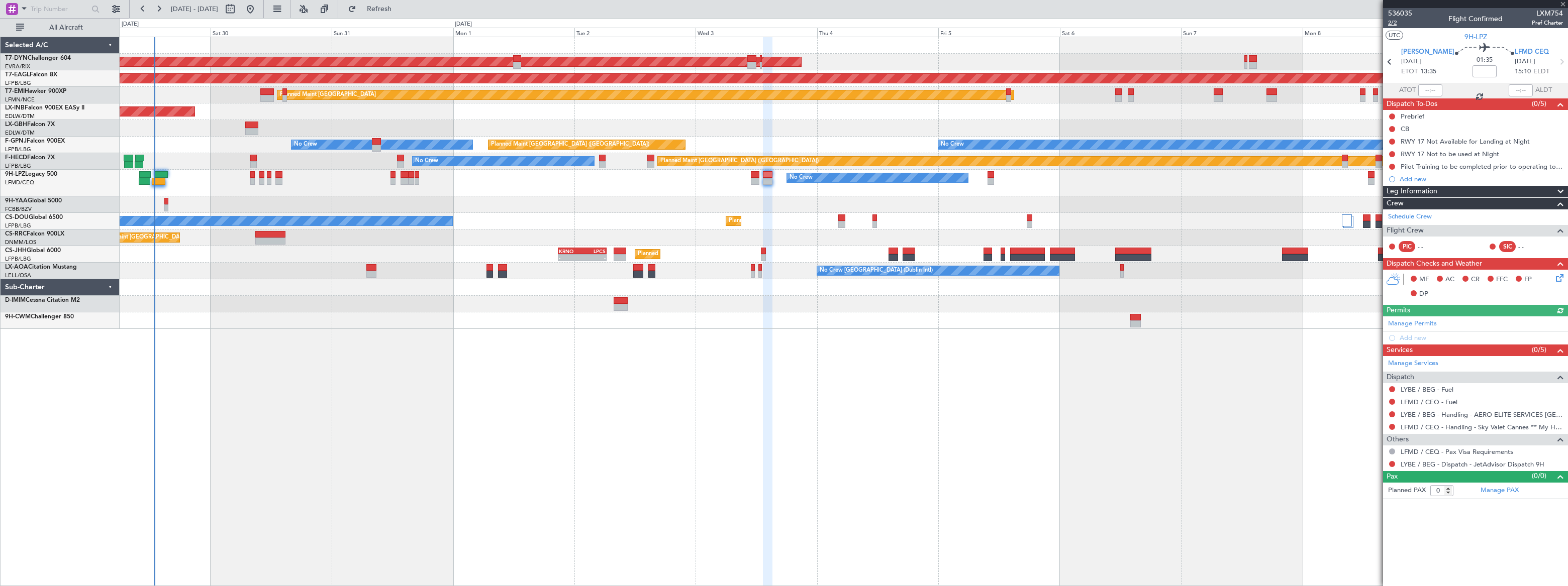
click at [1391, 24] on span "2/2" at bounding box center [1400, 23] width 24 height 9
click at [400, 9] on span "Refresh" at bounding box center [379, 9] width 42 height 7
click at [400, 9] on span "Refreshing..." at bounding box center [379, 9] width 42 height 7
click at [1397, 10] on span "536035" at bounding box center [1400, 13] width 24 height 10
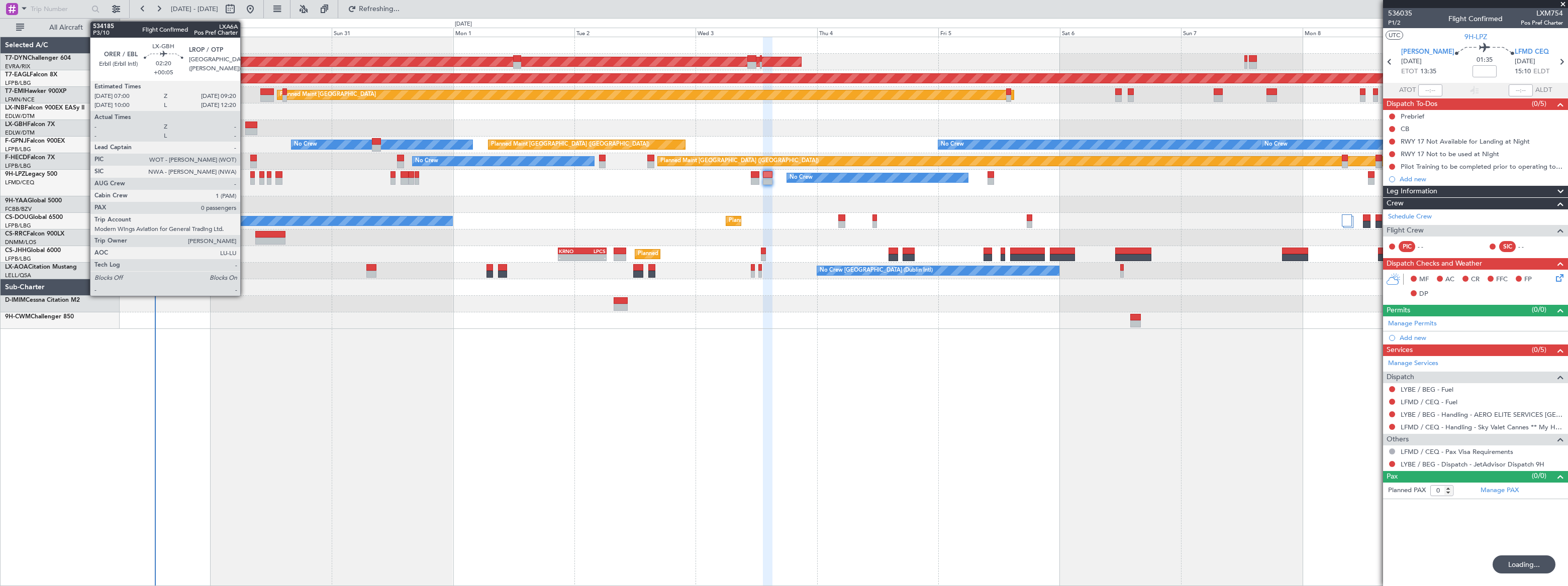
click at [245, 123] on div at bounding box center [250, 125] width 12 height 7
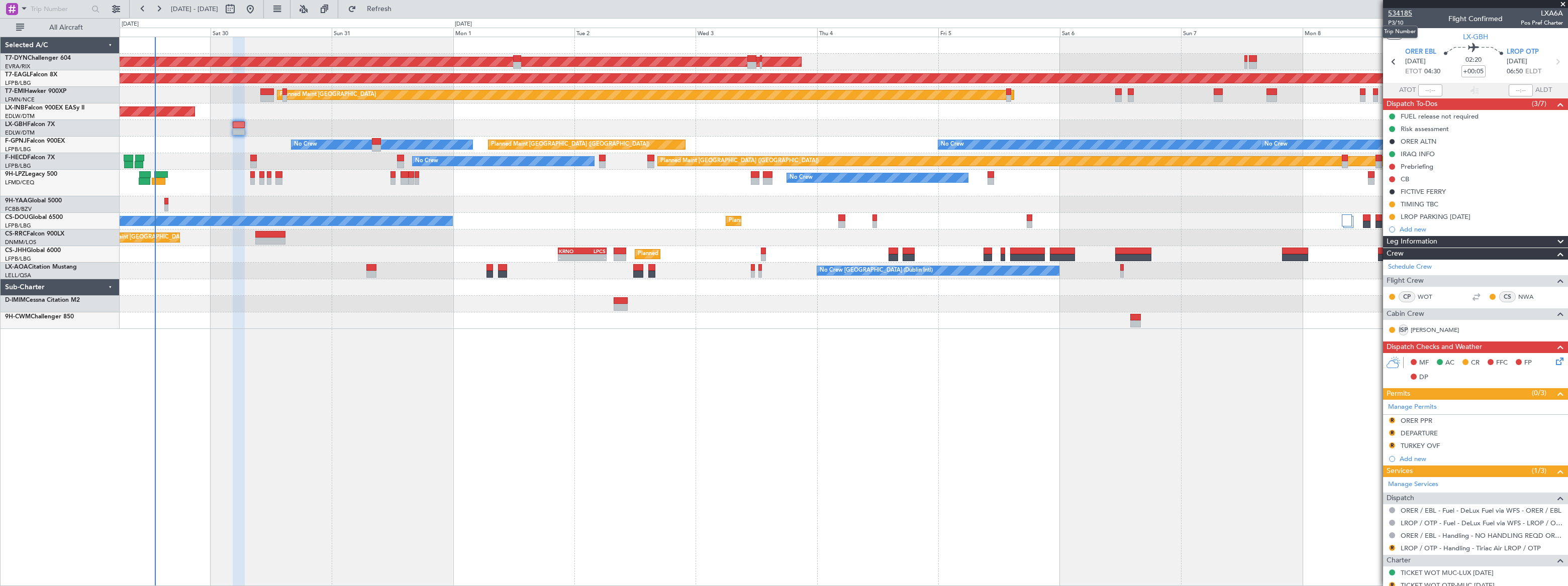
click at [1398, 13] on span "534185" at bounding box center [1400, 13] width 24 height 10
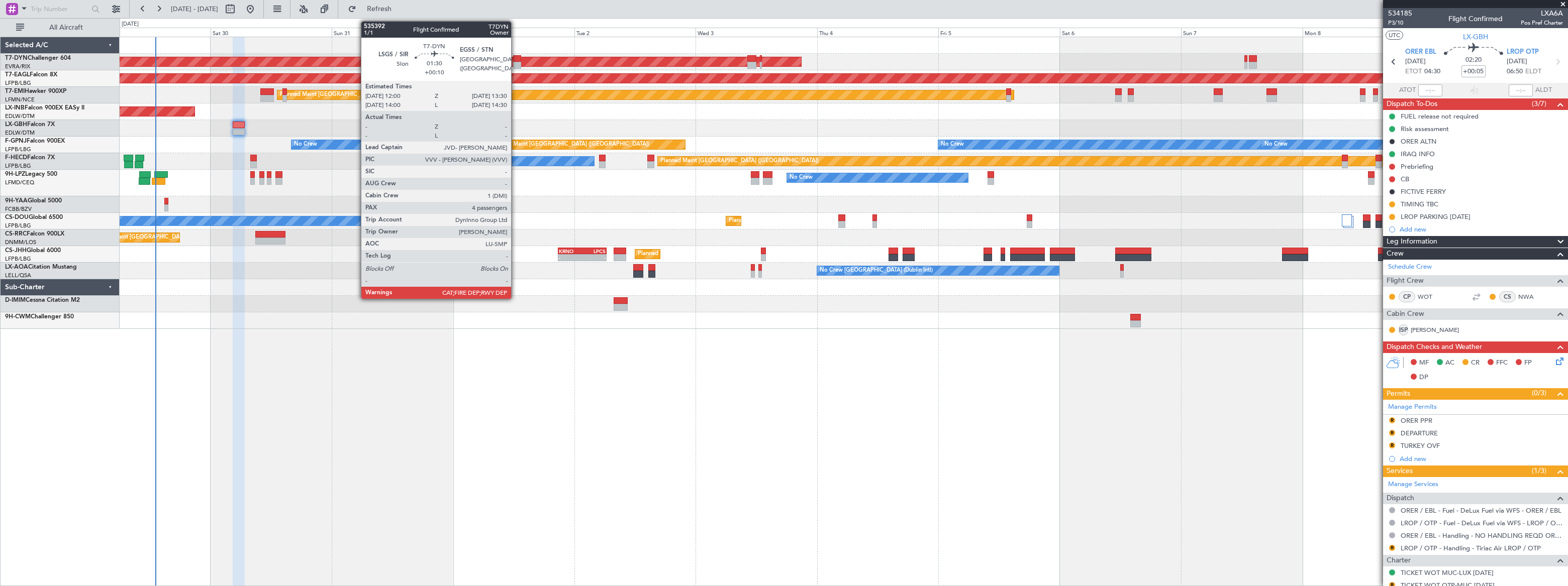
click at [516, 59] on div at bounding box center [517, 58] width 8 height 7
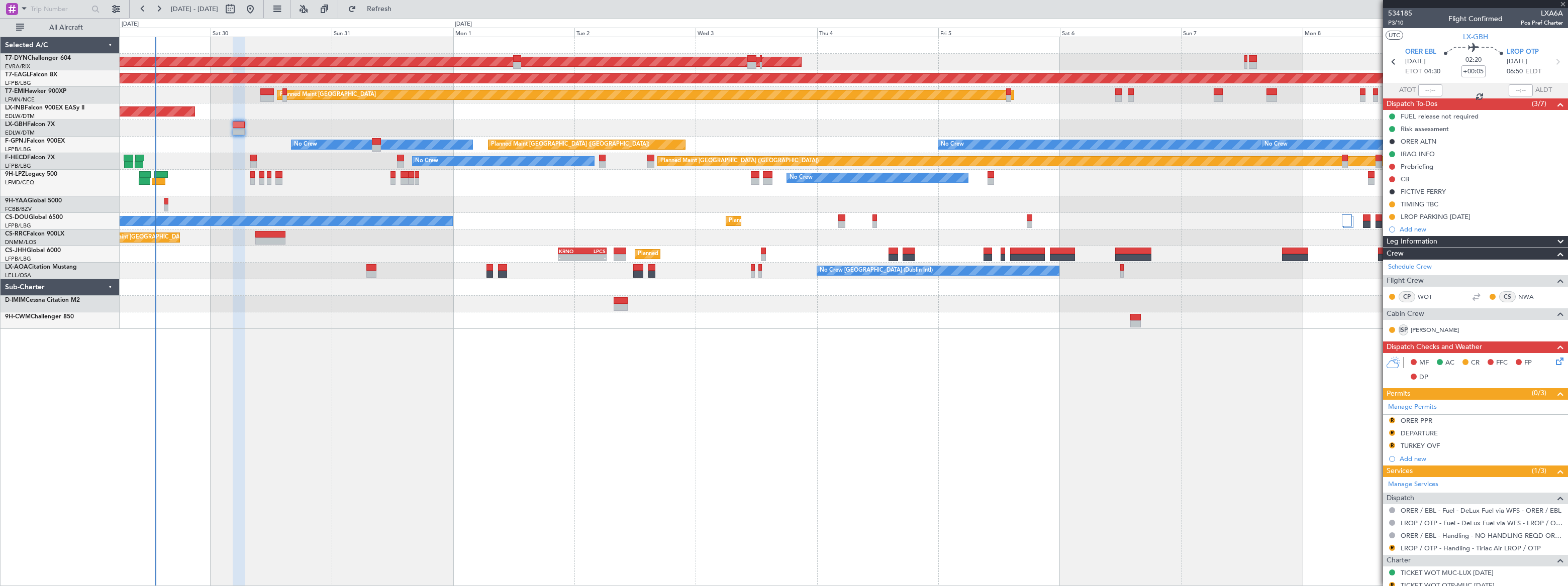
type input "+00:10"
type input "4"
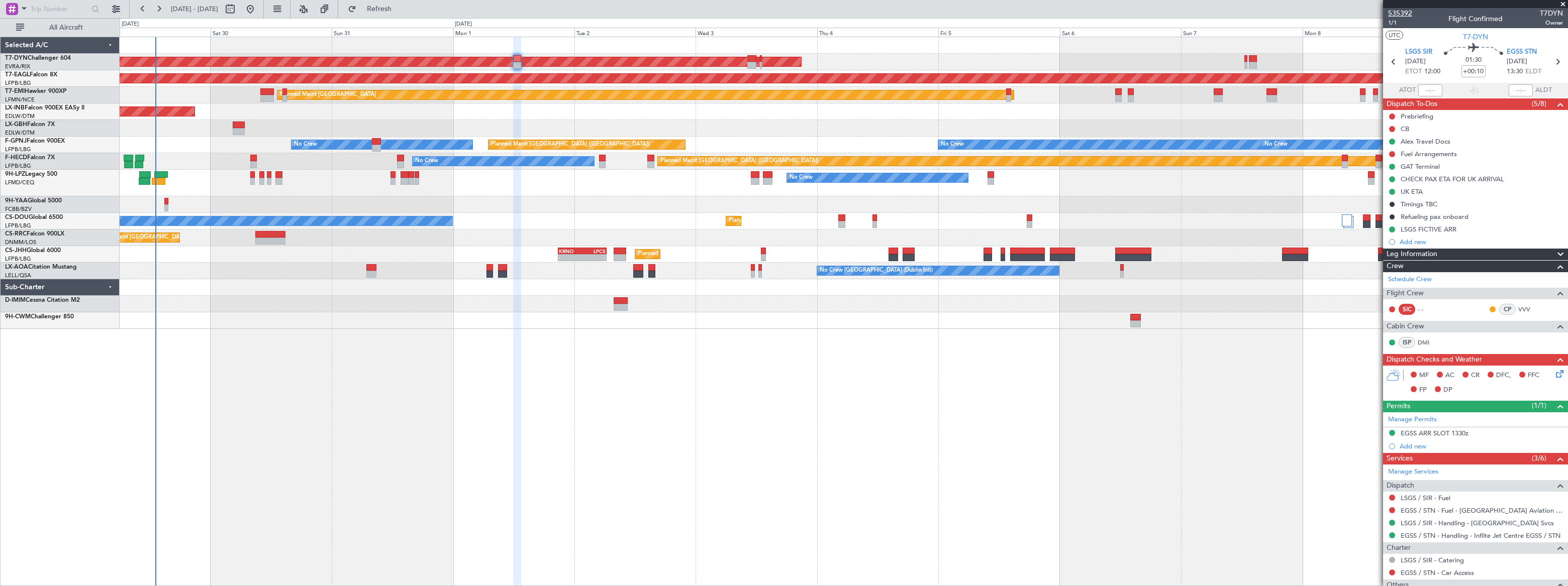
click at [1399, 9] on span "535392" at bounding box center [1400, 13] width 24 height 10
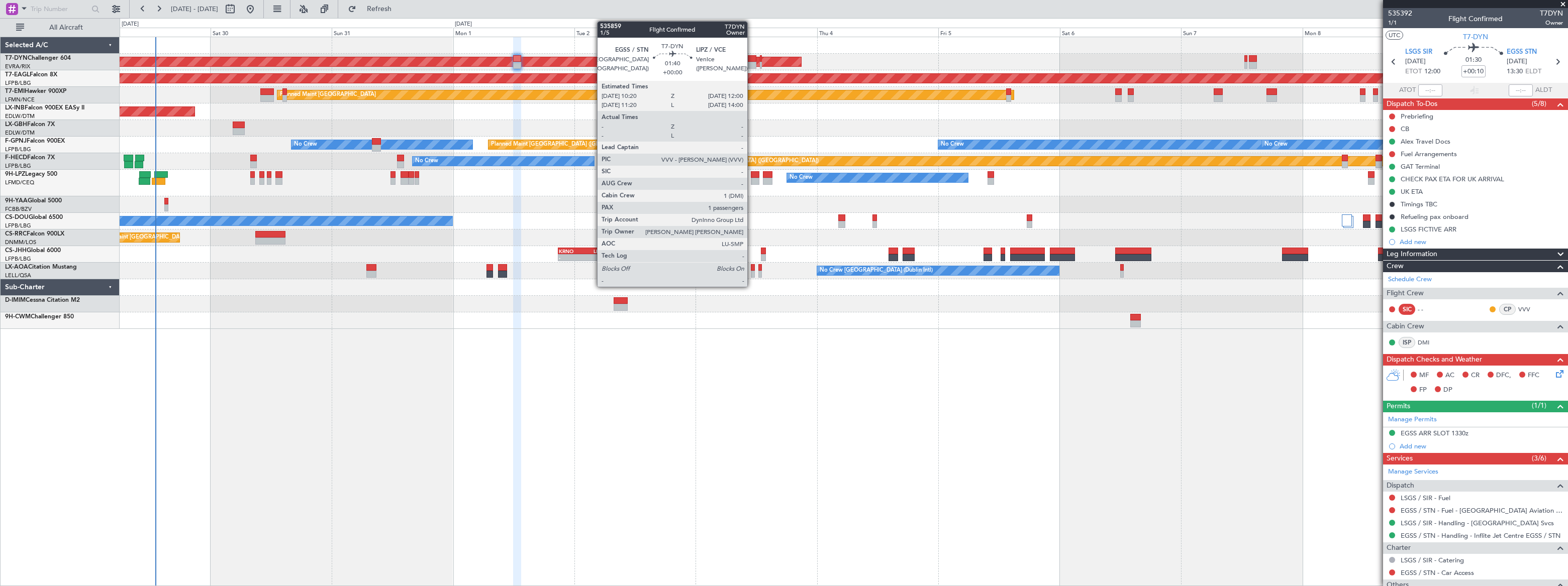
click at [752, 55] on div at bounding box center [751, 58] width 9 height 7
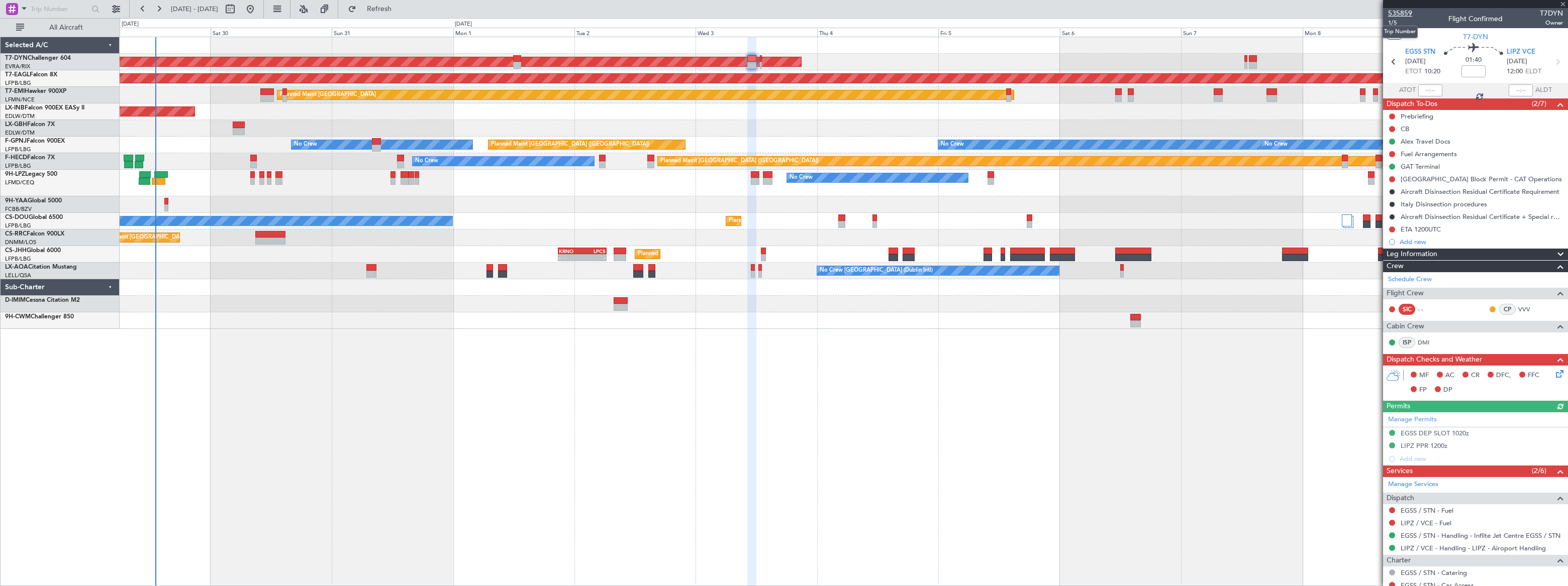
click at [1398, 14] on span "535859" at bounding box center [1400, 13] width 24 height 10
click at [496, 416] on div "AOG Maint Riga (Riga Intl) Grounded New York (Teterboro) Planned Maint Zurich U…" at bounding box center [843, 311] width 1448 height 550
click at [400, 6] on span "Refresh" at bounding box center [379, 9] width 42 height 7
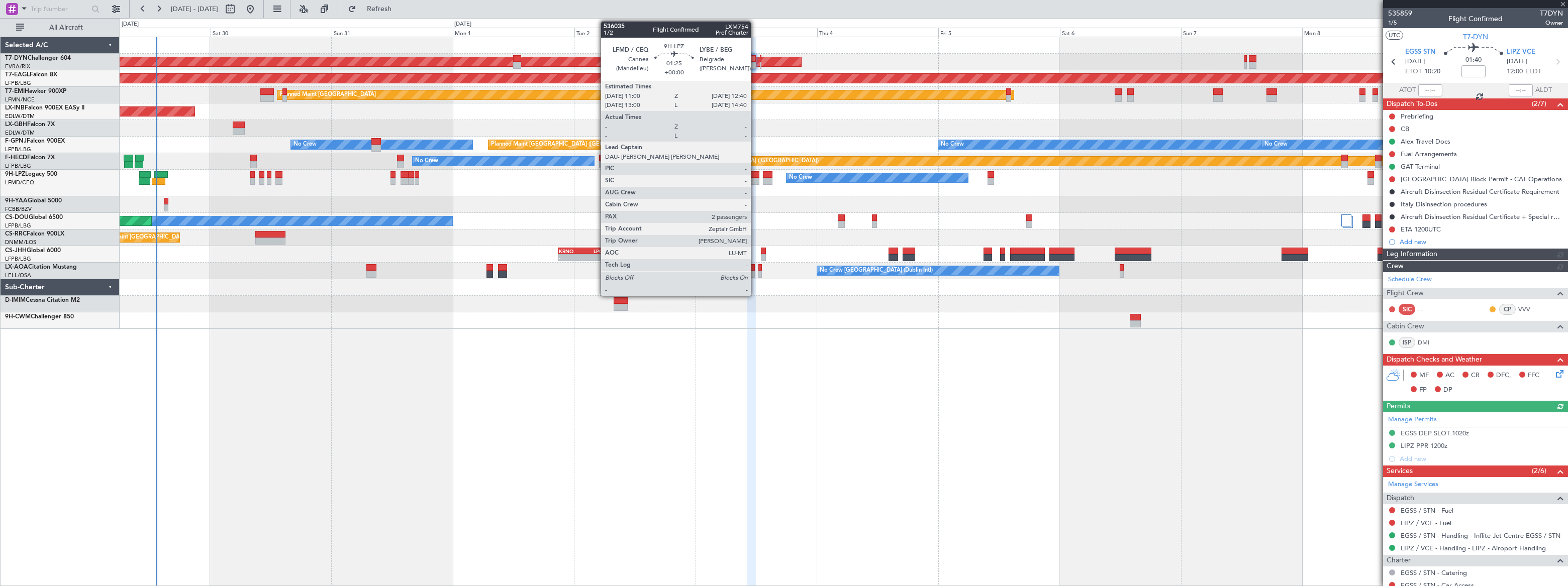
click at [754, 176] on div at bounding box center [754, 175] width 9 height 7
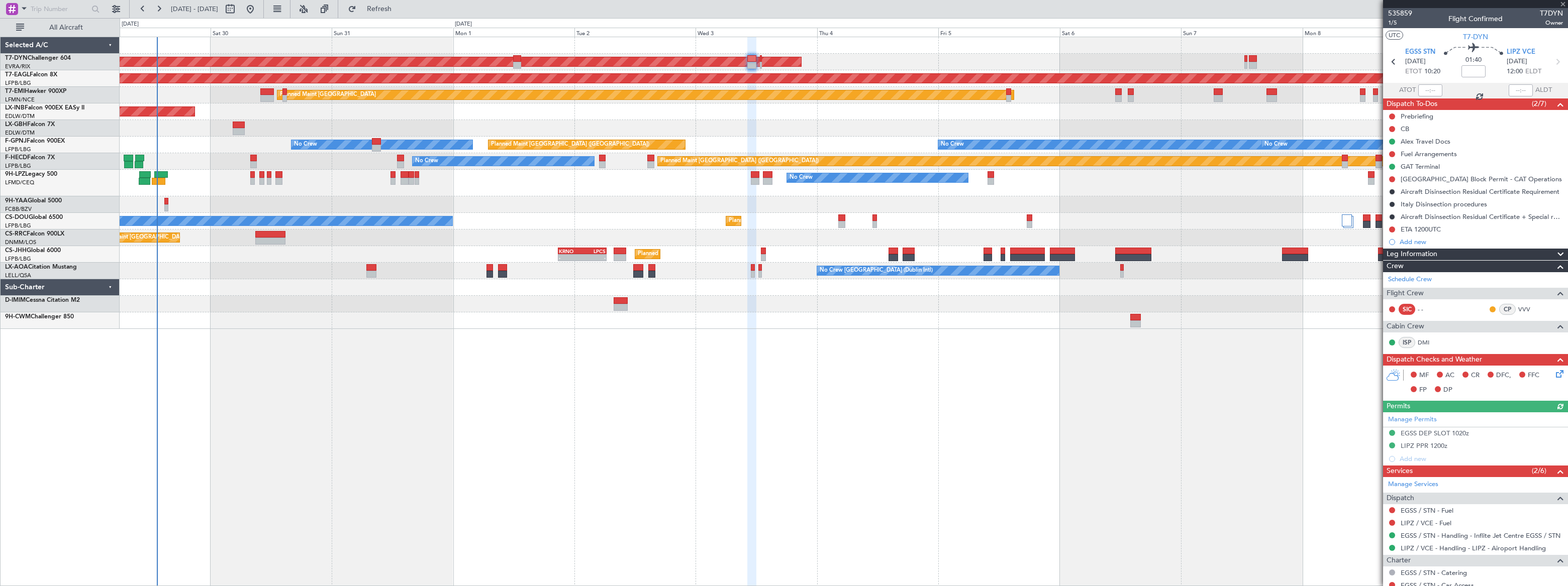
type input "2"
